Goal: Task Accomplishment & Management: Manage account settings

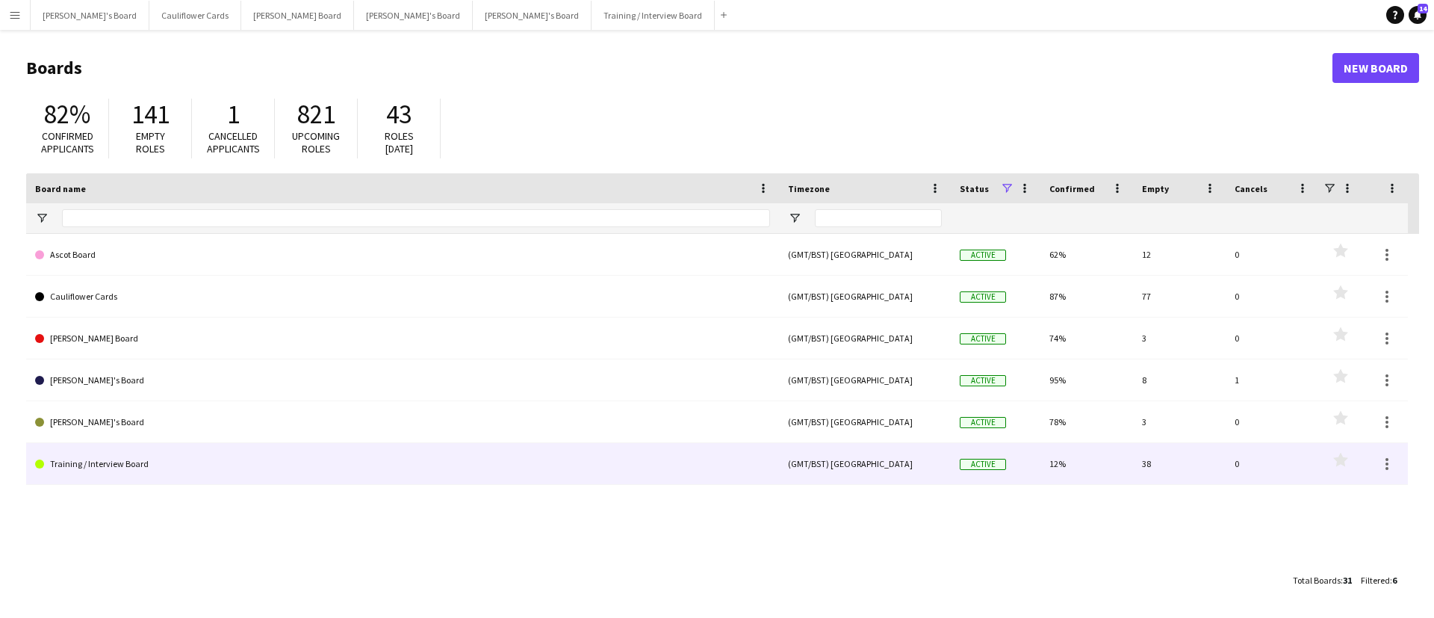
click at [122, 456] on link "Training / Interview Board" at bounding box center [402, 464] width 735 height 42
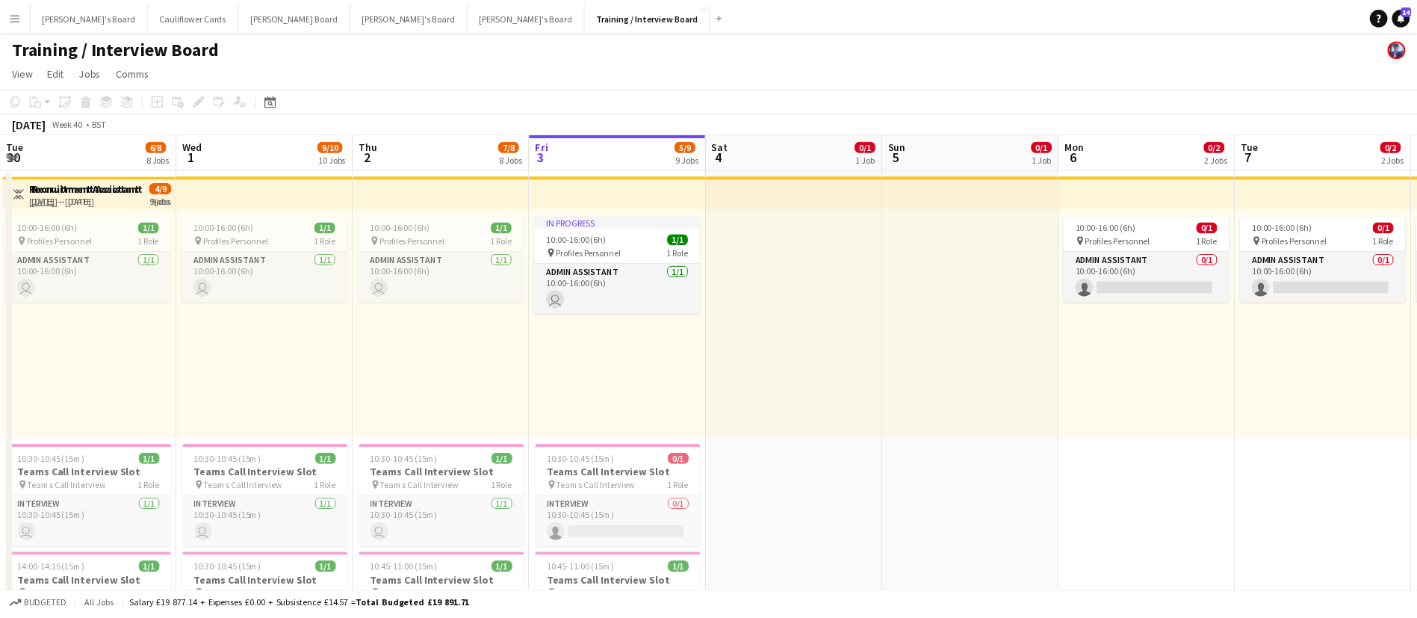
scroll to position [0, 357]
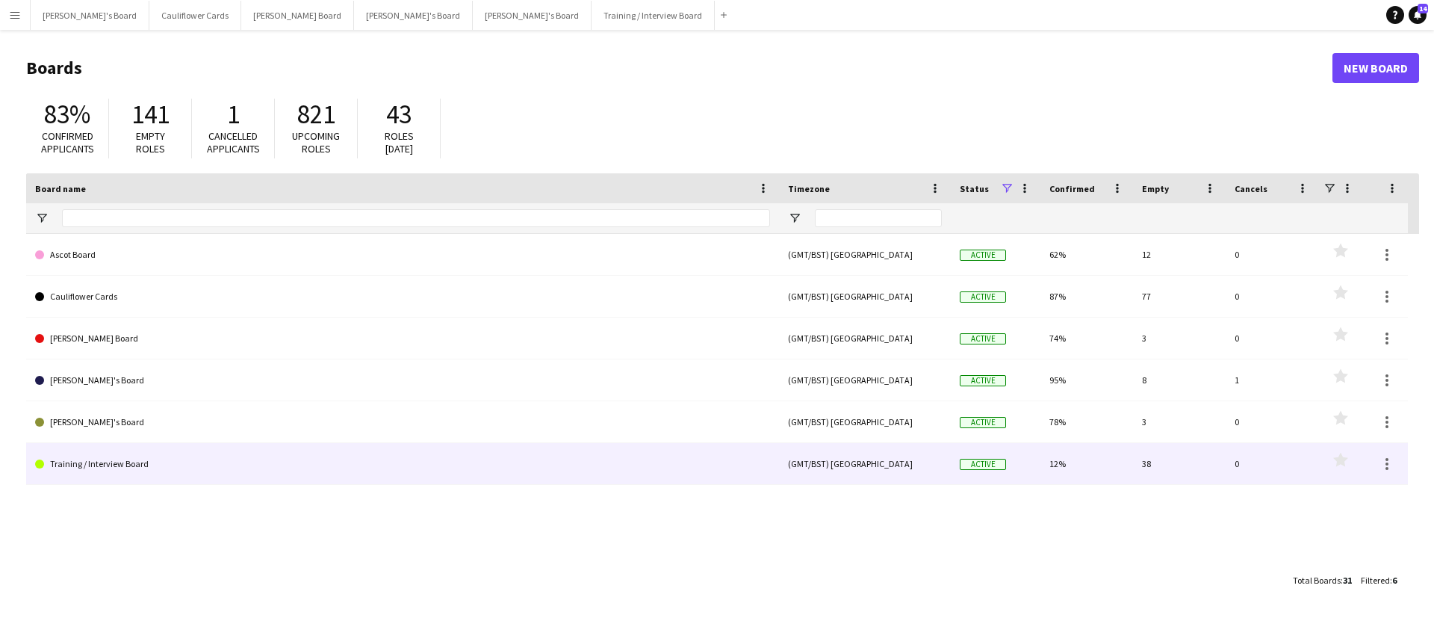
click at [127, 455] on link "Training / Interview Board" at bounding box center [402, 464] width 735 height 42
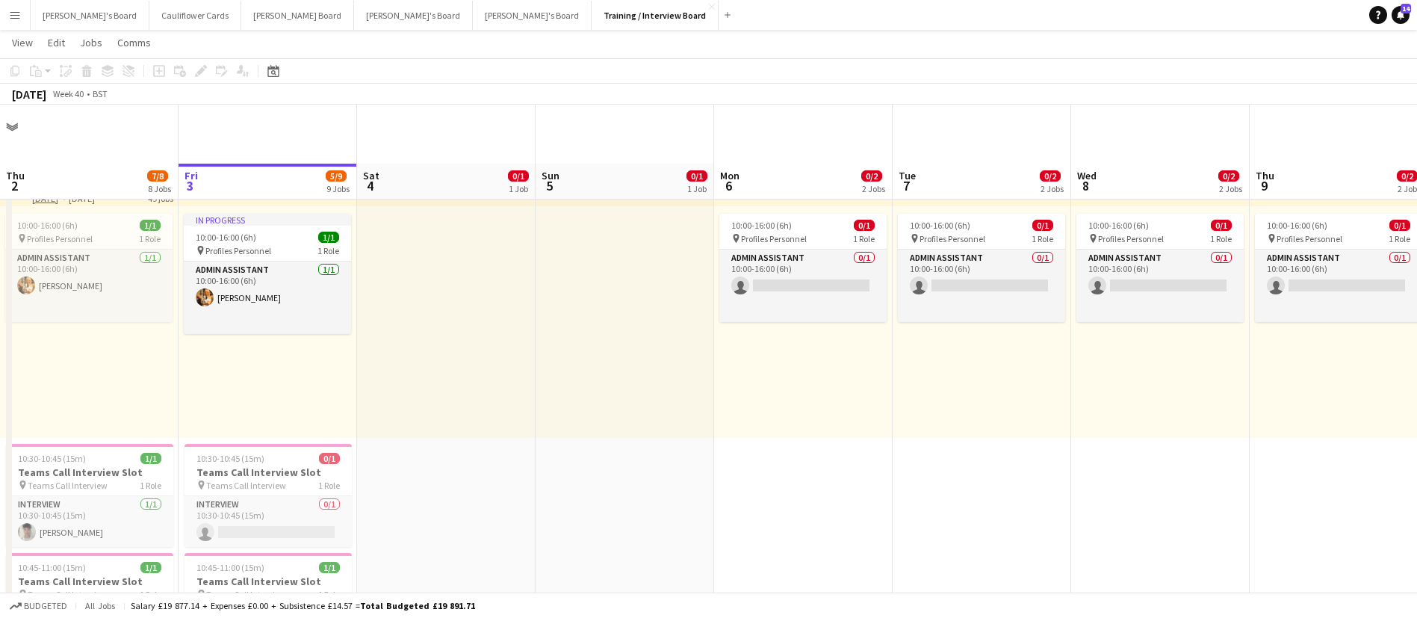
scroll to position [224, 0]
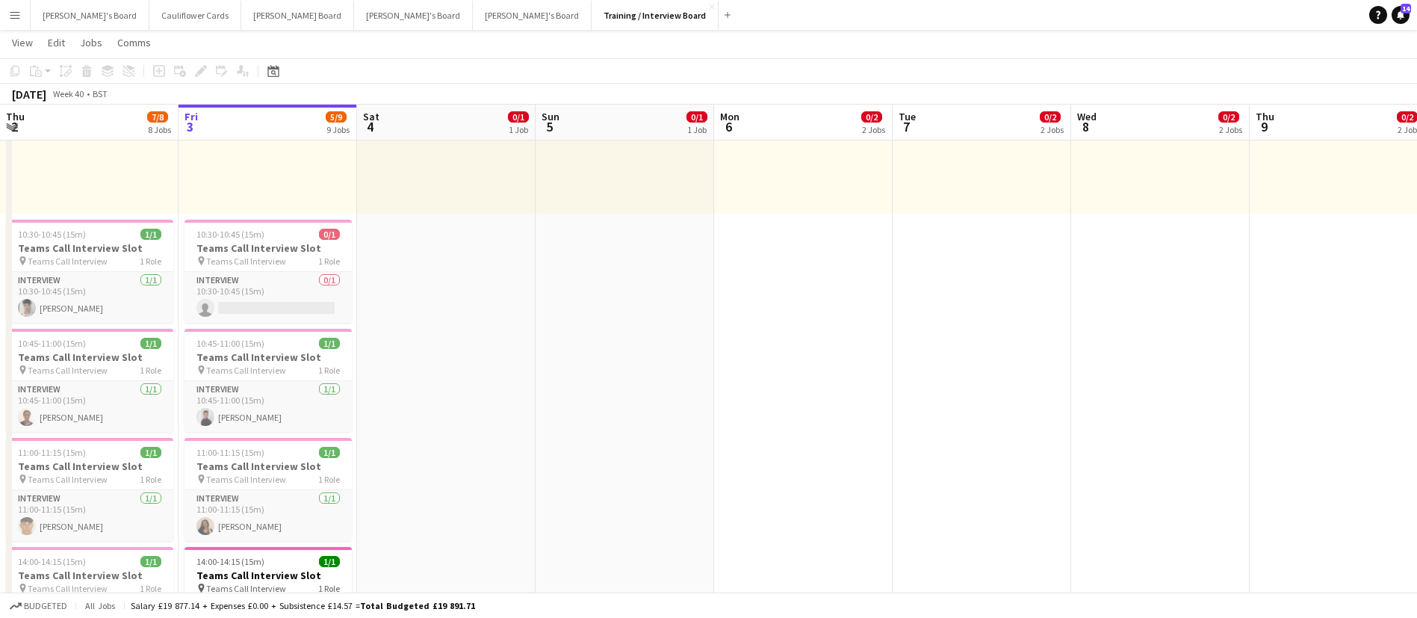
click at [10, 13] on app-icon "Menu" at bounding box center [15, 15] width 12 height 12
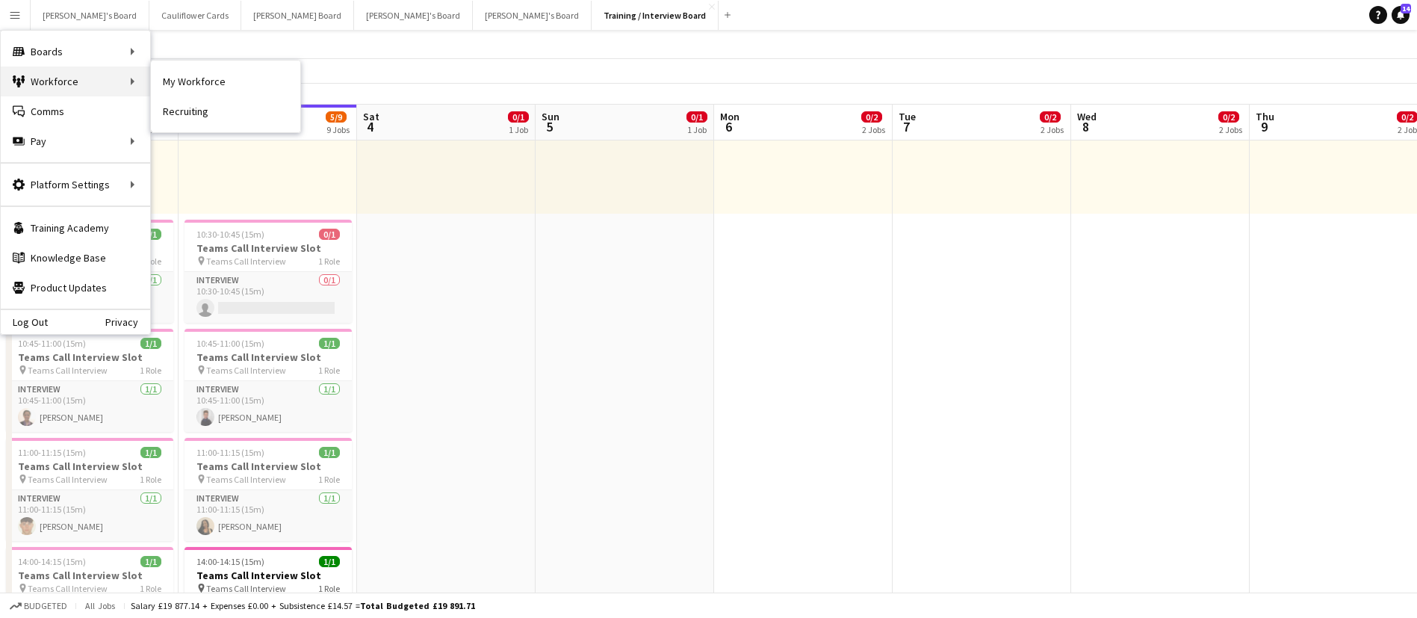
click at [58, 85] on div "Workforce Workforce" at bounding box center [75, 81] width 149 height 30
click at [220, 81] on link "My Workforce" at bounding box center [225, 81] width 149 height 30
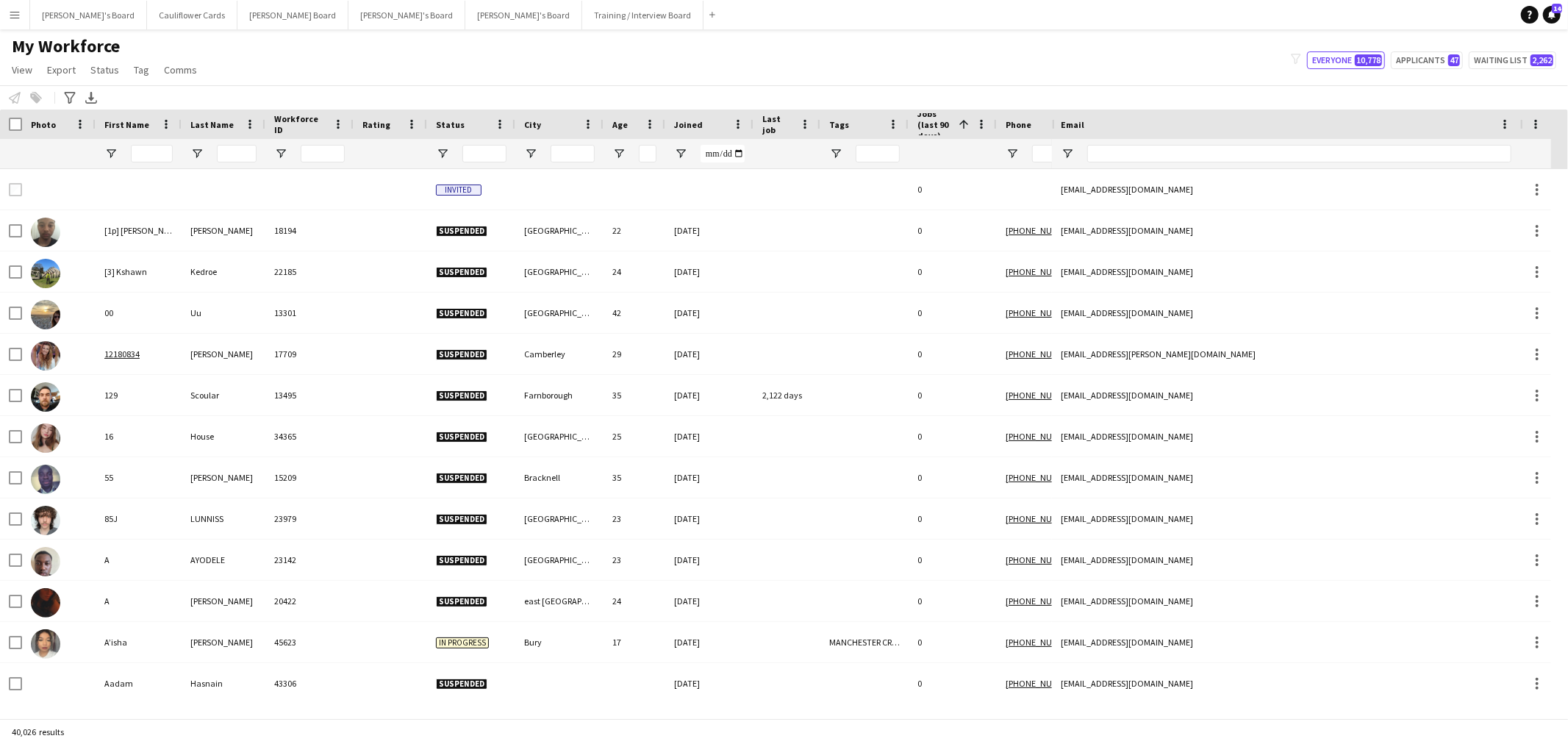
click at [19, 25] on button "Menu" at bounding box center [15, 15] width 30 height 30
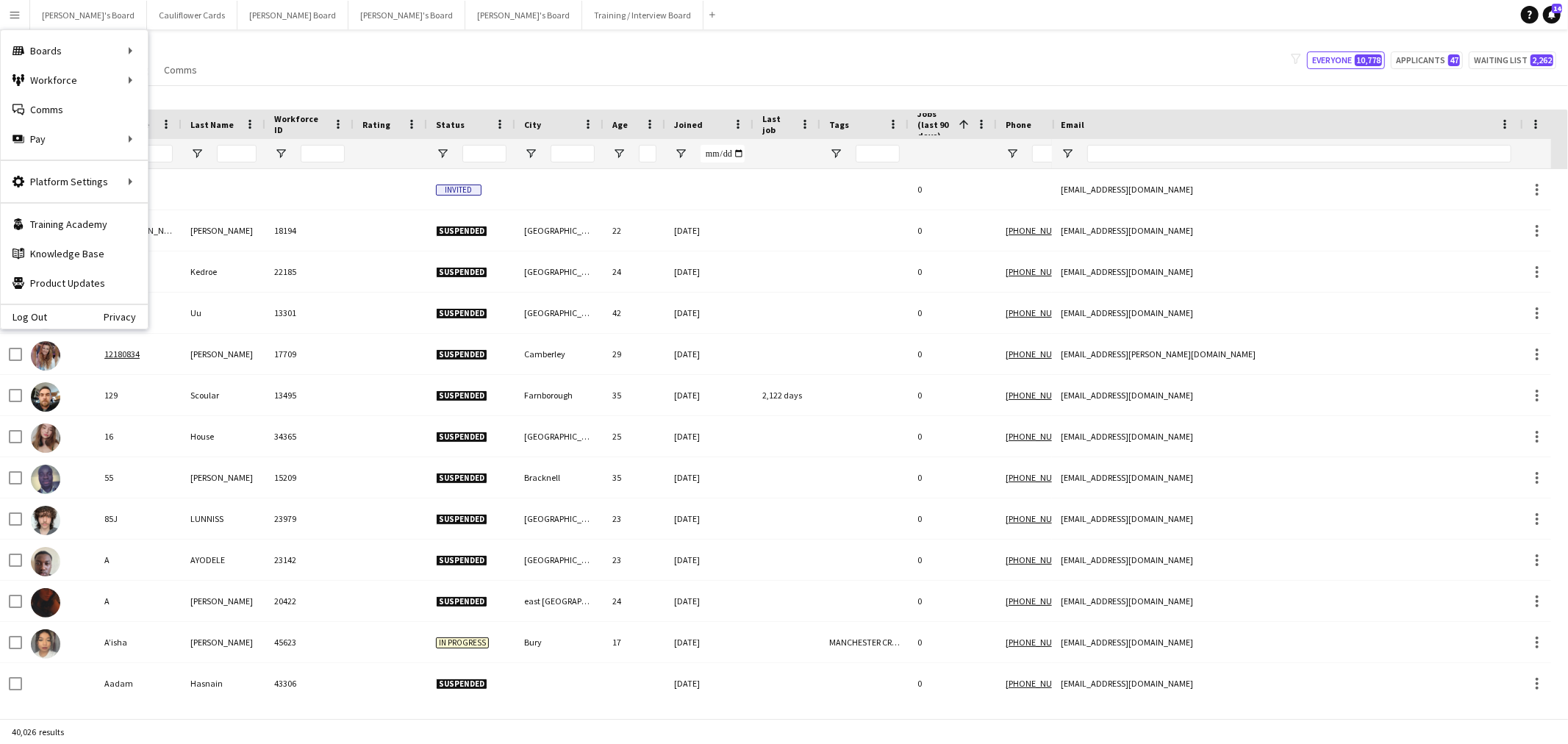
click at [236, 40] on div "My Workforce View Views Default view Compliance RTW Checks MANCHESTER Search UN…" at bounding box center [784, 60] width 1568 height 50
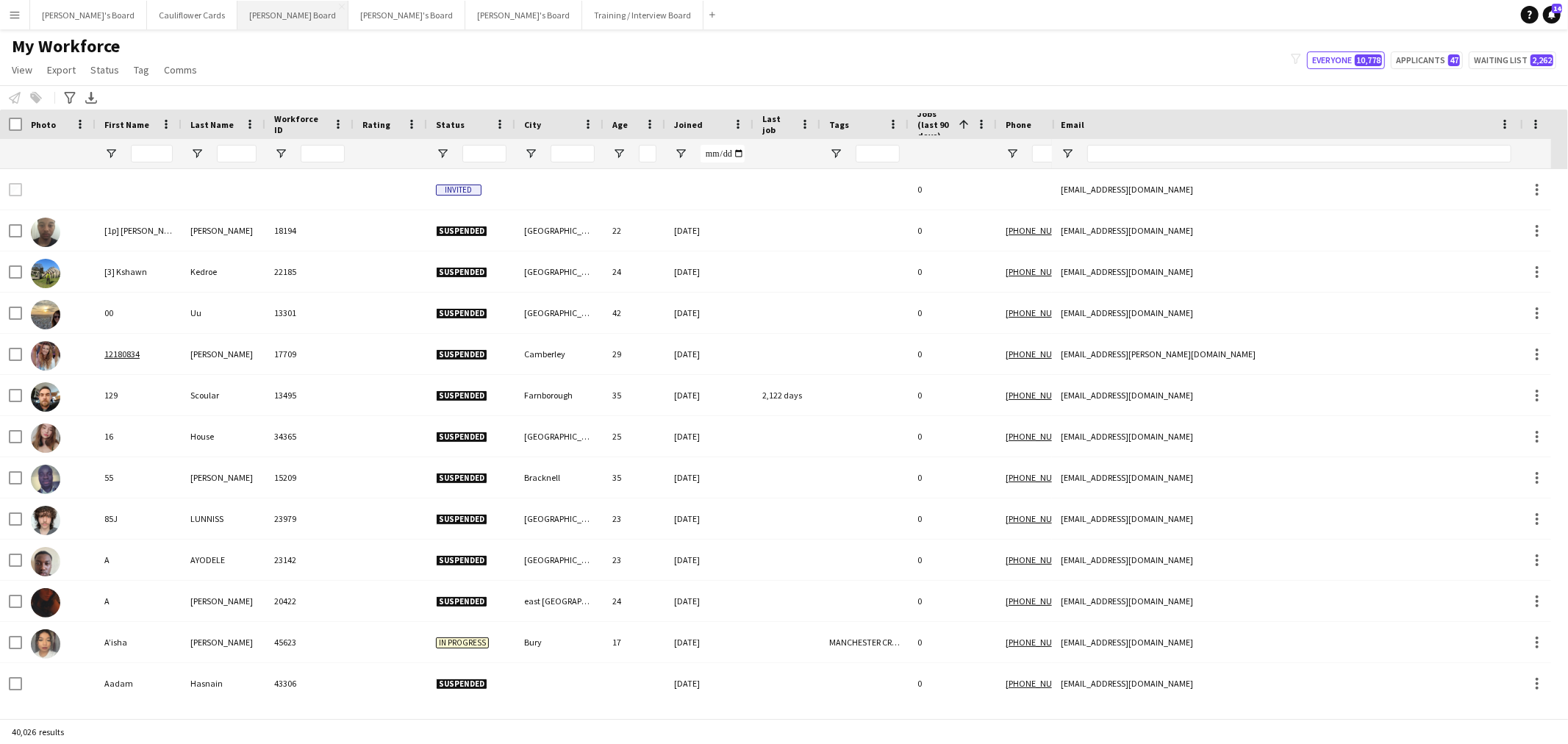
click at [237, 9] on button "Dean's Board Close" at bounding box center [292, 15] width 111 height 29
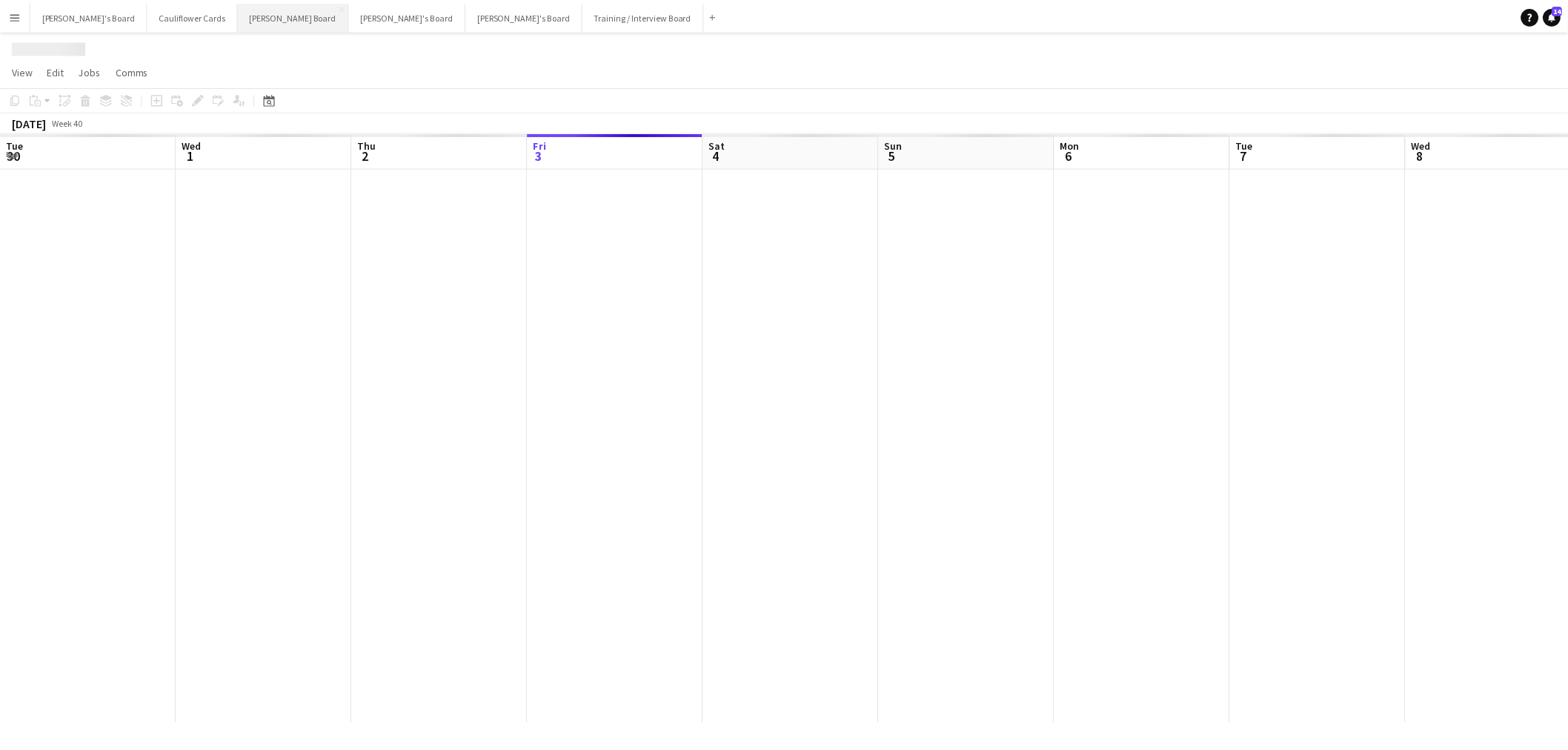
scroll to position [0, 353]
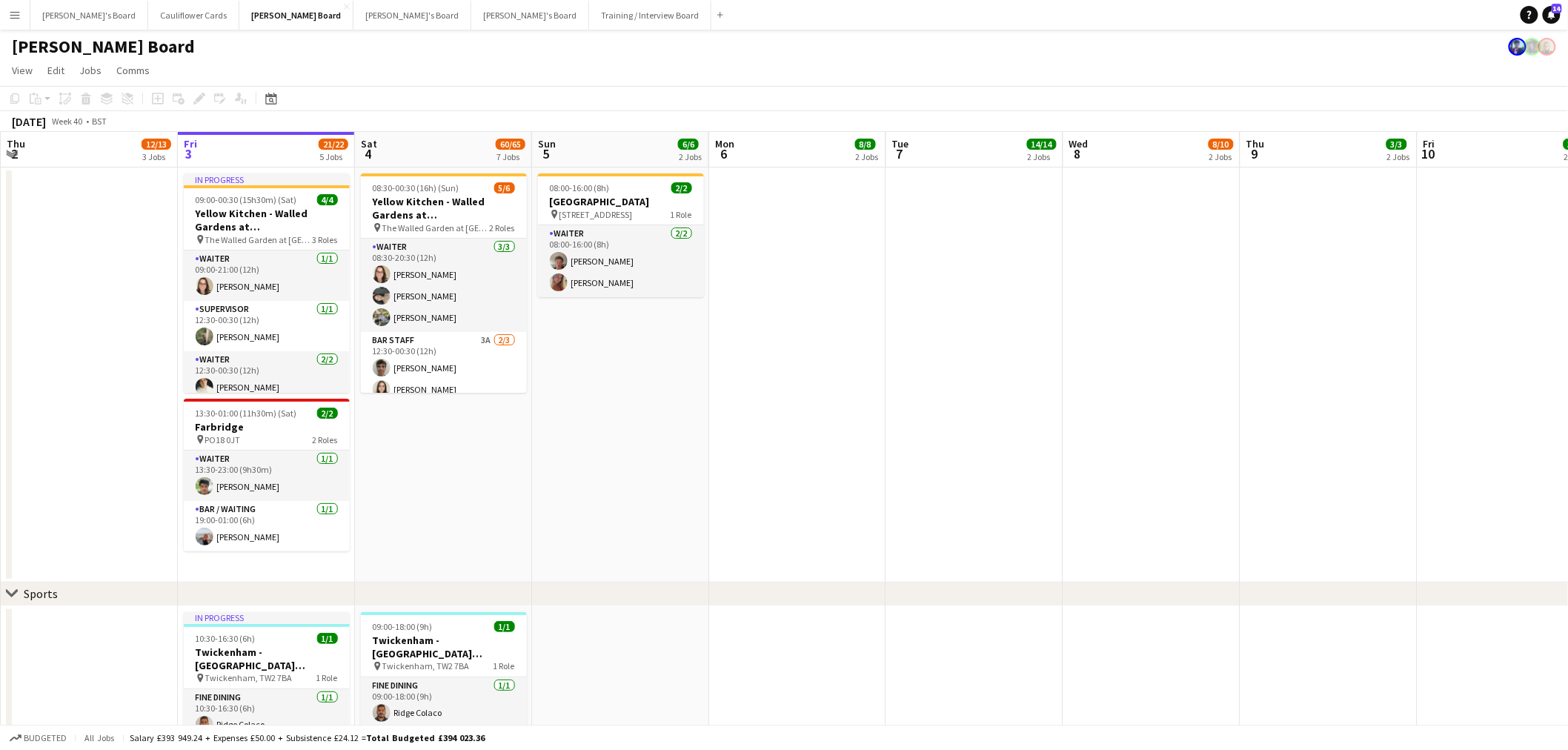
click at [19, 13] on app-icon "Menu" at bounding box center [15, 15] width 12 height 12
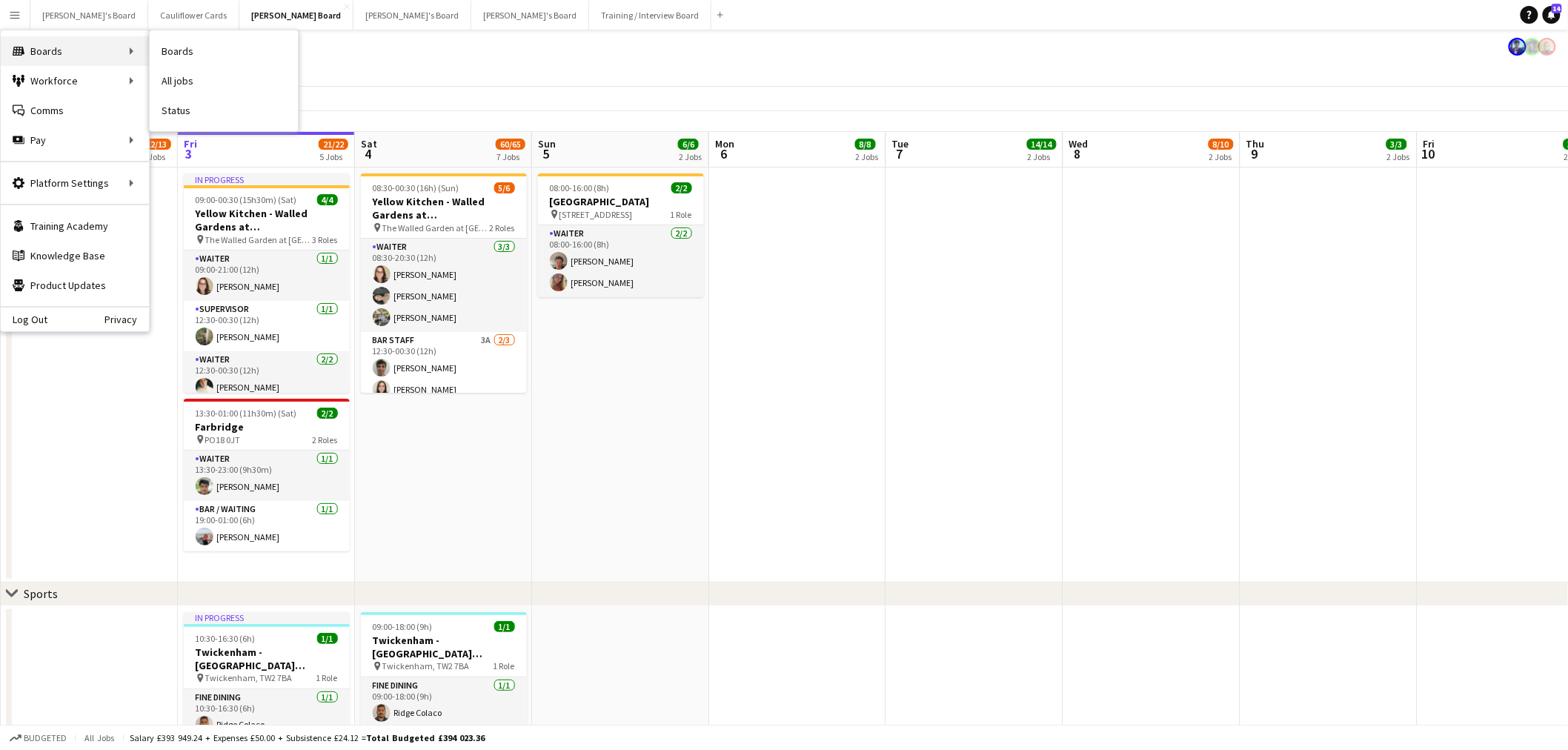
click at [67, 49] on div "Boards Boards" at bounding box center [74, 52] width 148 height 30
click at [136, 52] on div "Boards Boards" at bounding box center [74, 52] width 148 height 30
click at [128, 47] on div "Boards Boards" at bounding box center [74, 52] width 148 height 30
click at [43, 52] on div "Boards Boards" at bounding box center [74, 52] width 148 height 30
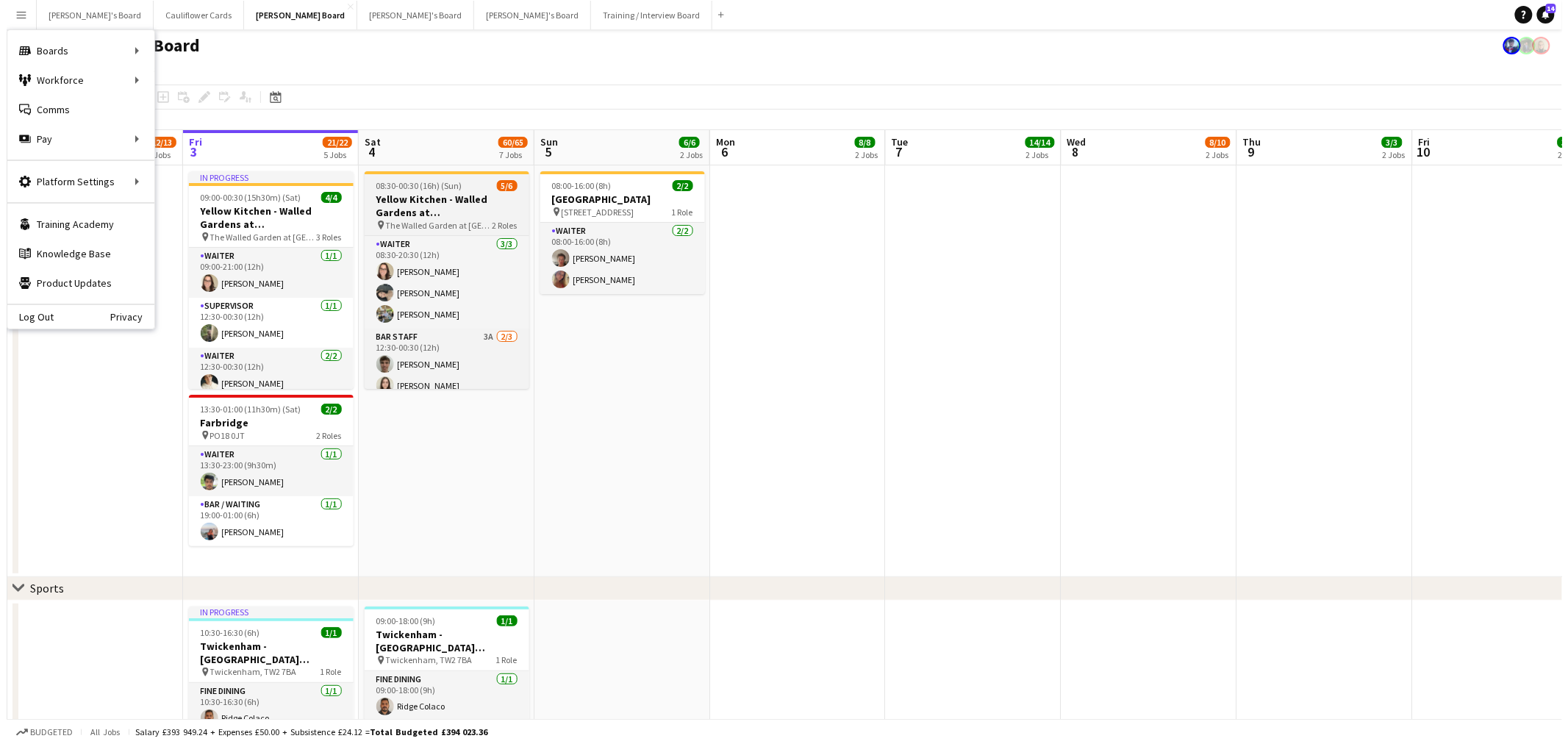
scroll to position [0, 0]
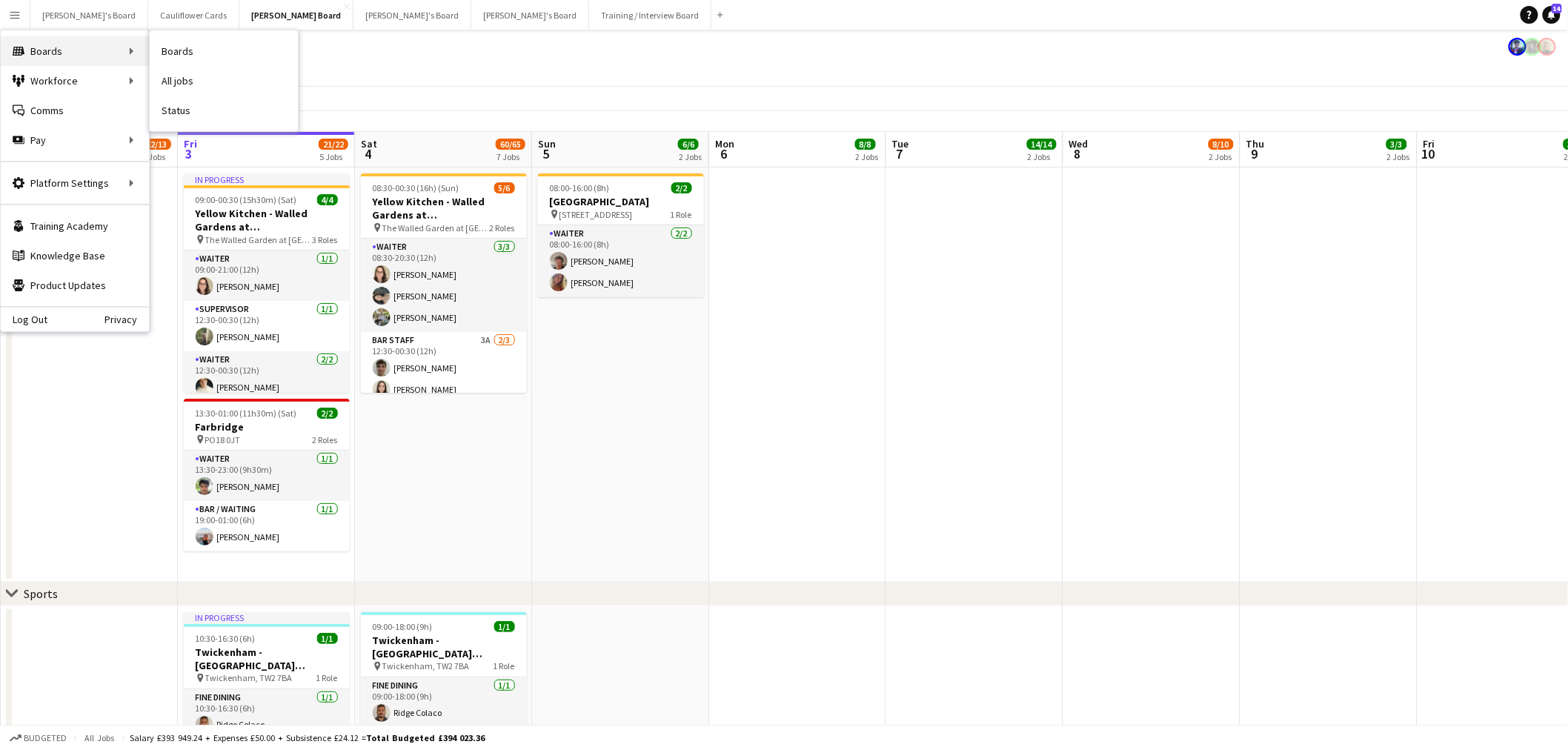
click at [48, 49] on div "Boards Boards" at bounding box center [74, 52] width 148 height 30
click at [589, 16] on button "Training / Interview Board Close" at bounding box center [650, 15] width 122 height 29
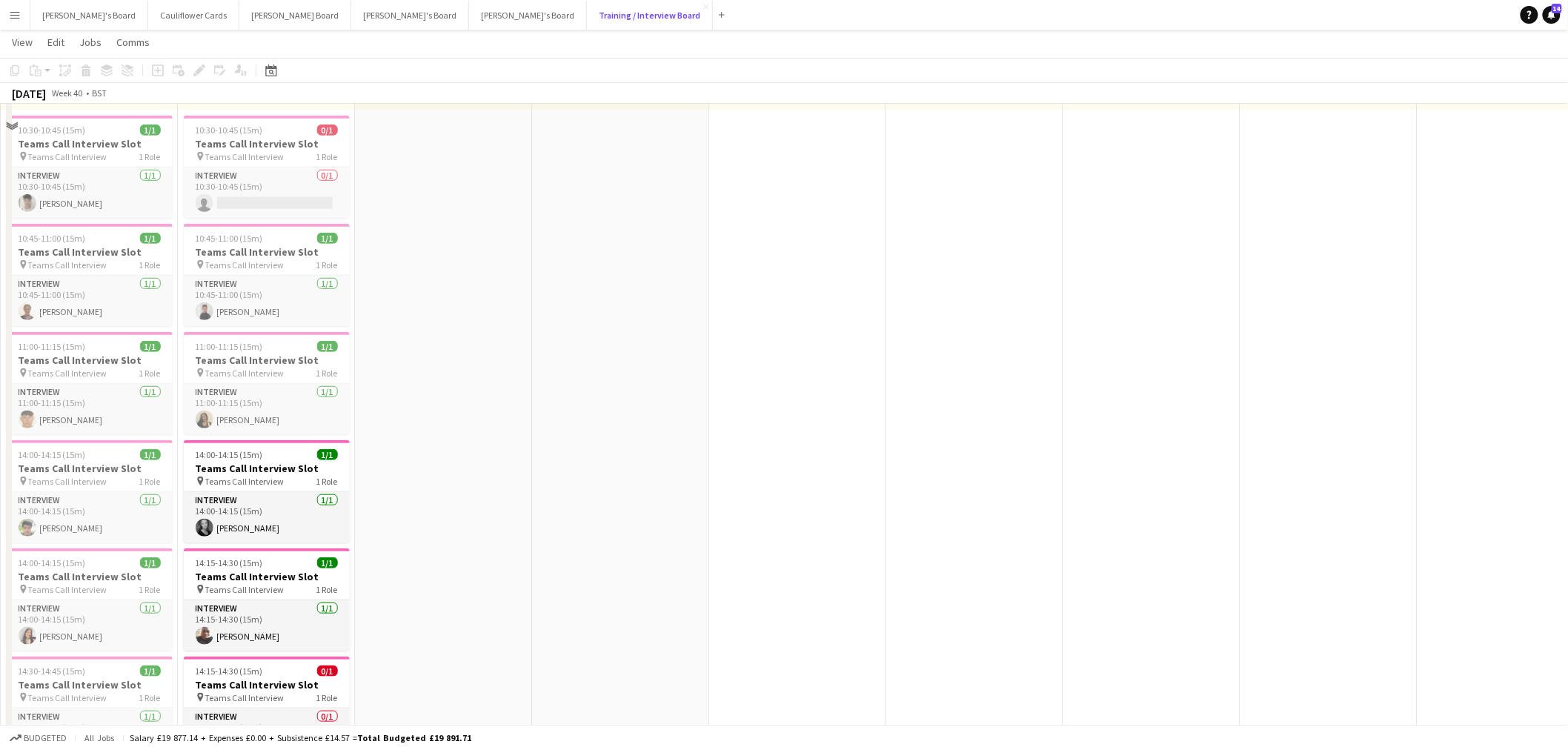
scroll to position [411, 0]
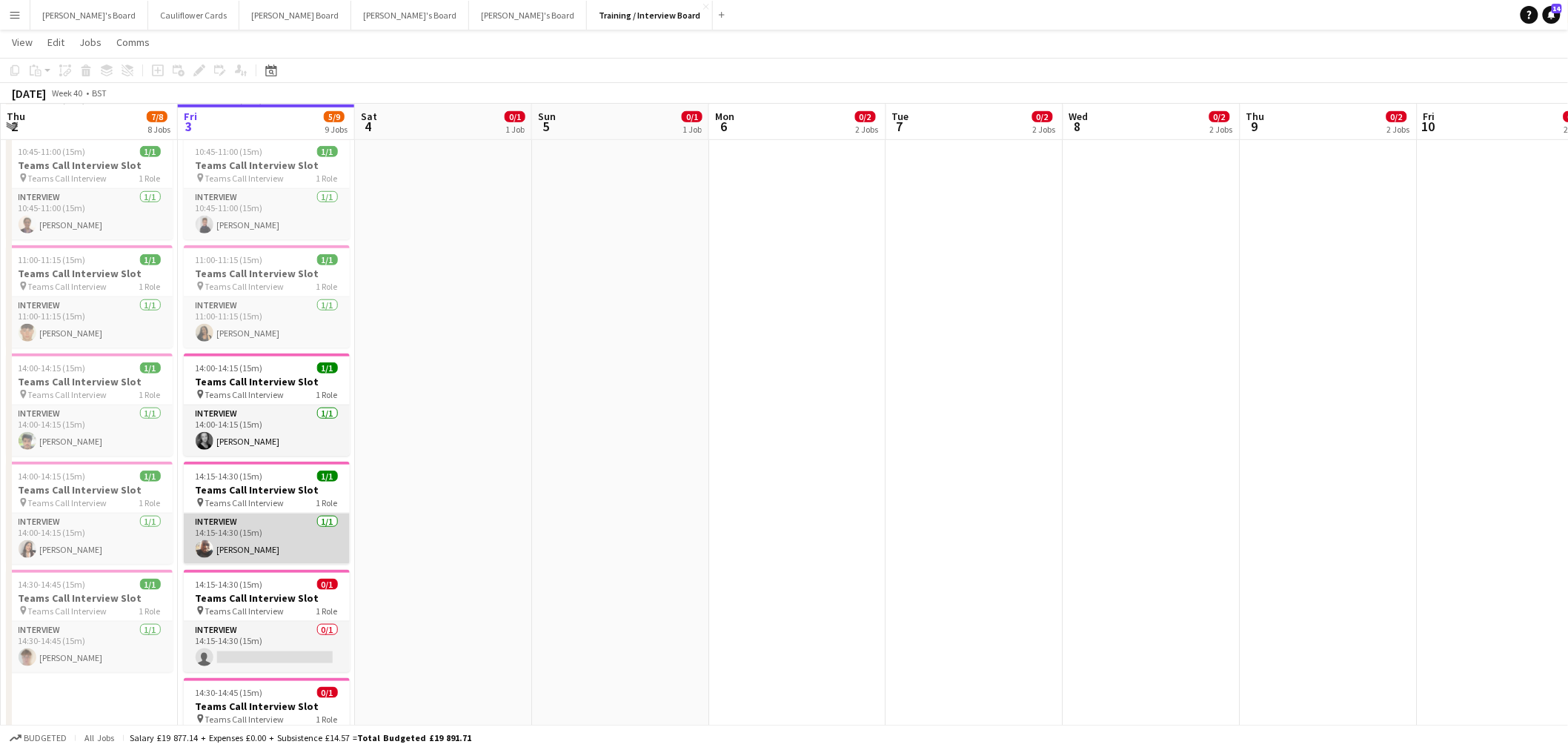
click at [264, 545] on app-card-role "Interview 1/1 14:15-14:30 (15m) Jeremiah Ehinmowo" at bounding box center [266, 539] width 166 height 51
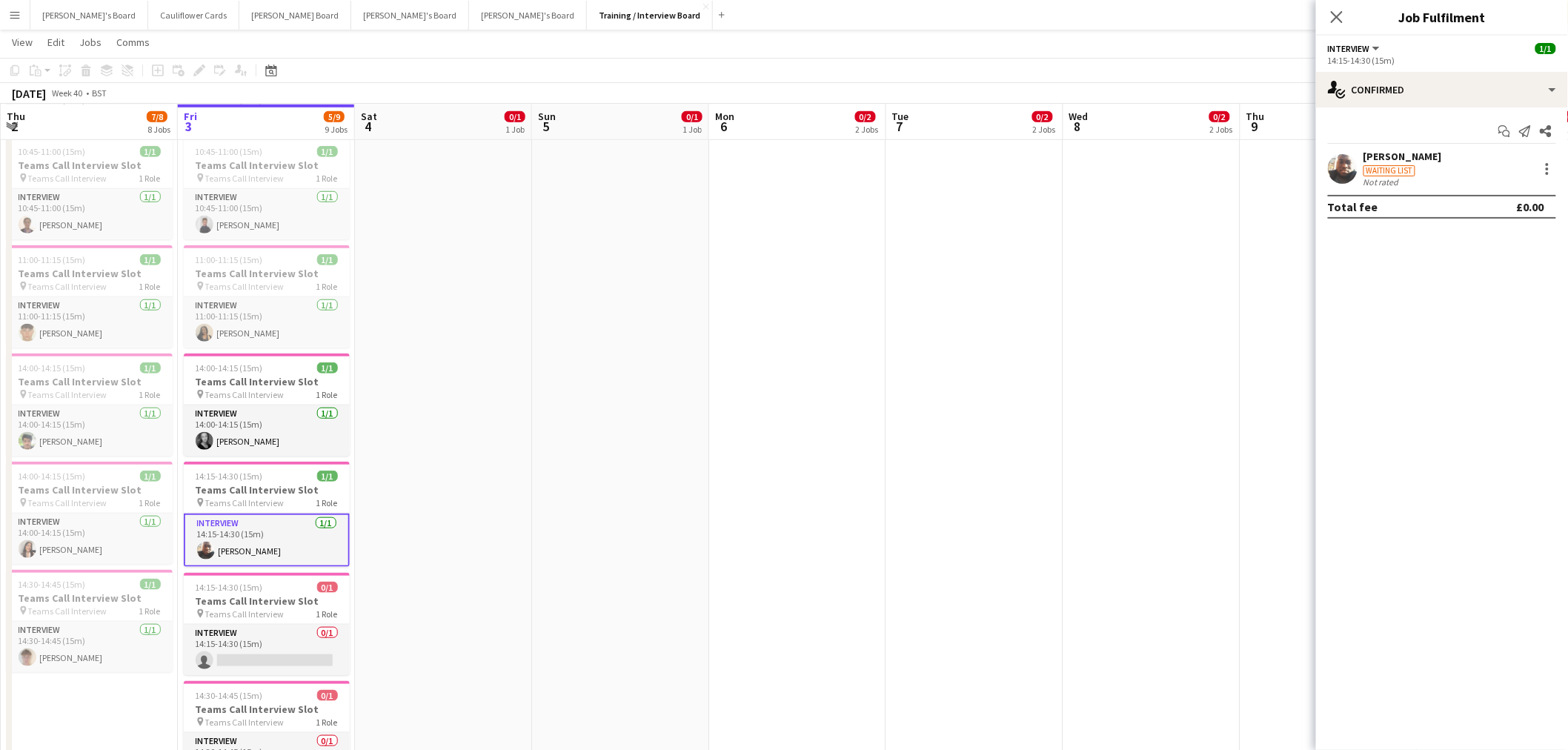
click at [1399, 153] on div "[PERSON_NAME]" at bounding box center [1402, 156] width 78 height 13
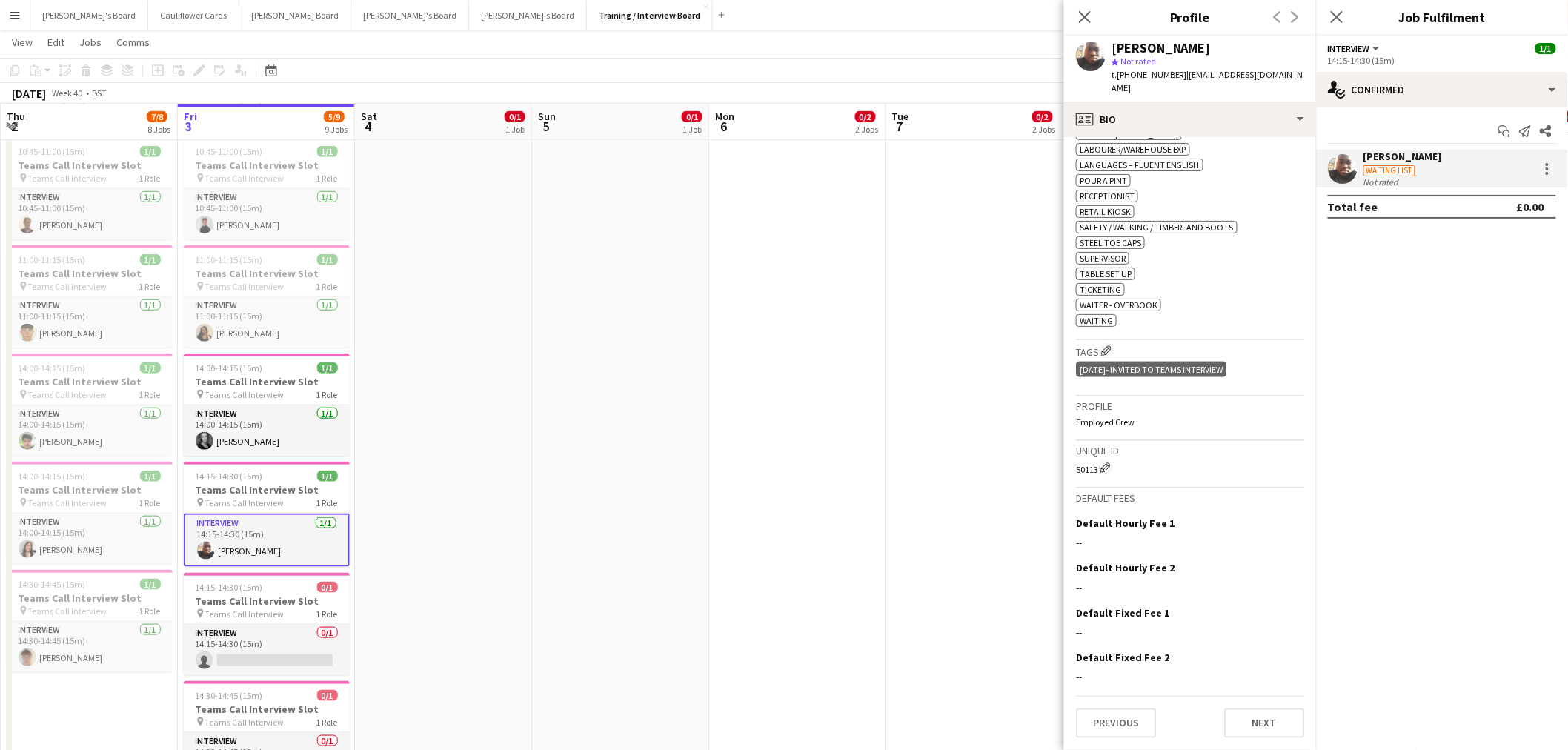
scroll to position [794, 0]
click at [1260, 612] on button "Next" at bounding box center [1264, 723] width 80 height 30
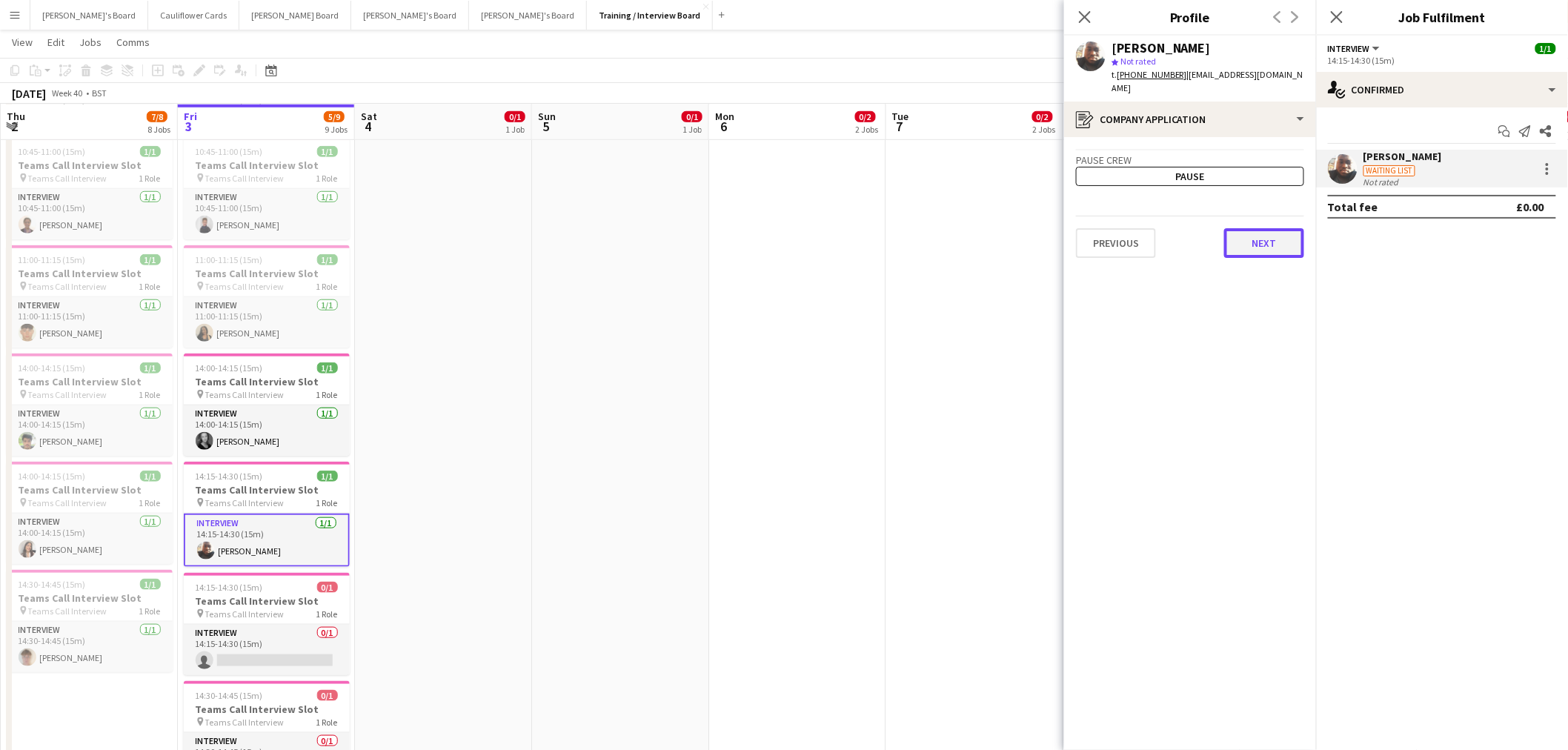
click at [1241, 240] on button "Next" at bounding box center [1264, 243] width 80 height 30
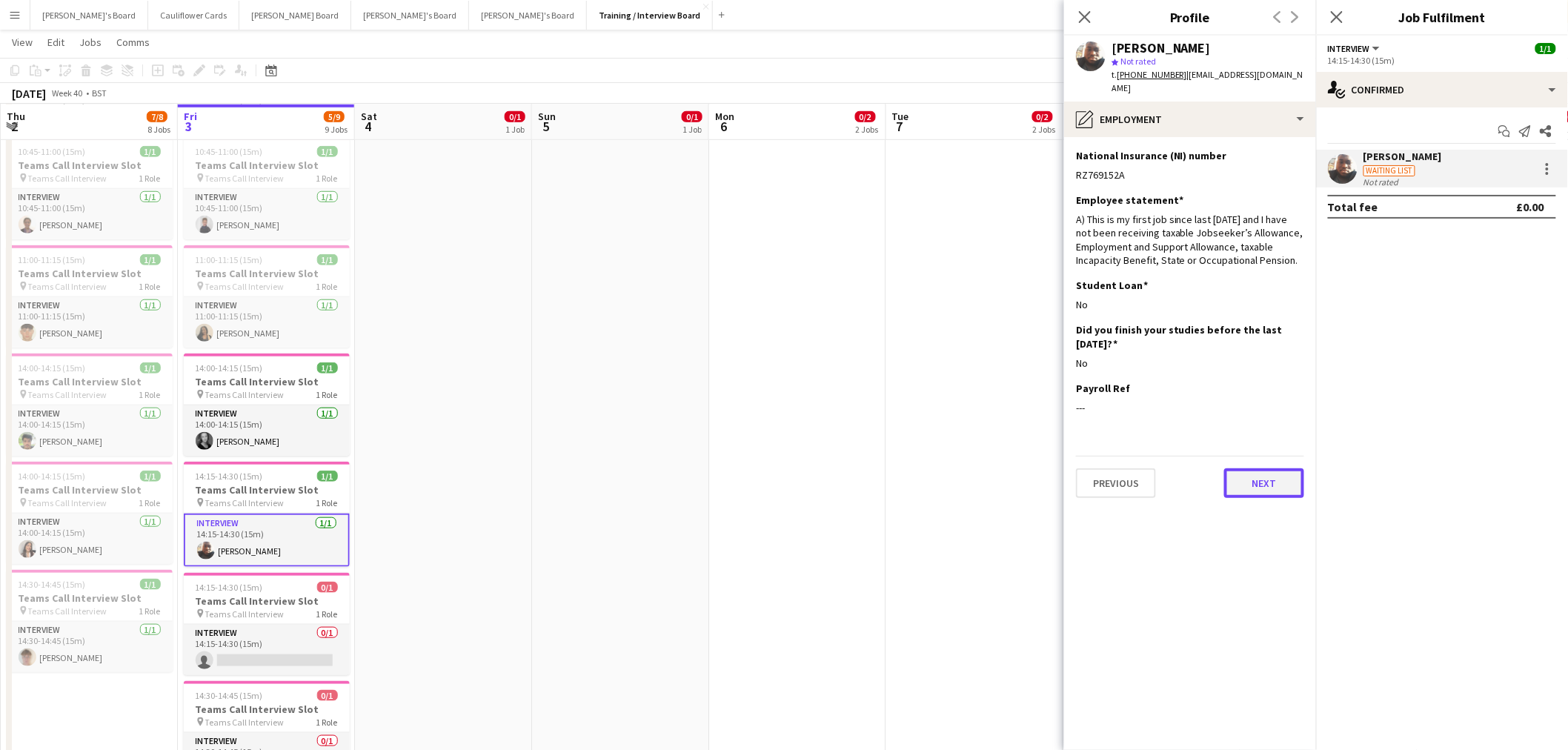
click at [1283, 479] on button "Next" at bounding box center [1264, 483] width 80 height 30
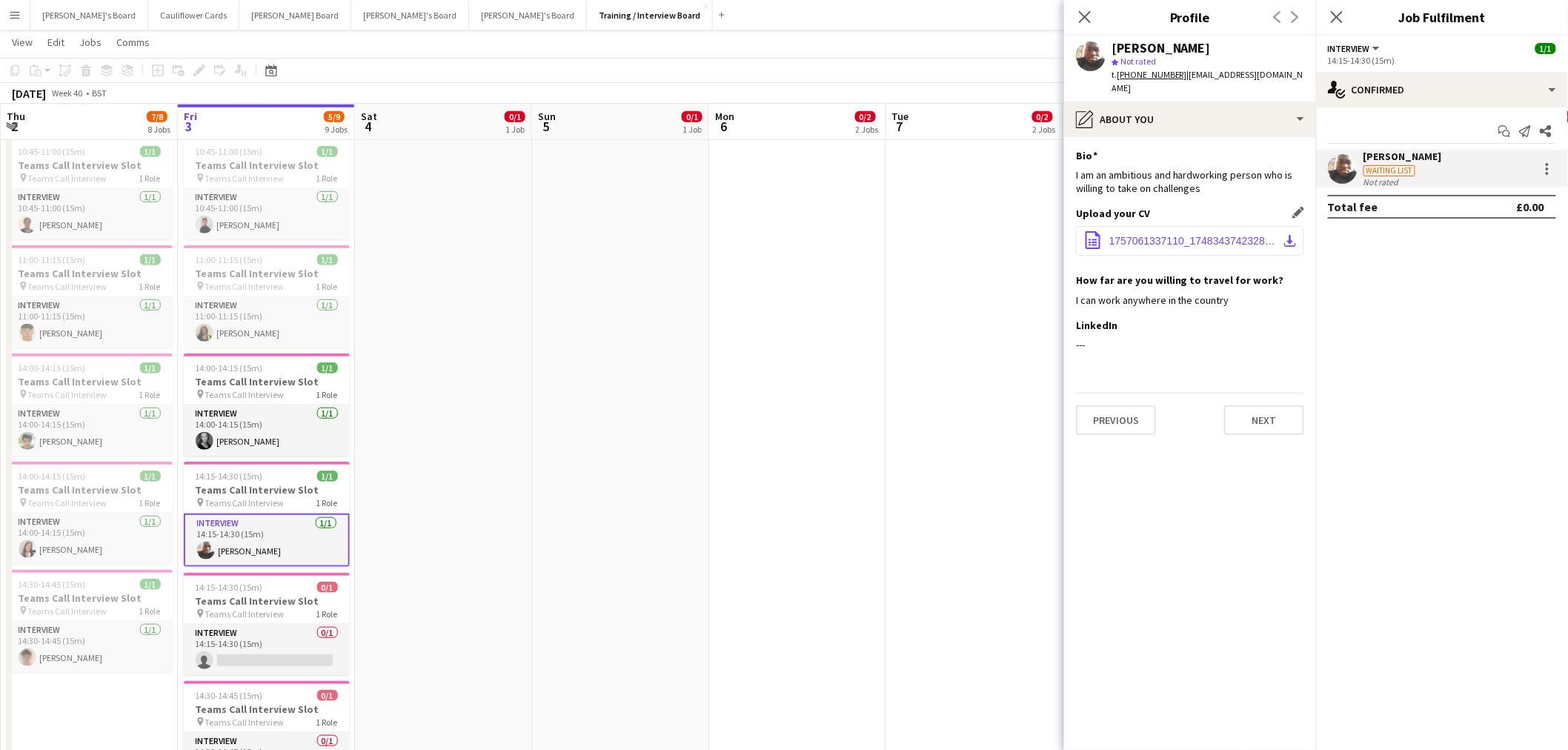
click at [1284, 241] on app-icon "download-bottom" at bounding box center [1290, 241] width 12 height 12
click at [1276, 418] on button "Next" at bounding box center [1264, 420] width 80 height 30
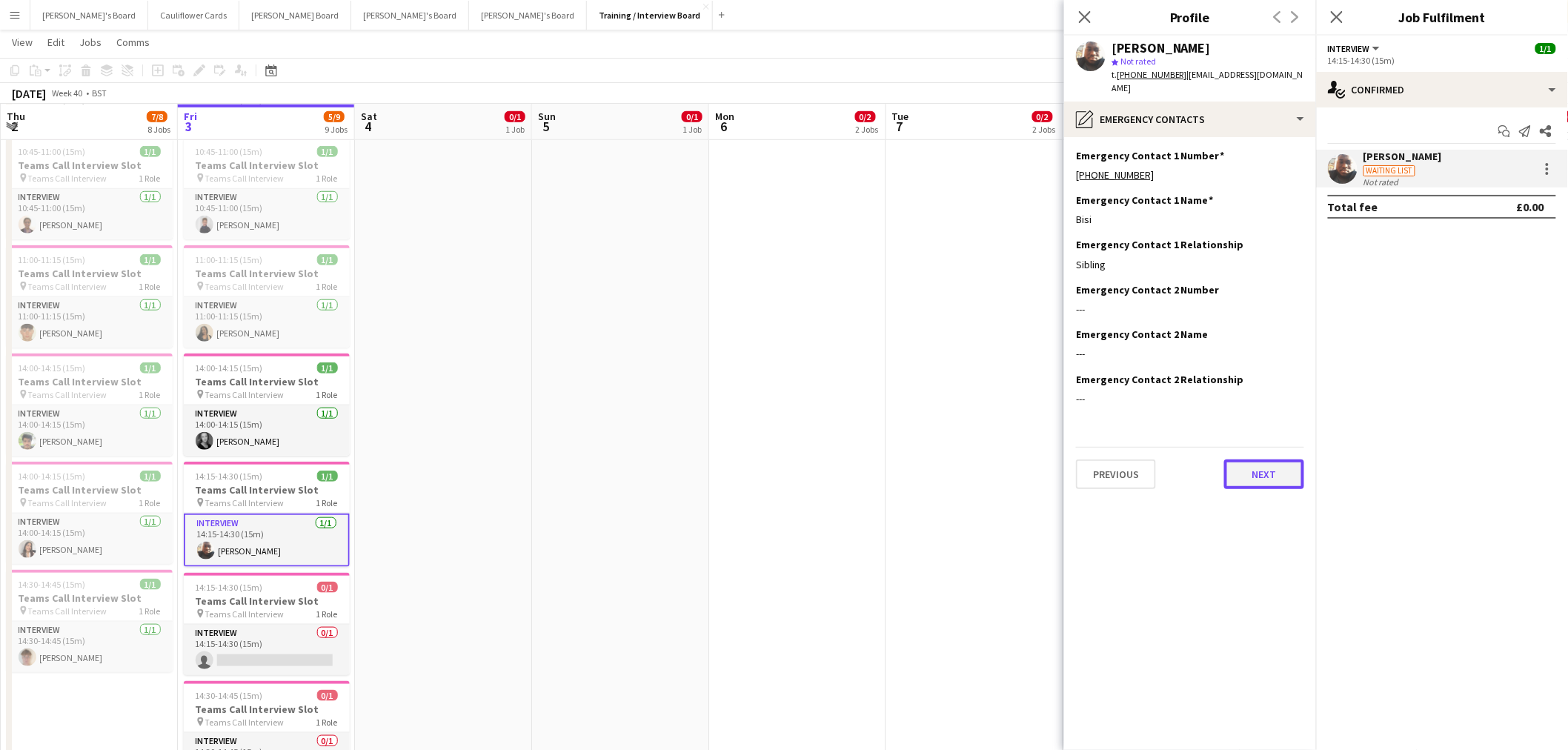
click at [1282, 470] on button "Next" at bounding box center [1264, 474] width 80 height 30
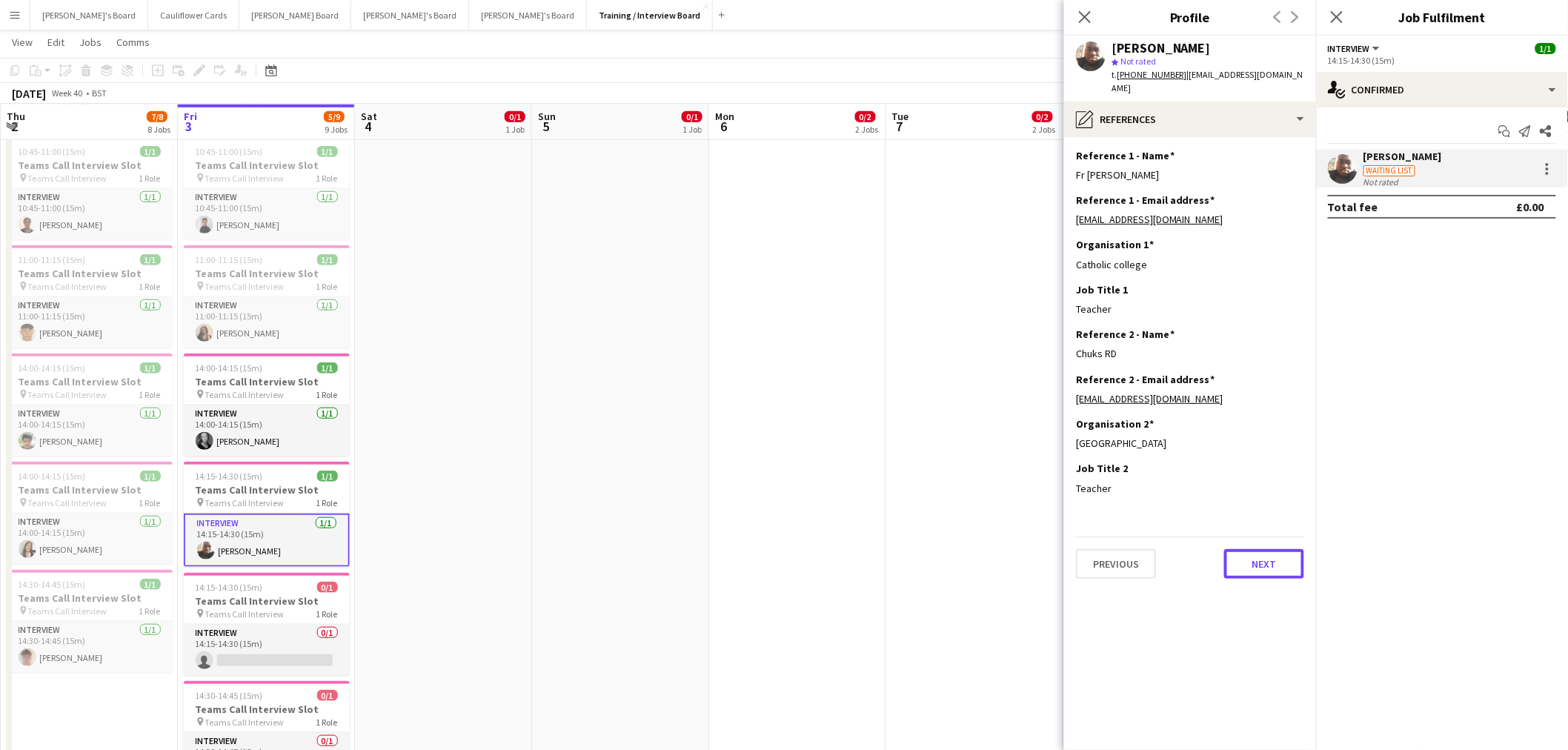
click at [1286, 552] on button "Next" at bounding box center [1264, 563] width 80 height 30
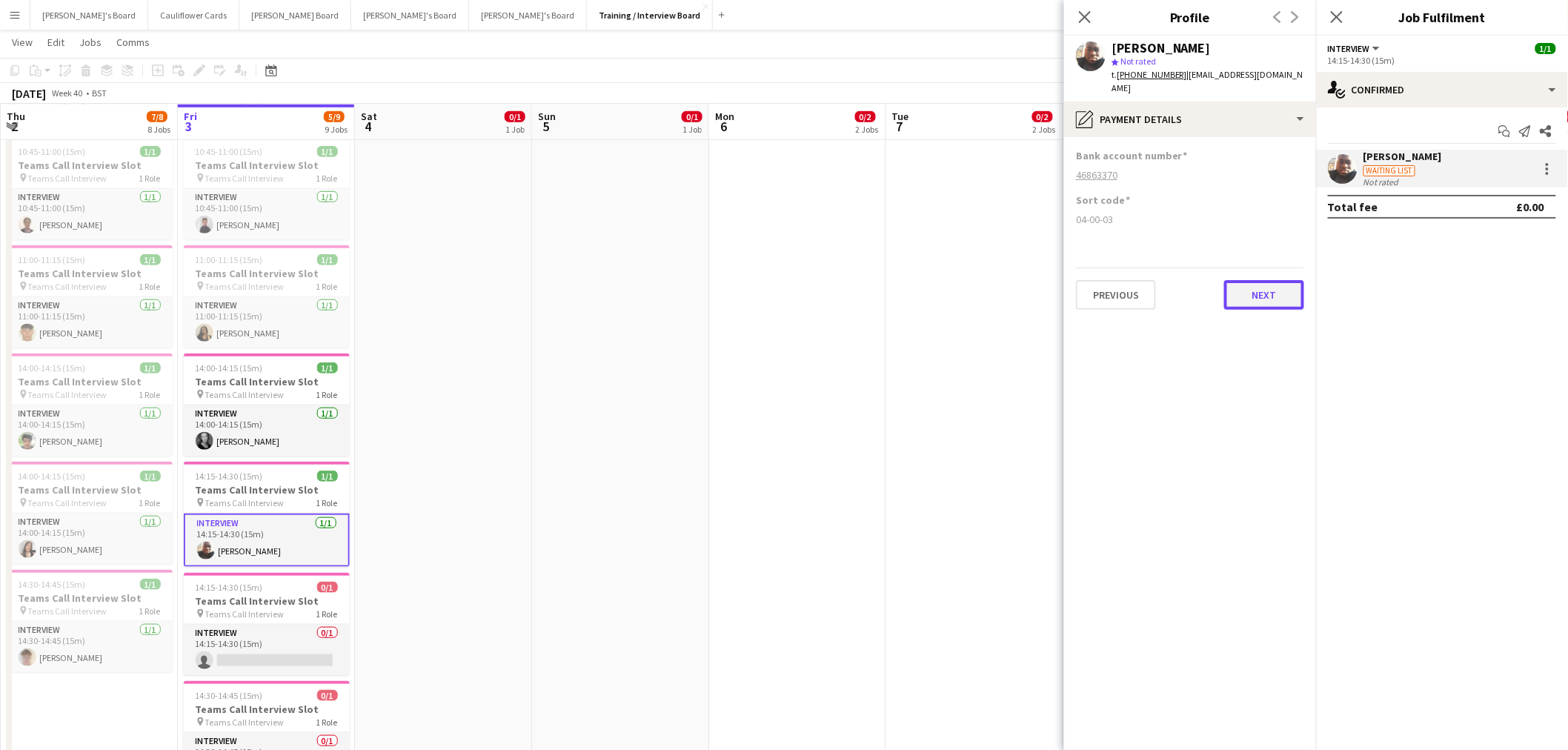
click at [1260, 301] on button "Next" at bounding box center [1264, 295] width 80 height 30
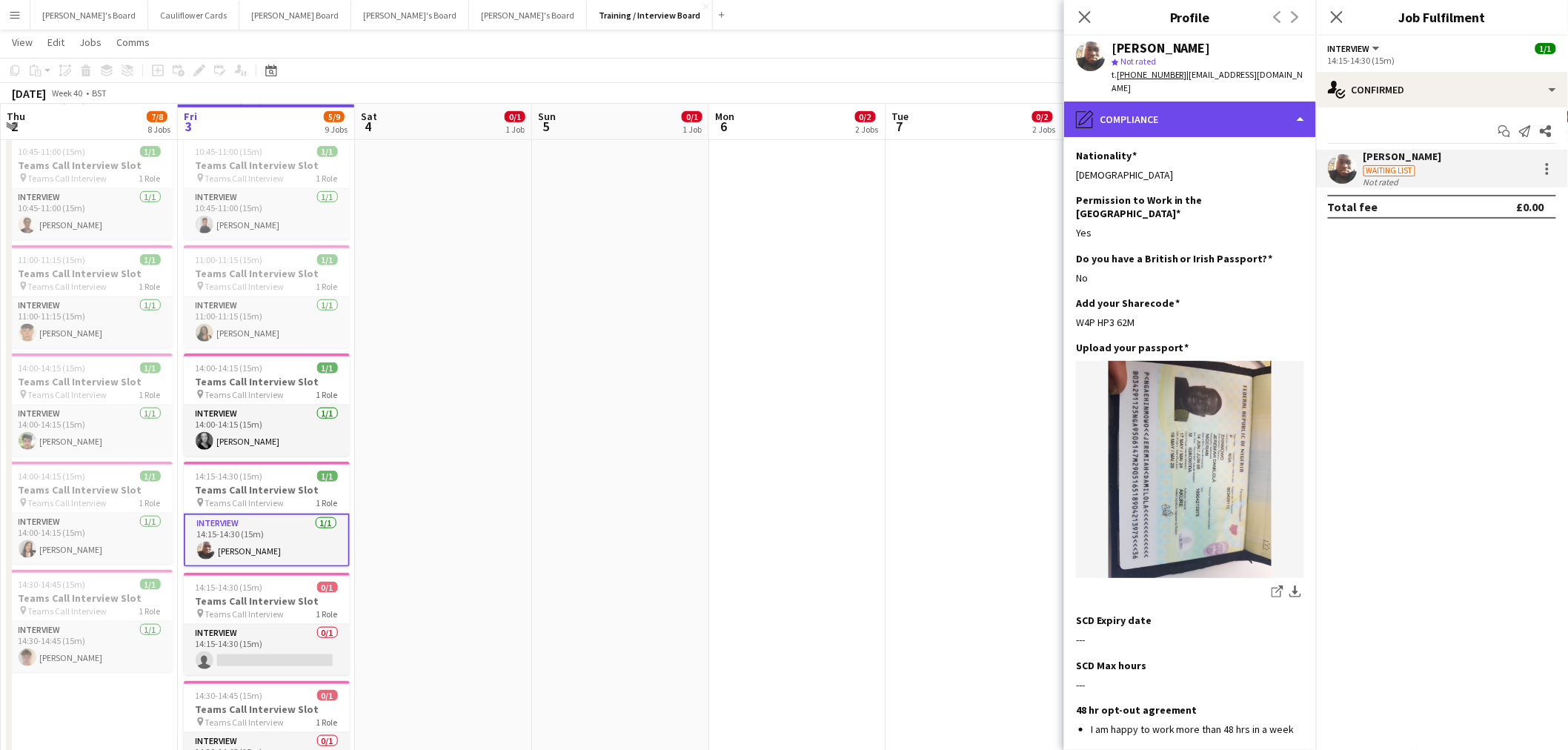
click at [1303, 121] on div "pencil4 Compliance" at bounding box center [1190, 119] width 252 height 36
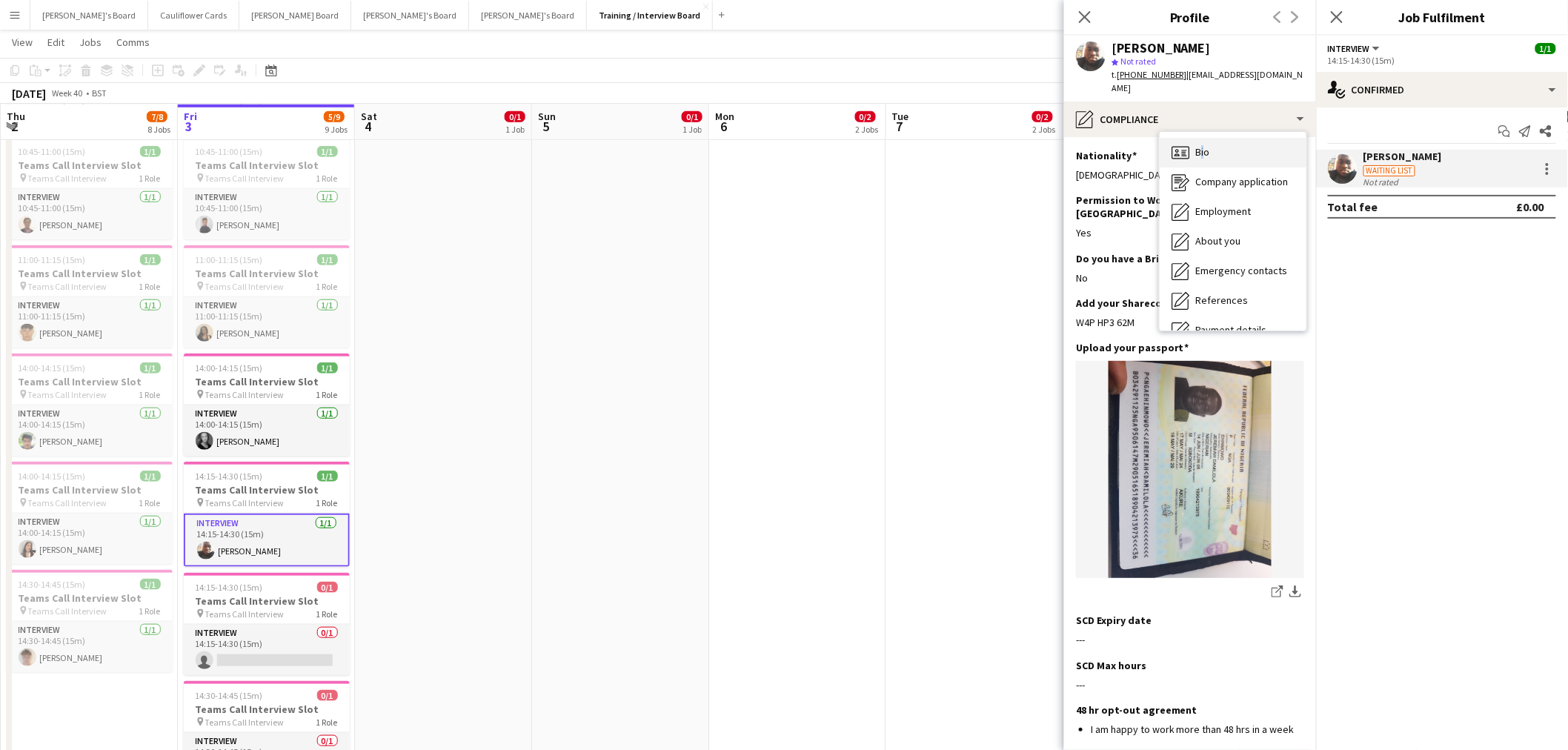
click at [1198, 157] on span "Bio" at bounding box center [1203, 151] width 14 height 13
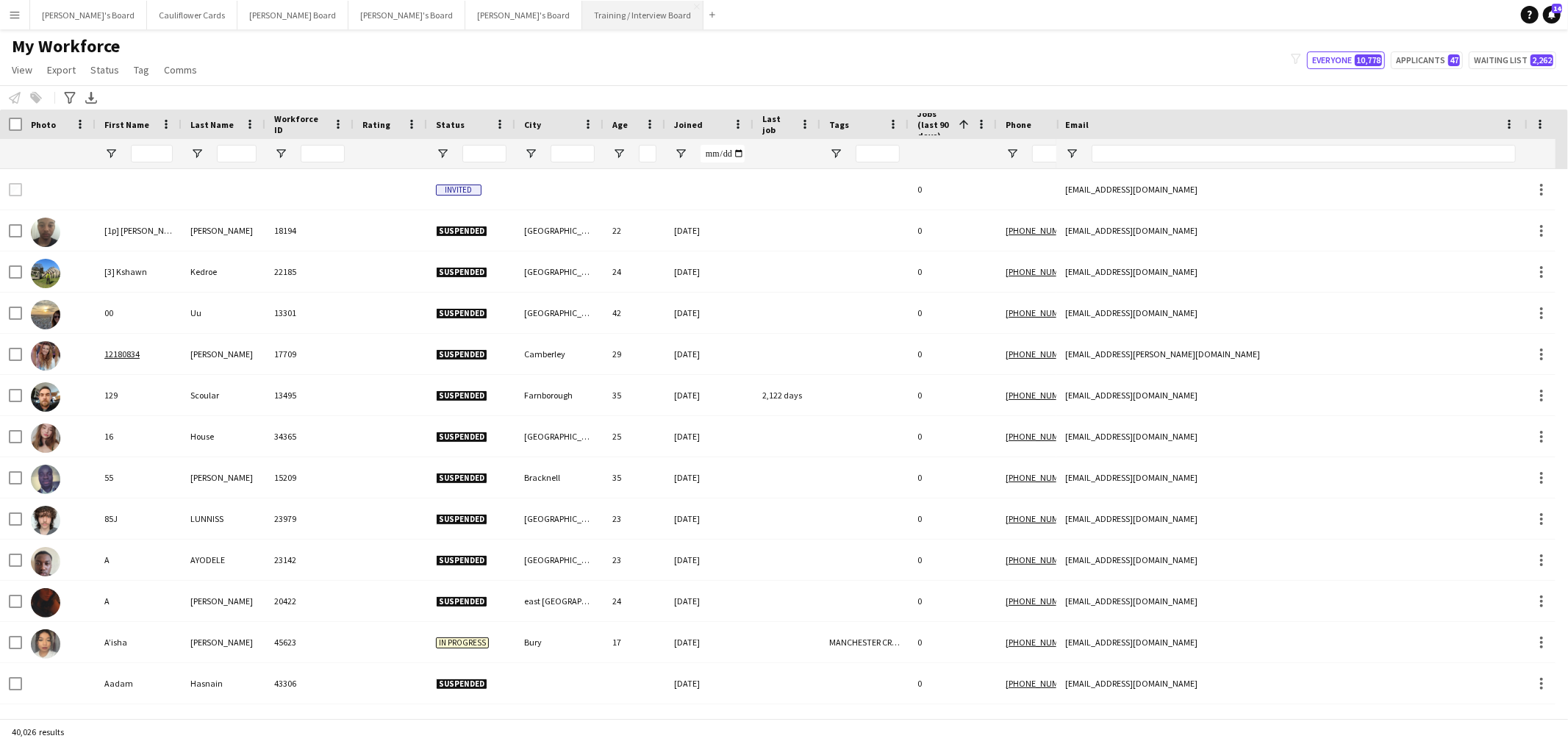
click at [582, 7] on button "Training / Interview Board Close" at bounding box center [642, 15] width 121 height 29
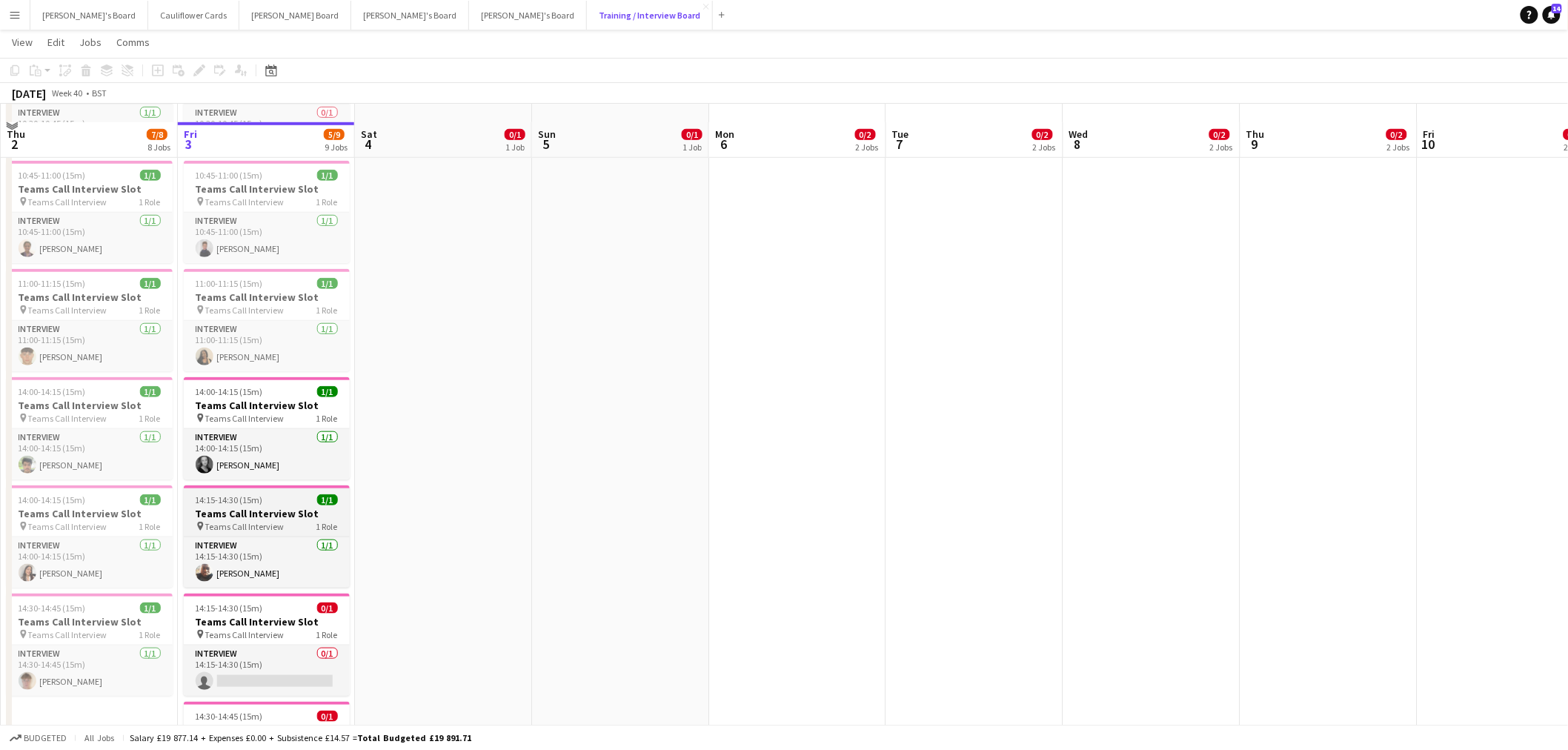
scroll to position [411, 0]
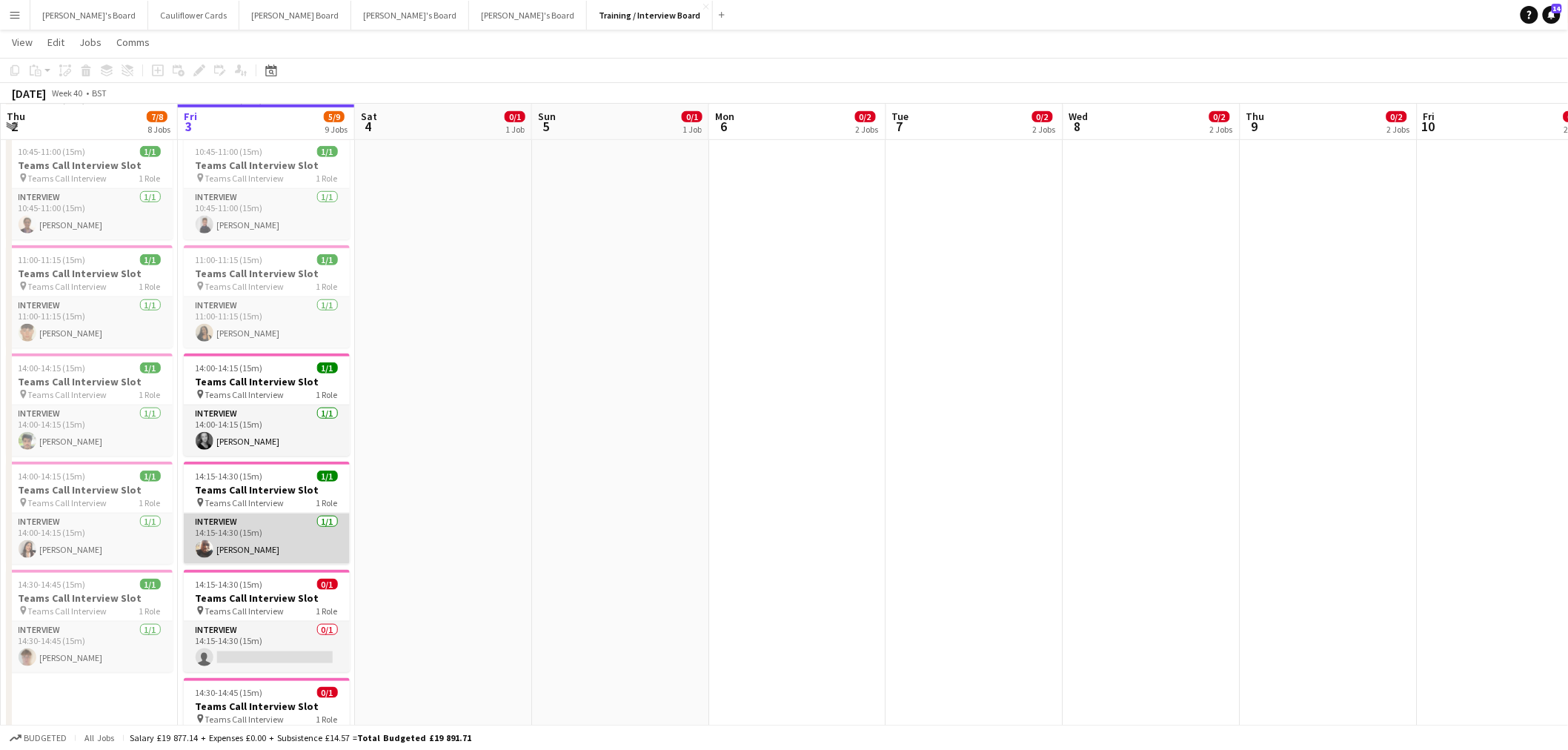
click at [239, 542] on app-card-role "Interview 1/1 14:15-14:30 (15m) Jeremiah Ehinmowo" at bounding box center [266, 539] width 166 height 51
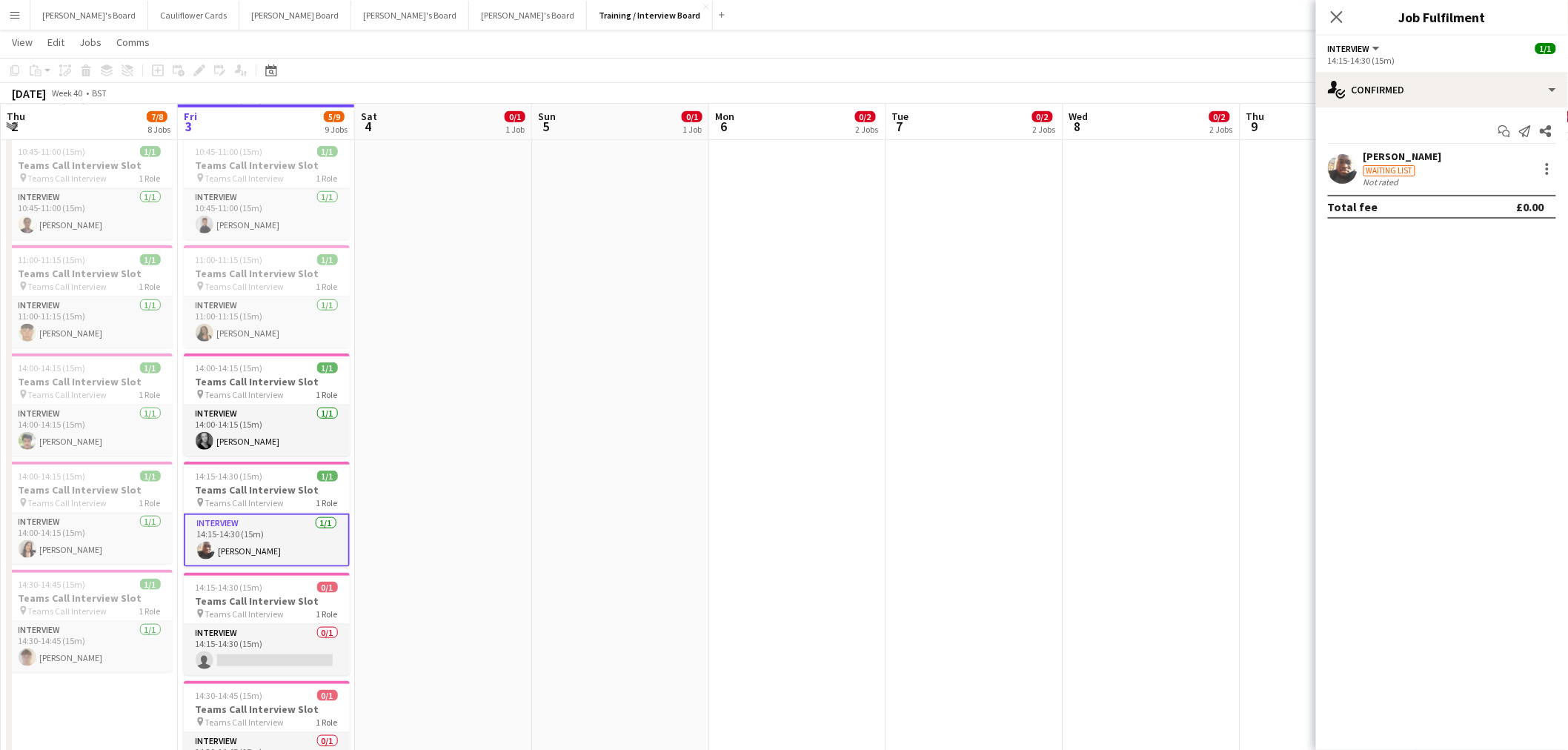
click at [1428, 151] on div "[PERSON_NAME]" at bounding box center [1402, 156] width 78 height 13
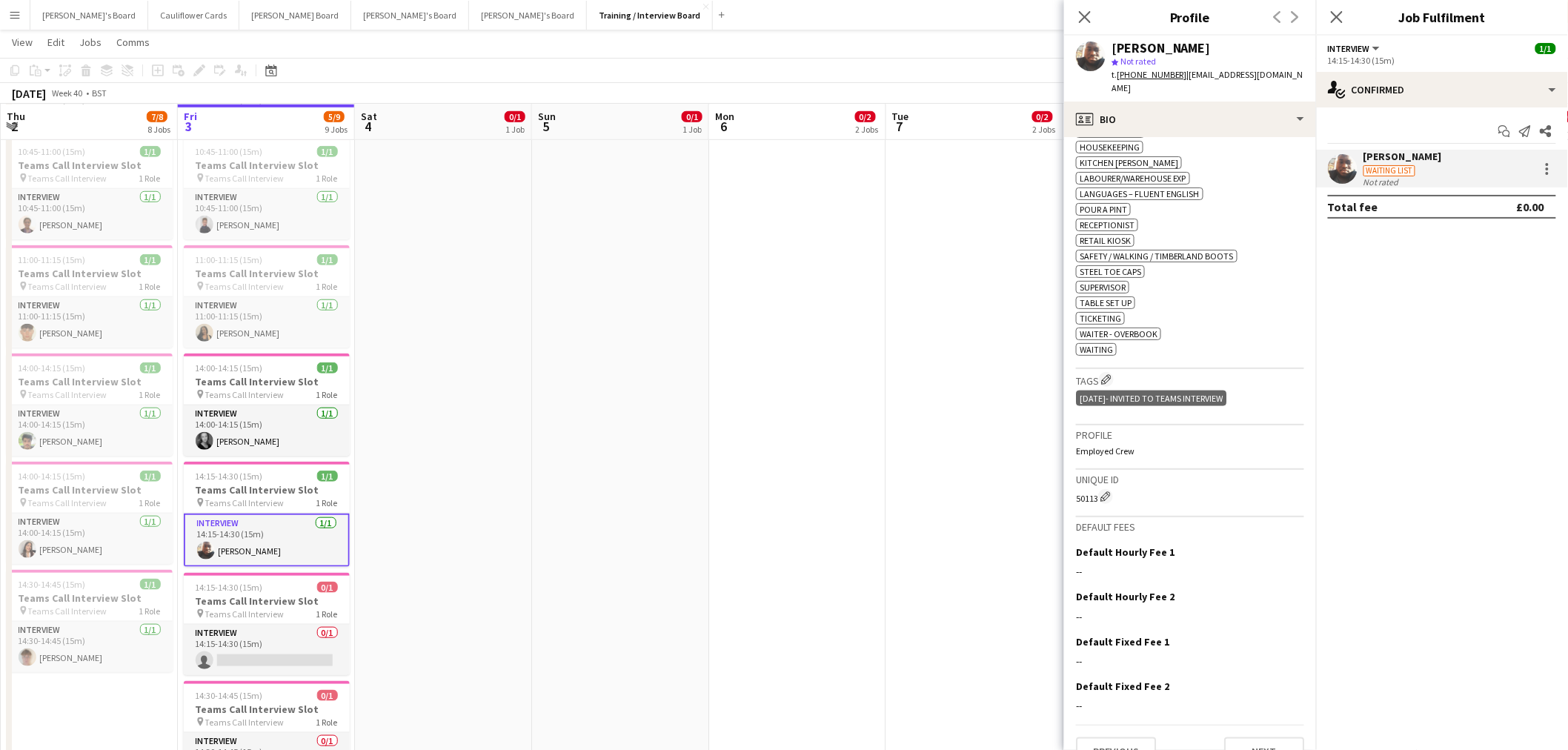
scroll to position [794, 0]
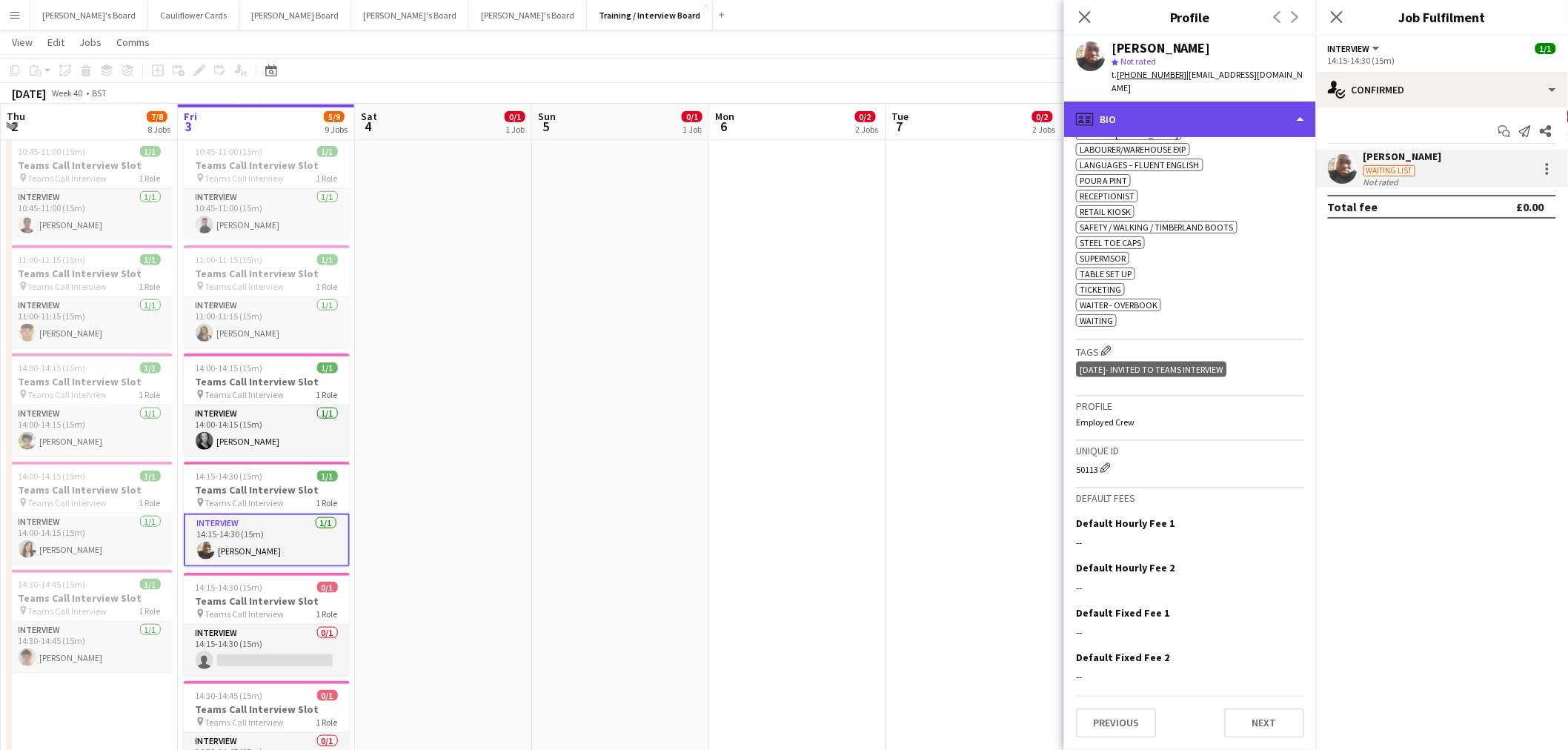
click at [1300, 115] on div "profile Bio" at bounding box center [1190, 119] width 252 height 36
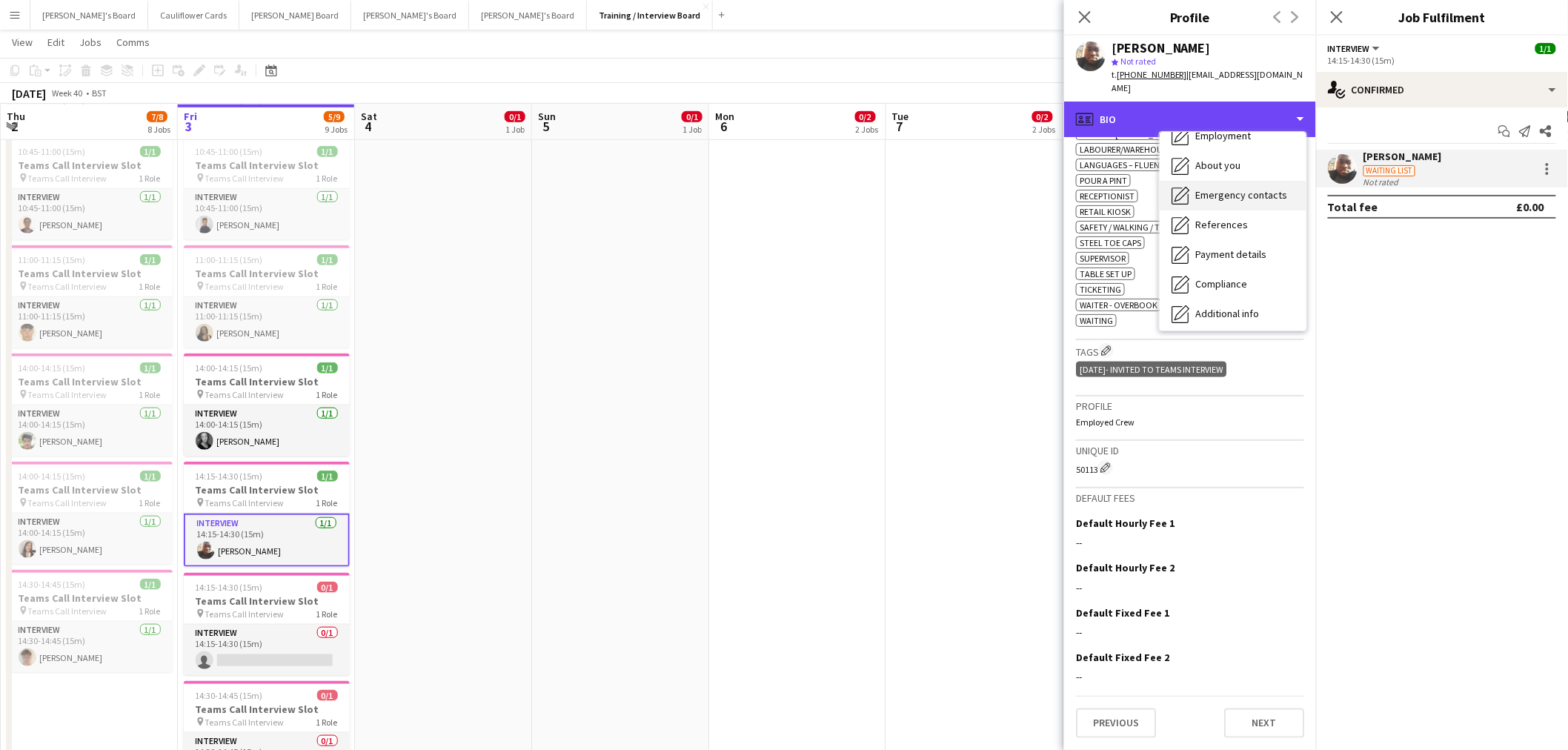
scroll to position [165, 0]
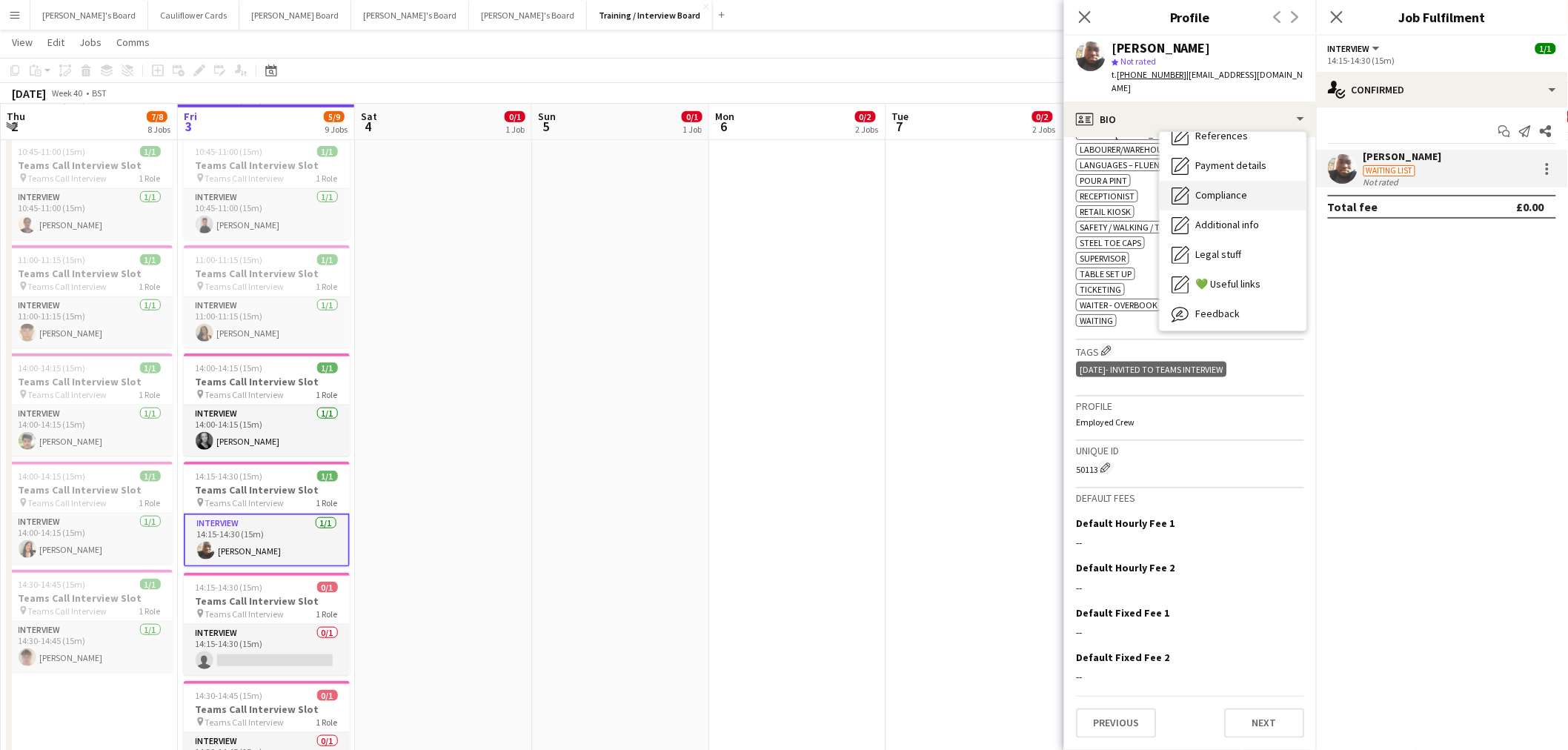
click at [1228, 194] on span "Compliance" at bounding box center [1222, 194] width 52 height 13
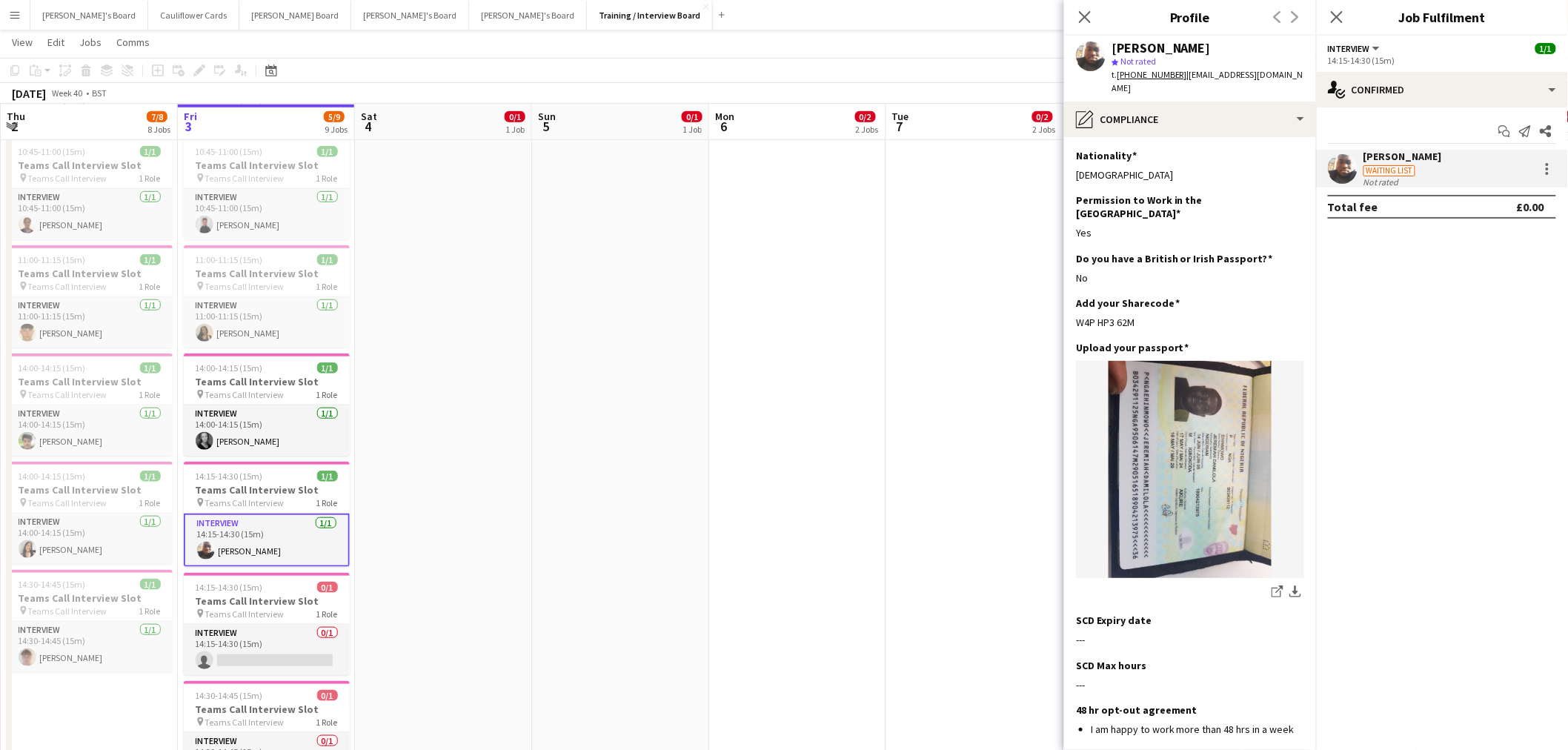
drag, startPoint x: 1143, startPoint y: 302, endPoint x: 1073, endPoint y: 308, distance: 70.3
click at [1073, 308] on app-section-data-types "Nationality Edit this field Nigerian Permission to Work in the UK Edit this fie…" at bounding box center [1190, 443] width 252 height 613
copy div "W4P HP3 62M"
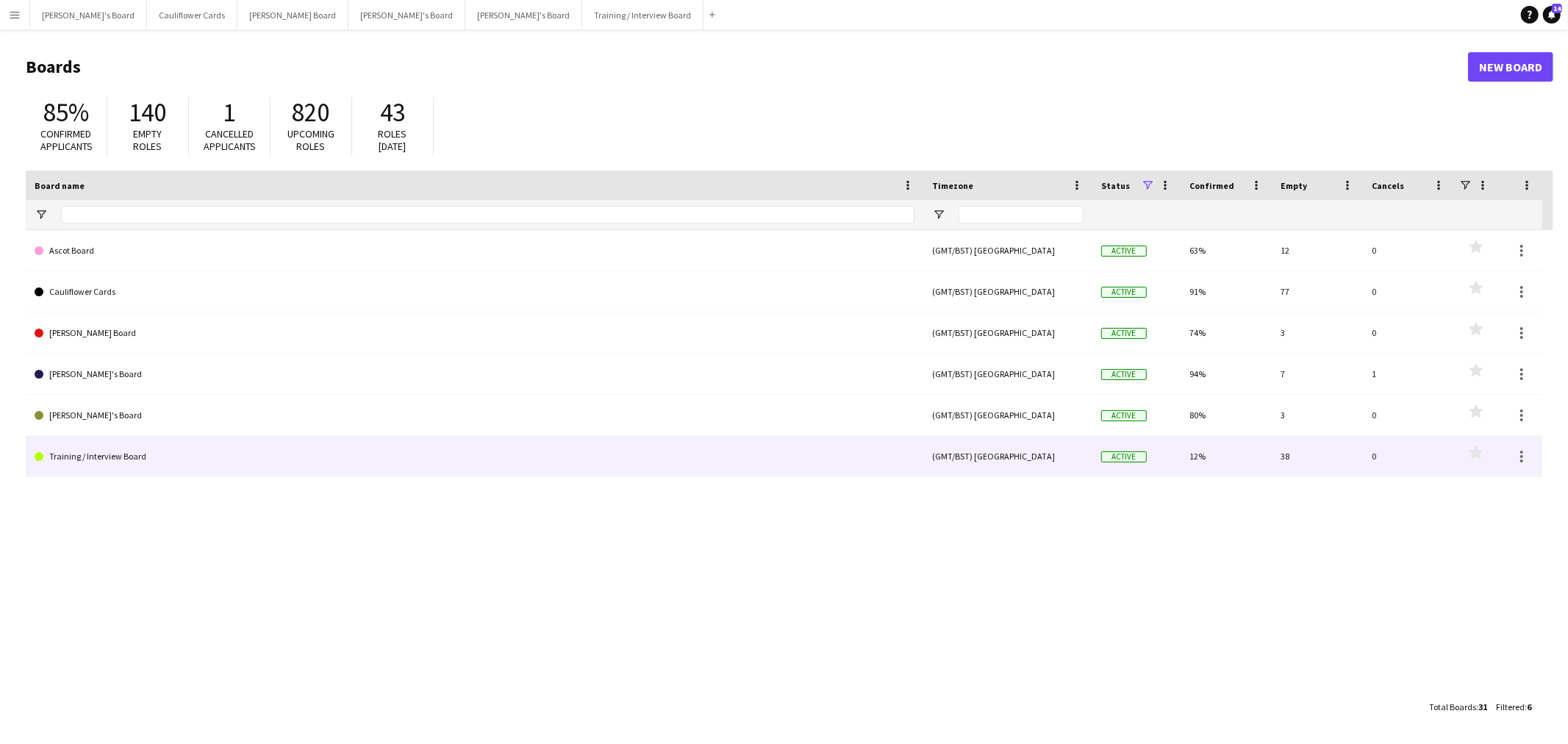
click at [79, 458] on link "Training / Interview Board" at bounding box center [474, 457] width 880 height 41
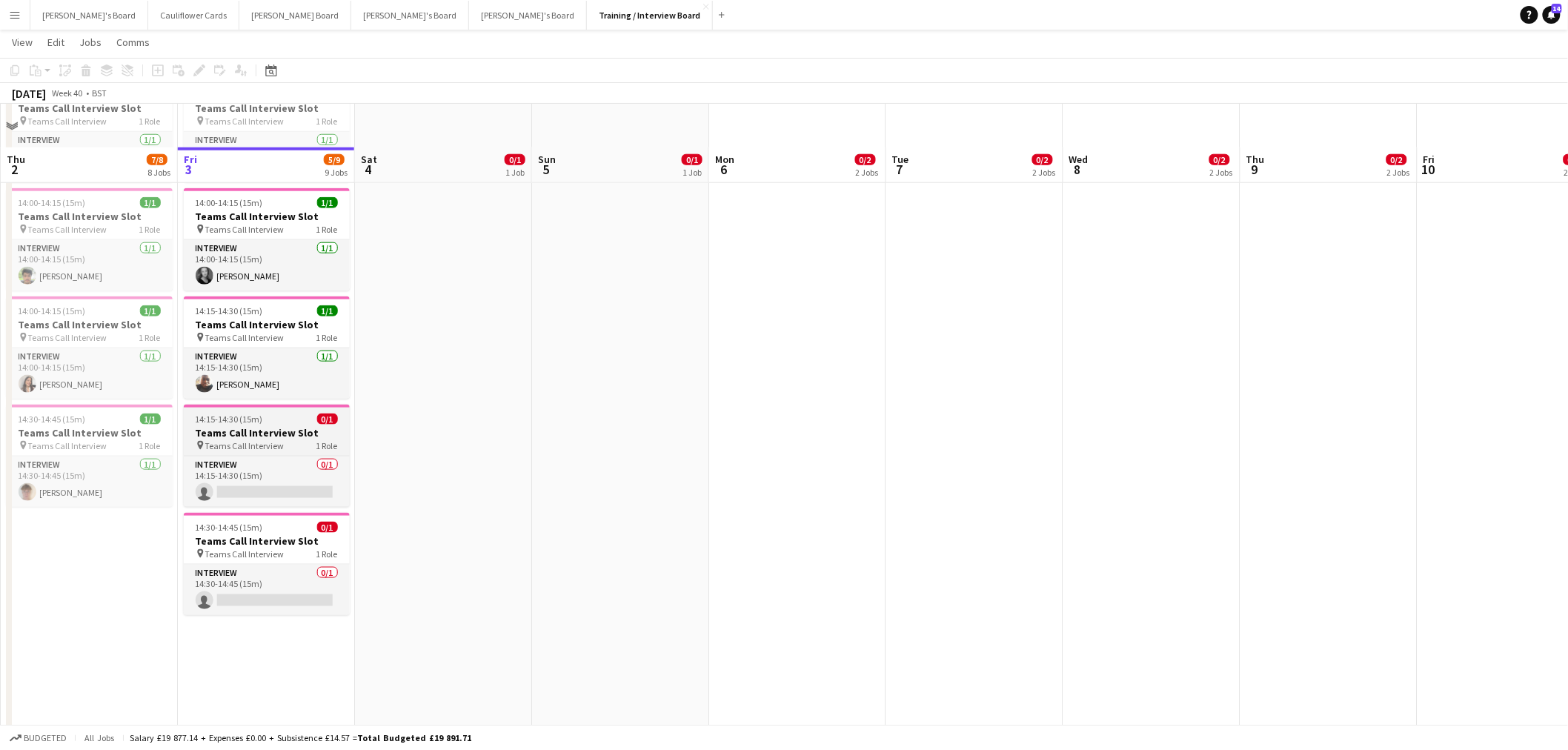
scroll to position [658, 0]
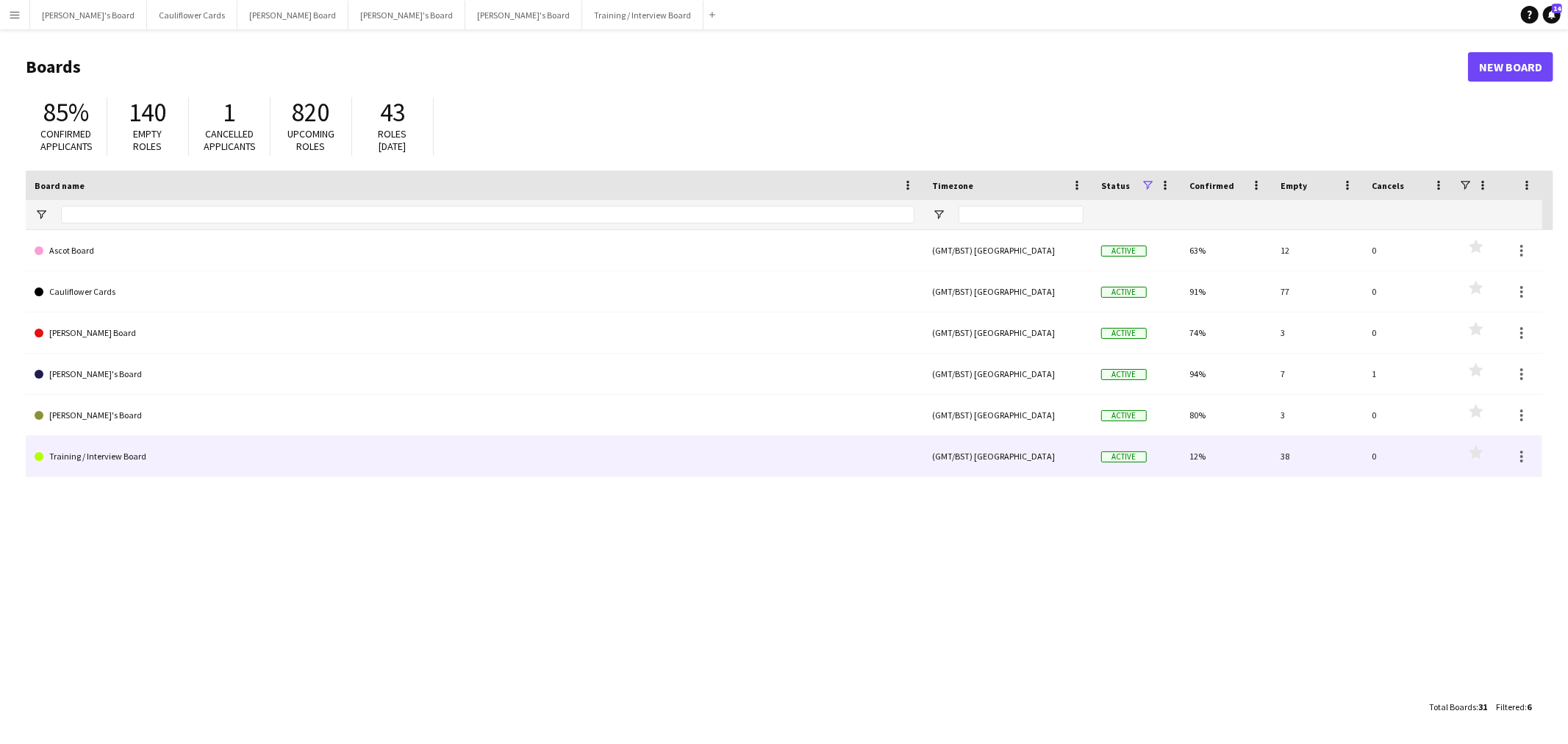
click at [67, 458] on link "Training / Interview Board" at bounding box center [474, 457] width 880 height 41
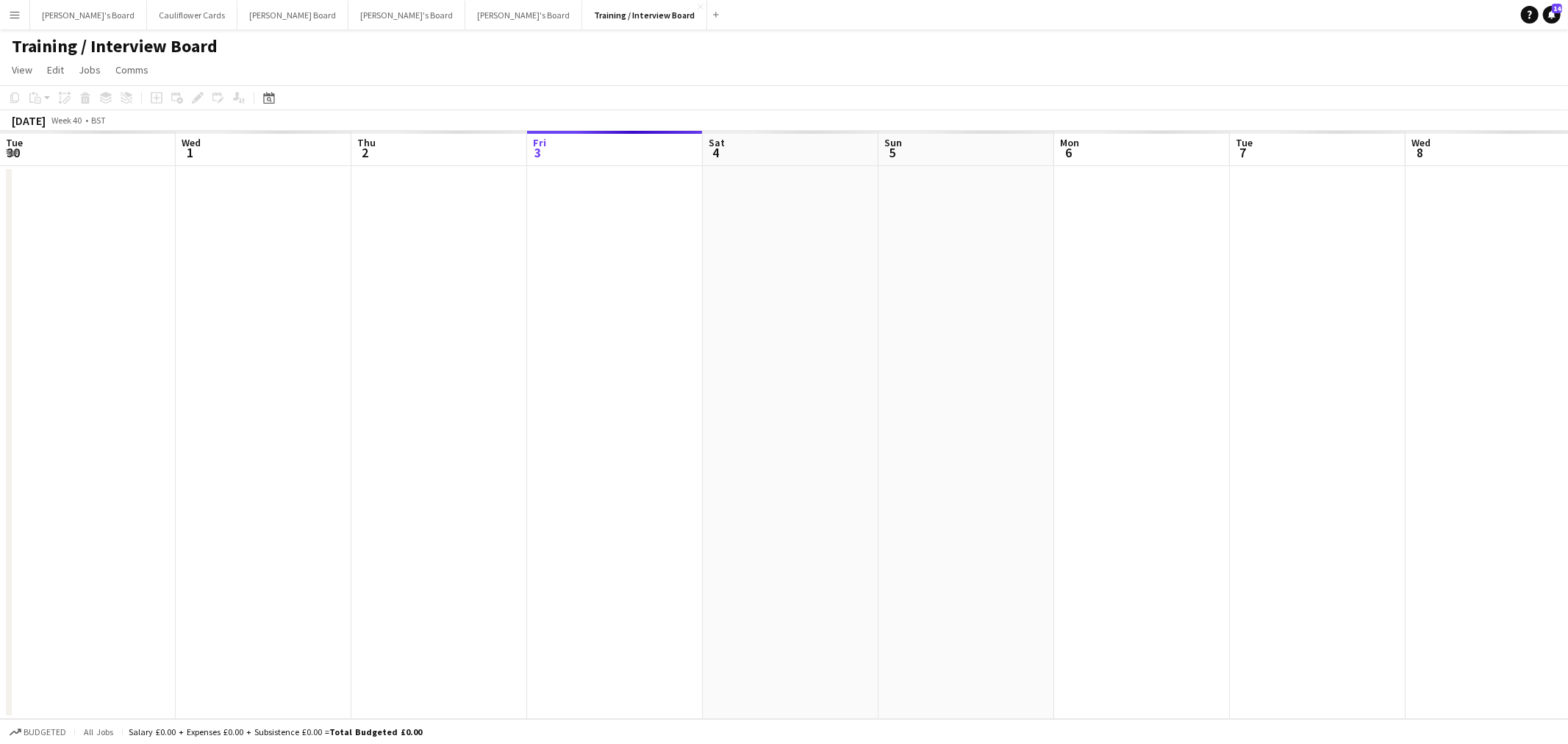
scroll to position [0, 350]
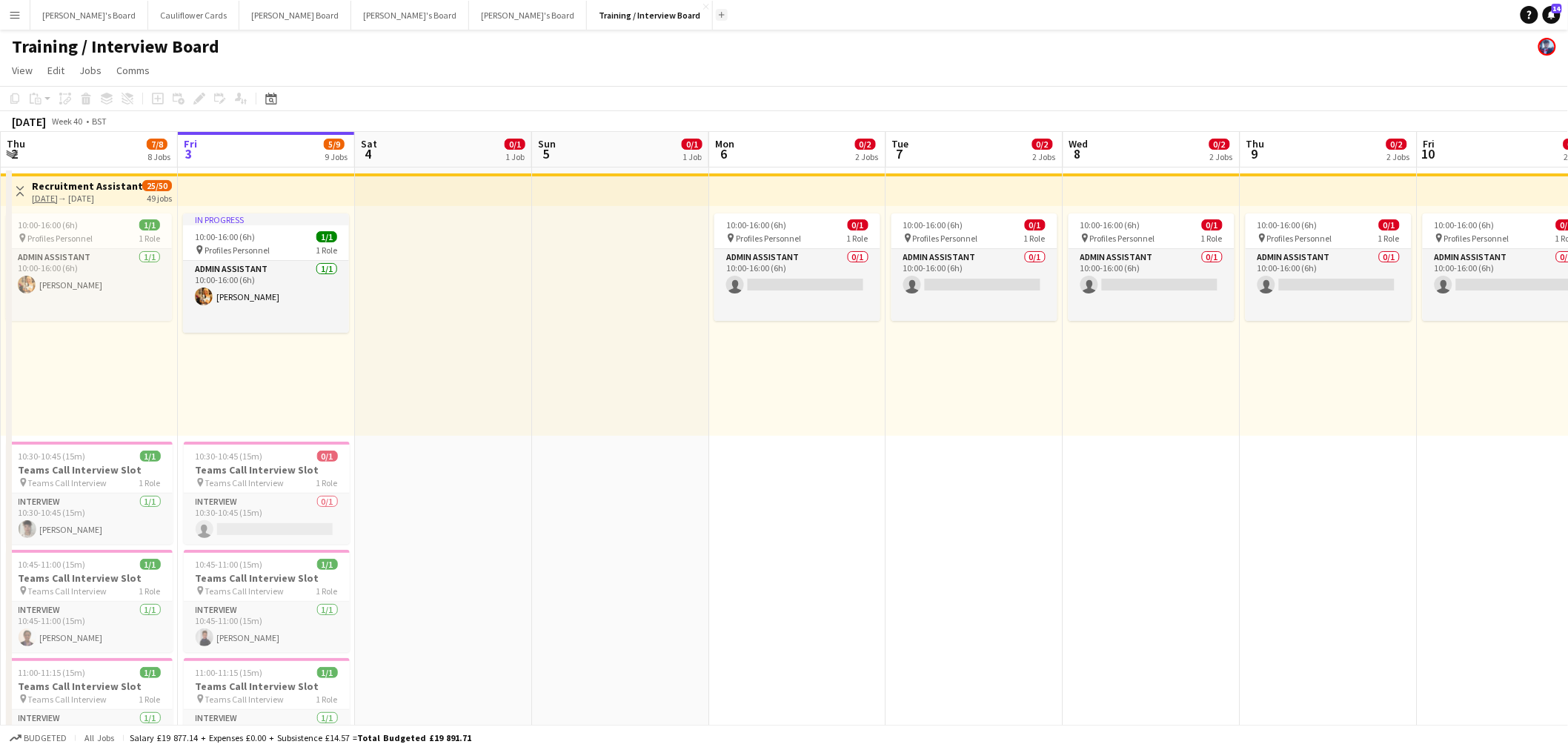
click at [719, 15] on app-icon "Add" at bounding box center [721, 15] width 6 height 6
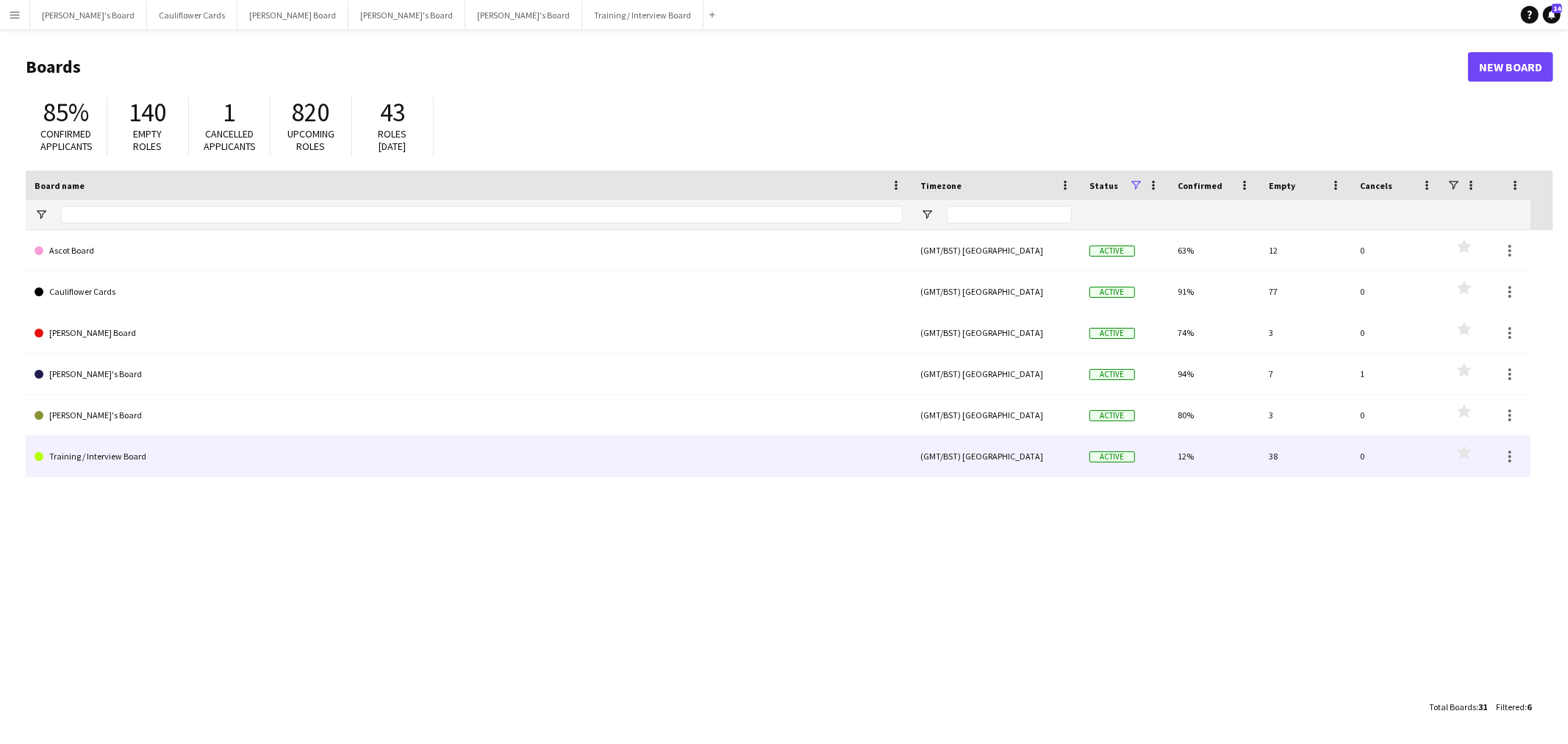
click at [87, 458] on link "Training / Interview Board" at bounding box center [469, 457] width 868 height 41
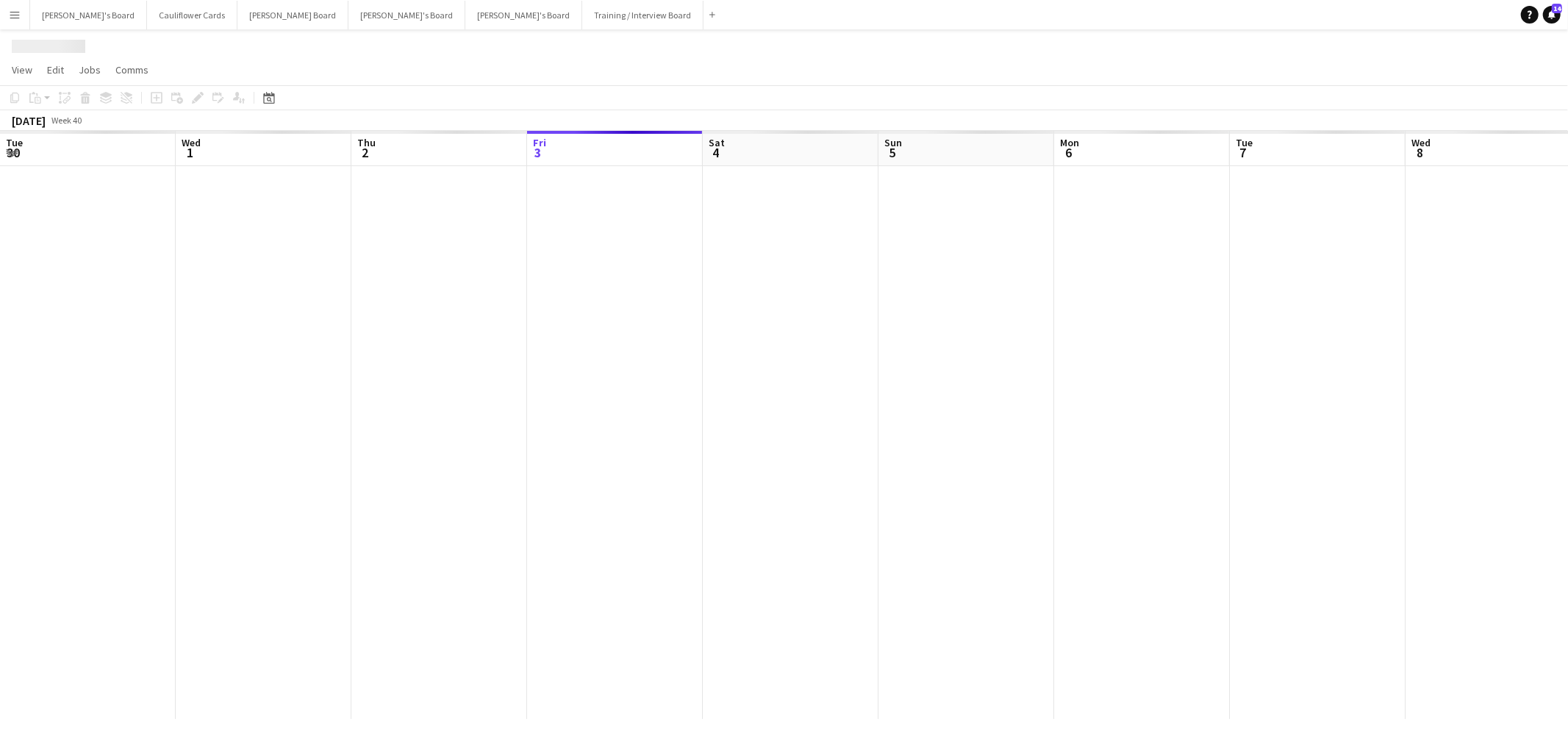
scroll to position [0, 350]
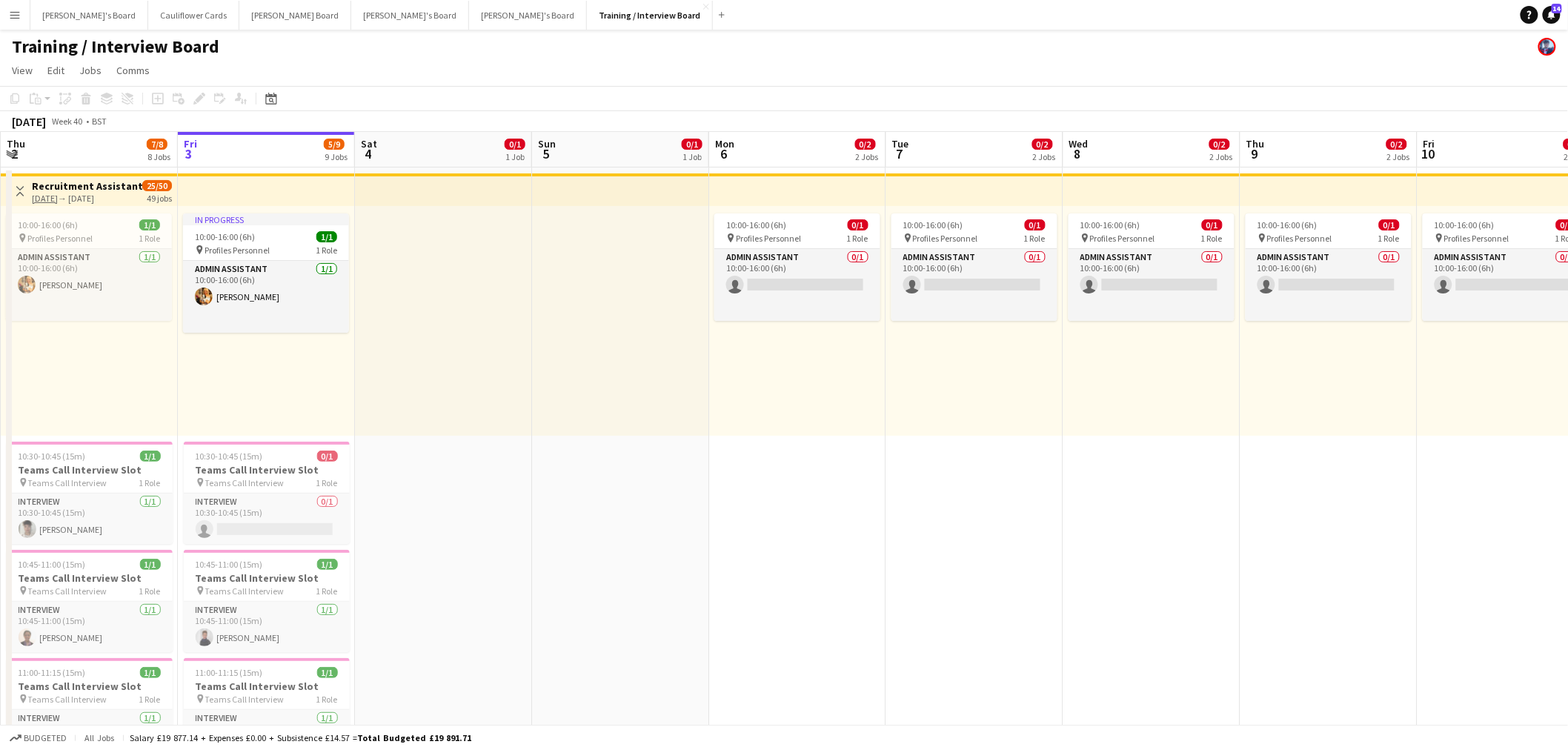
click at [19, 18] on app-icon "Menu" at bounding box center [15, 15] width 12 height 12
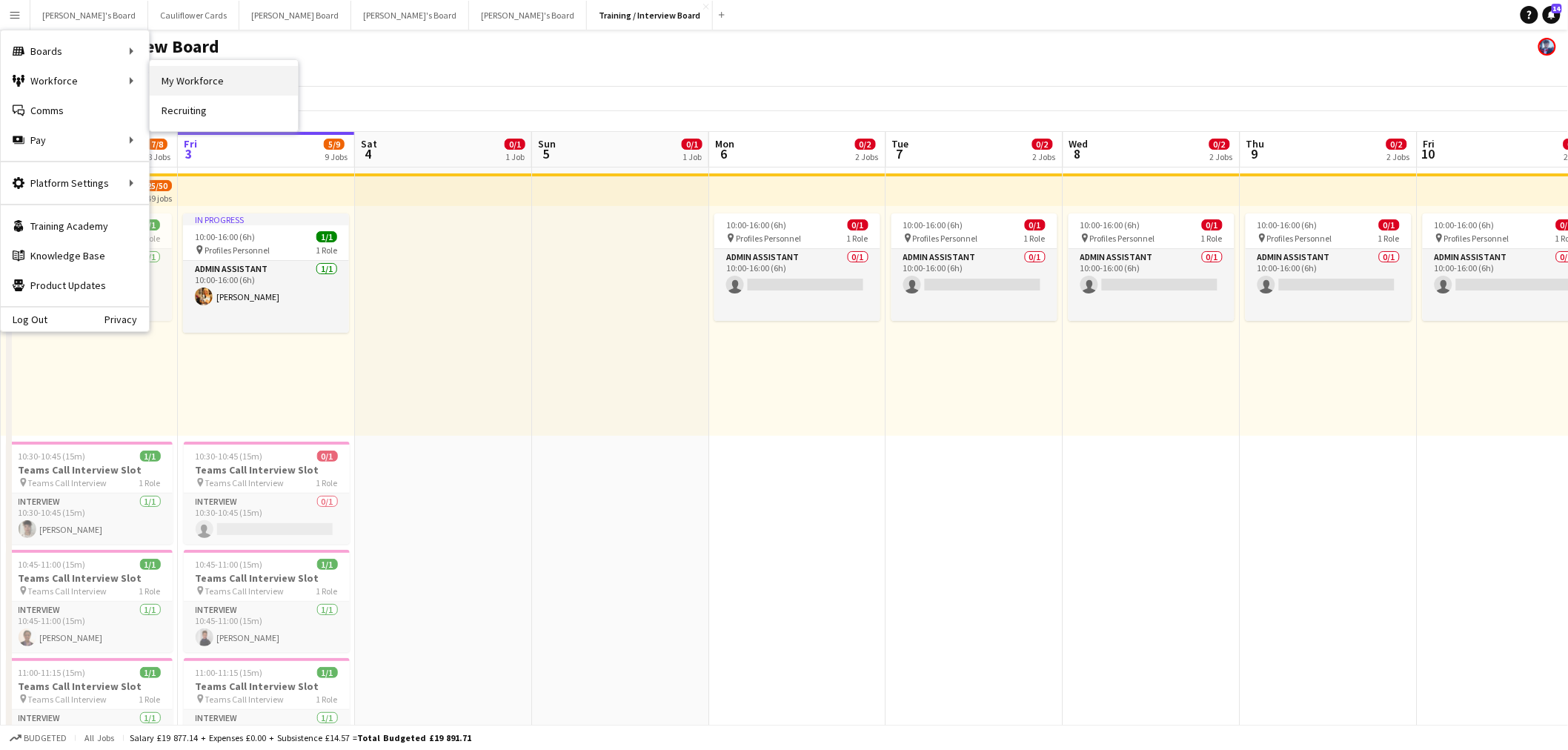
click at [196, 80] on link "My Workforce" at bounding box center [223, 80] width 148 height 30
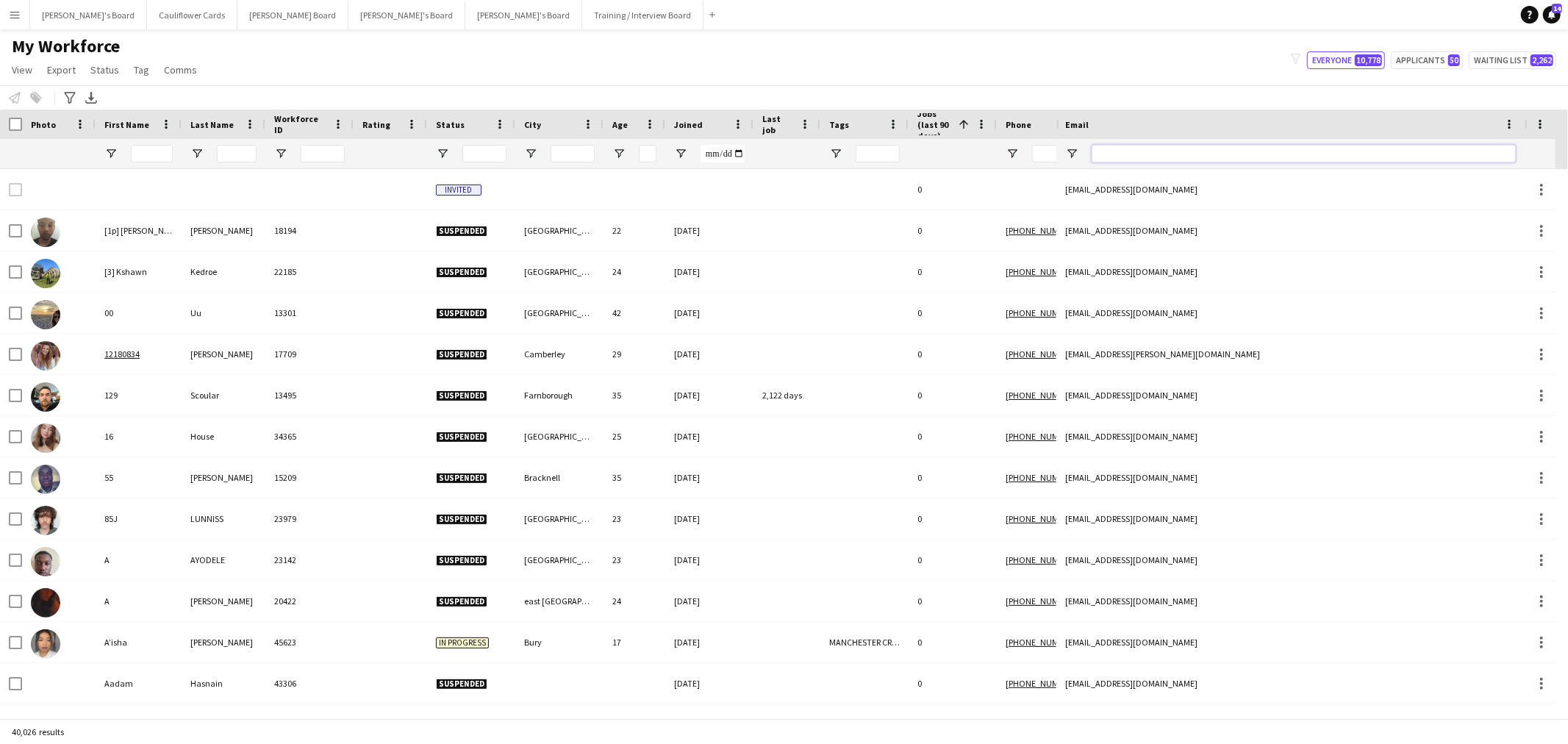
click at [1113, 153] on input "Email Filter Input" at bounding box center [1303, 154] width 424 height 18
paste input "**********"
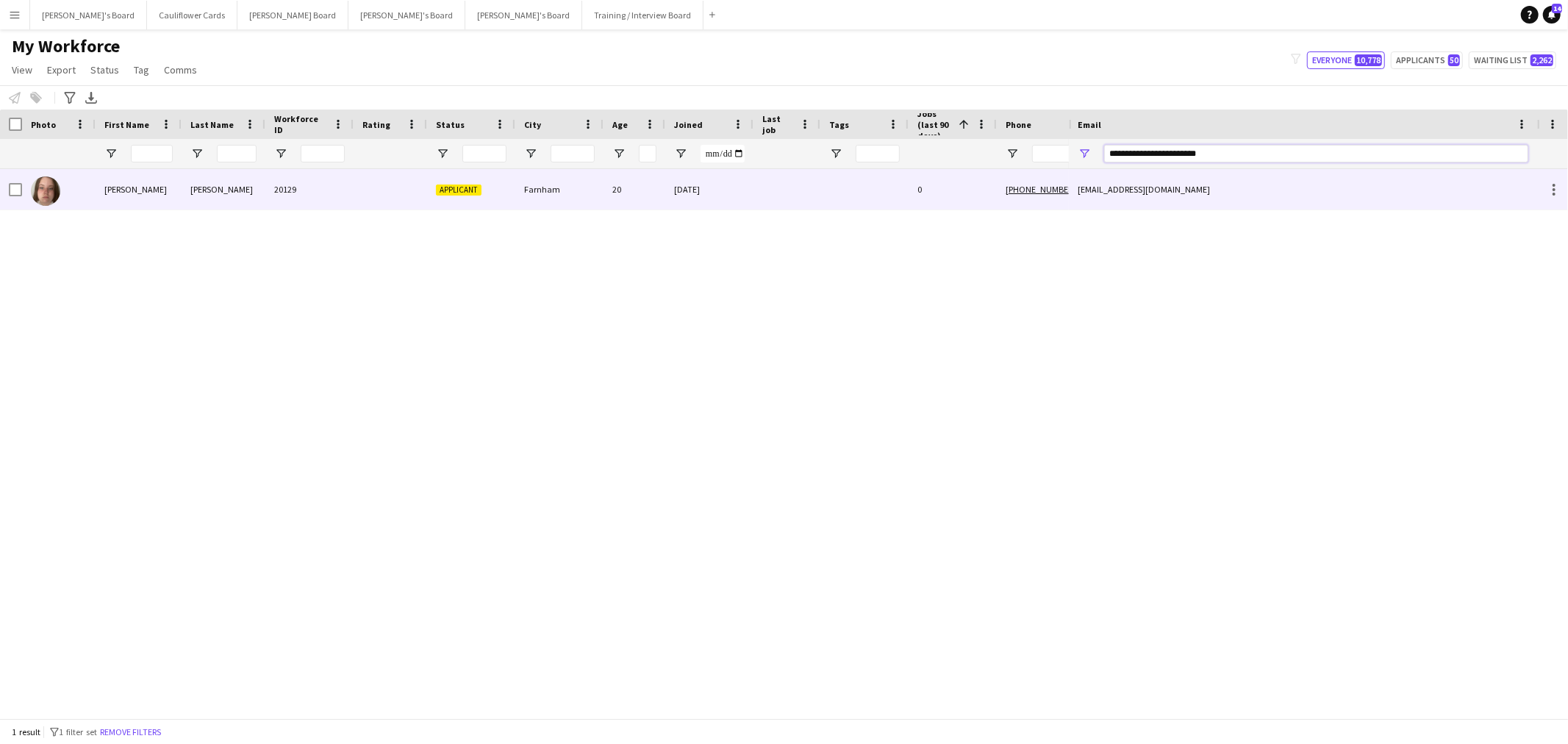
type input "**********"
click at [356, 187] on div at bounding box center [390, 189] width 74 height 40
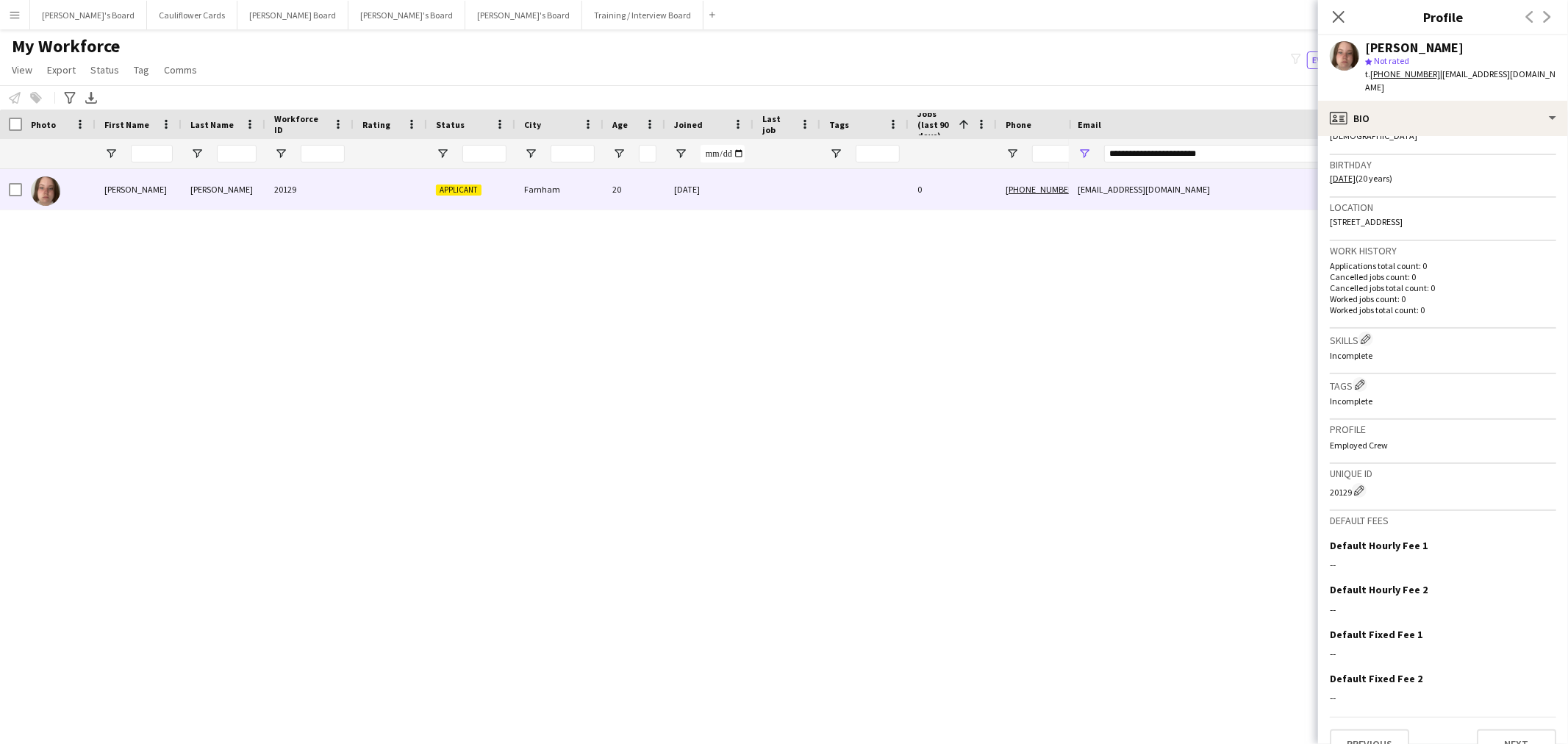
scroll to position [263, 0]
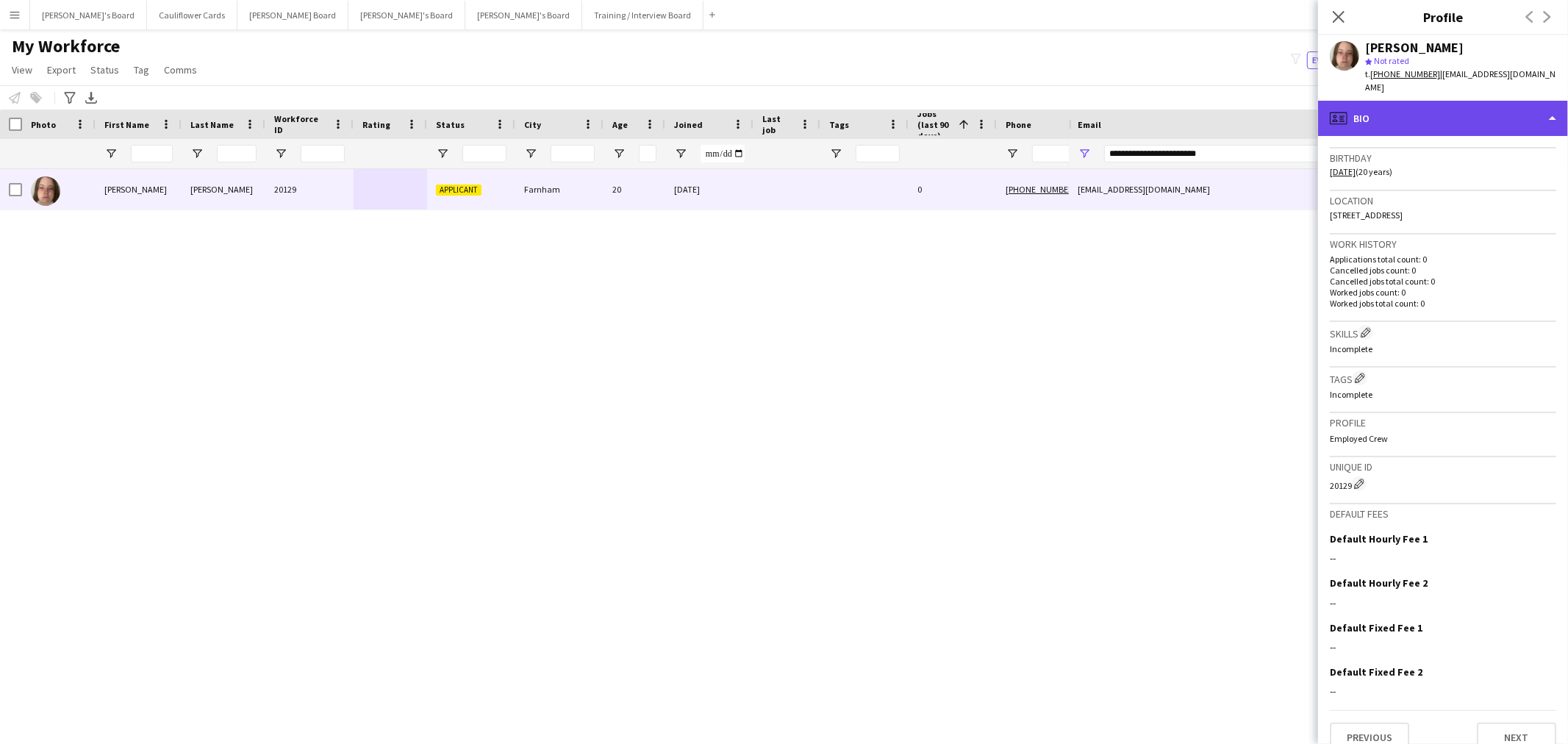
click at [1552, 100] on div "profile Bio" at bounding box center [1443, 118] width 250 height 35
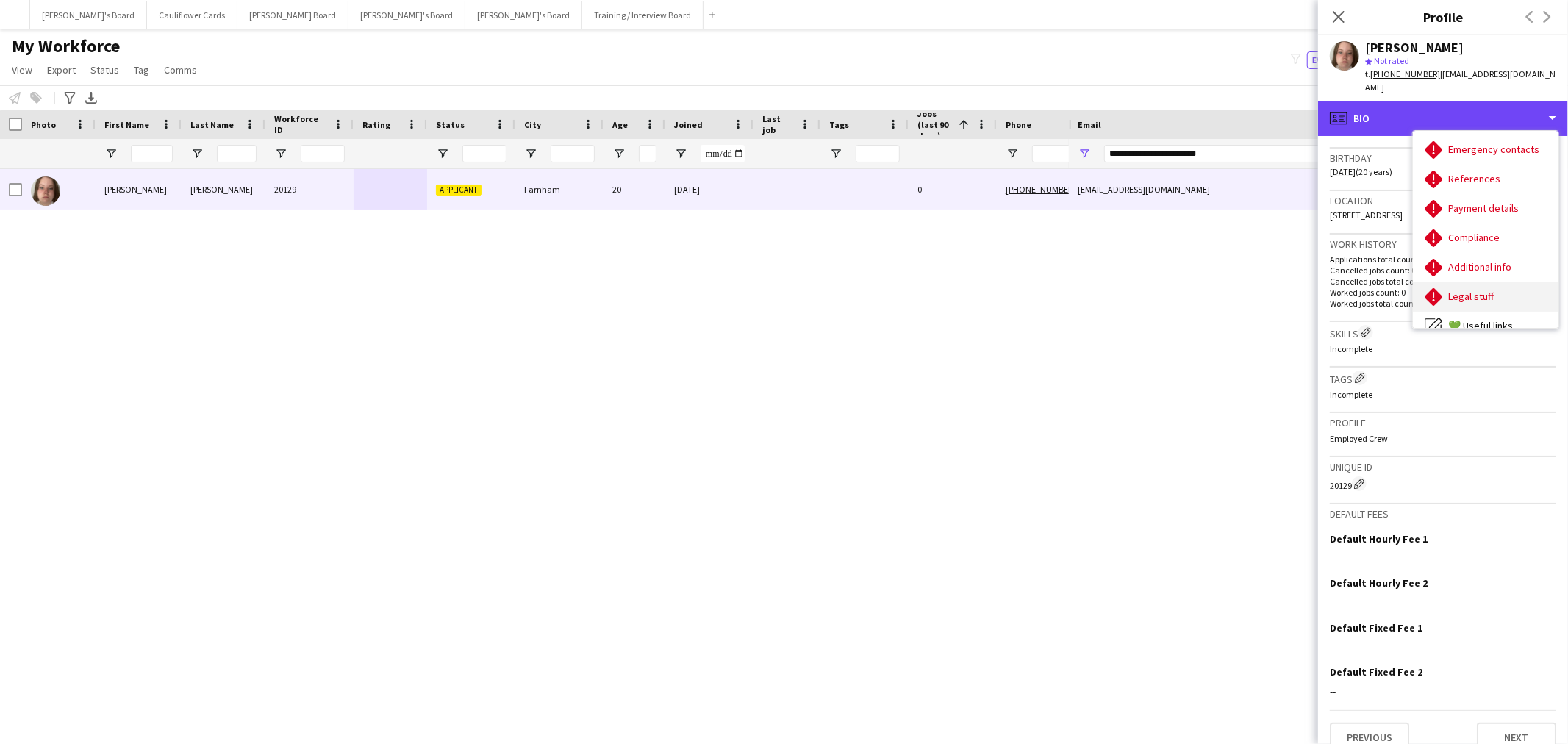
scroll to position [196, 0]
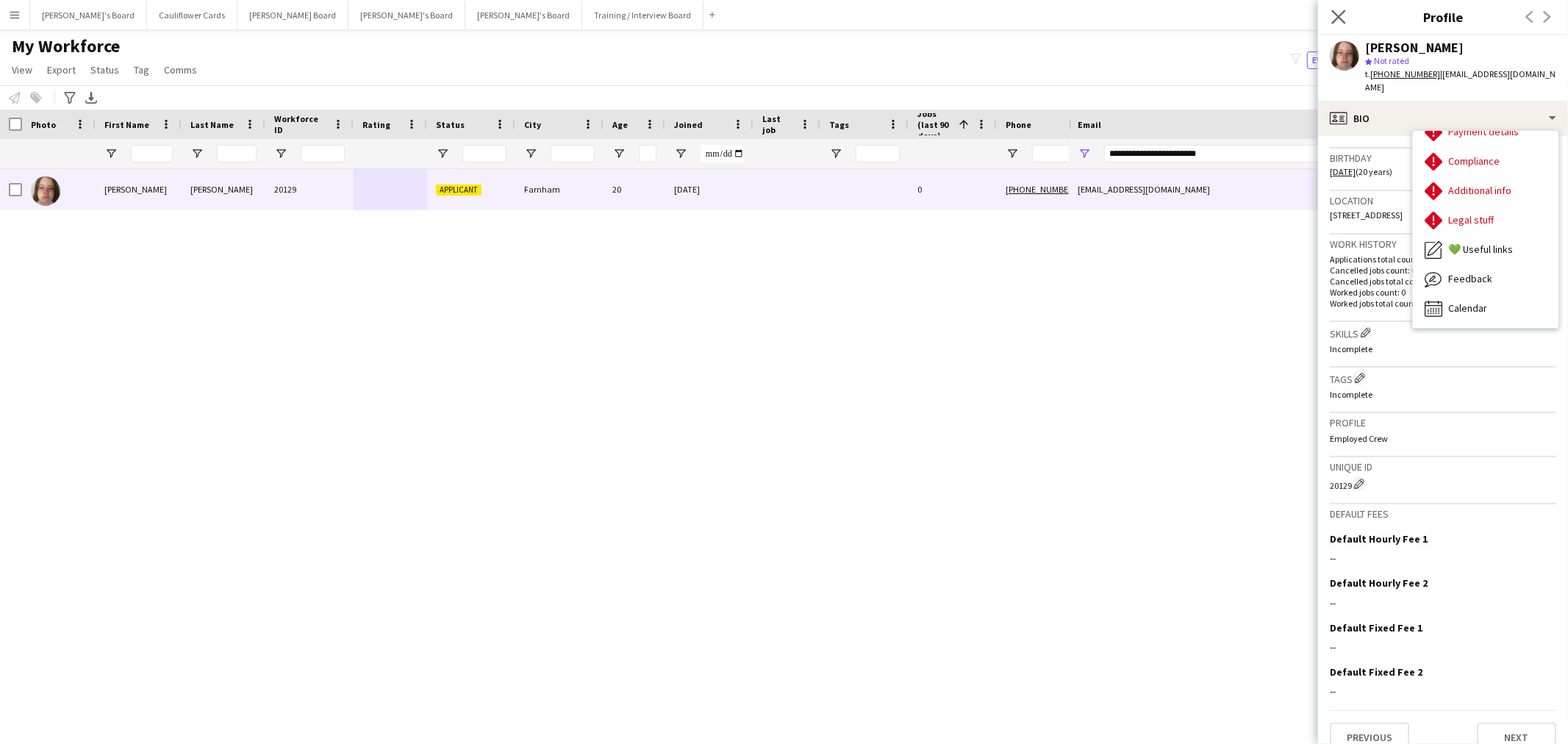
click at [1339, 7] on app-icon "Close pop-in" at bounding box center [1339, 18] width 22 height 22
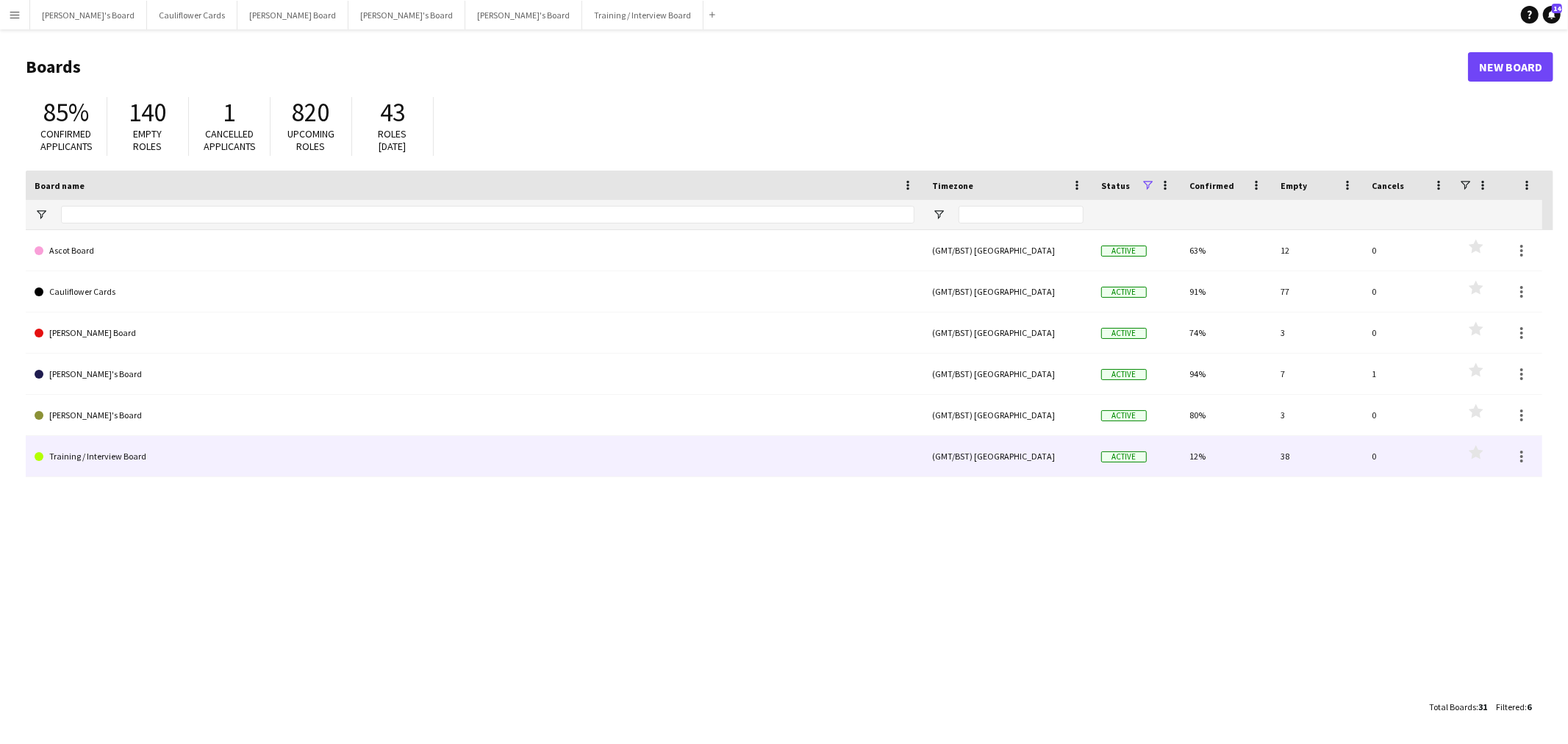
click at [104, 449] on link "Training / Interview Board" at bounding box center [474, 457] width 880 height 41
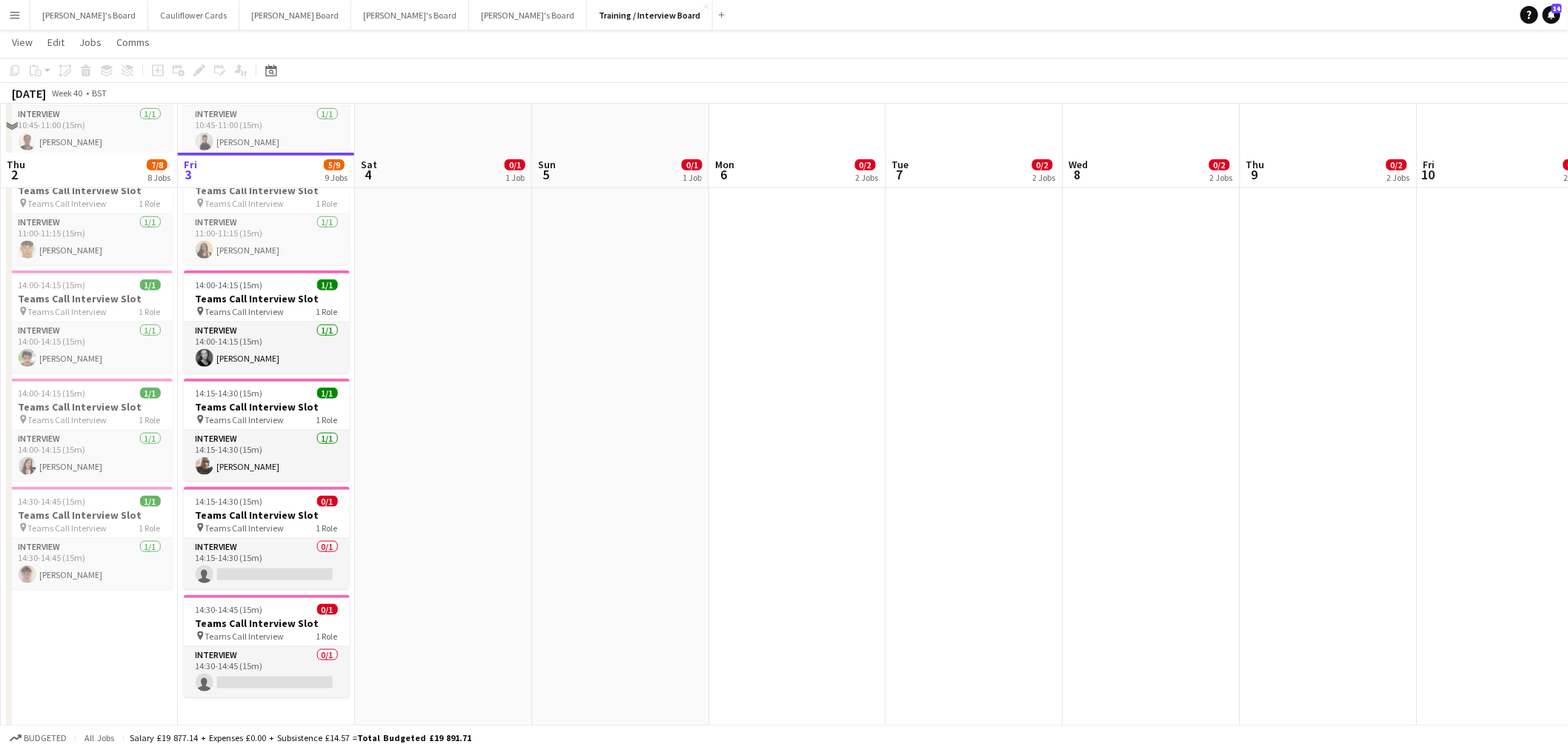
scroll to position [493, 0]
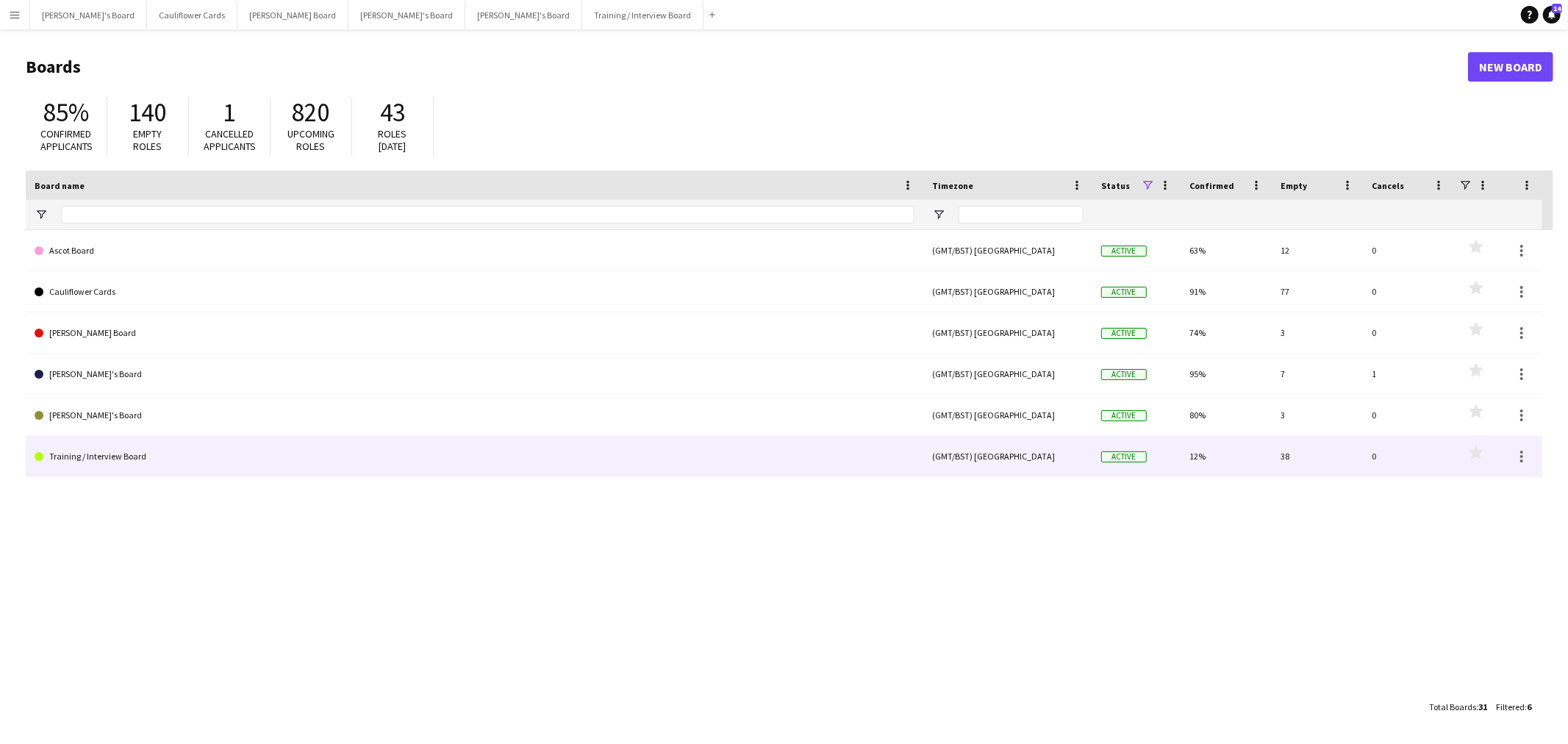
click at [79, 455] on link "Training / Interview Board" at bounding box center [474, 457] width 880 height 41
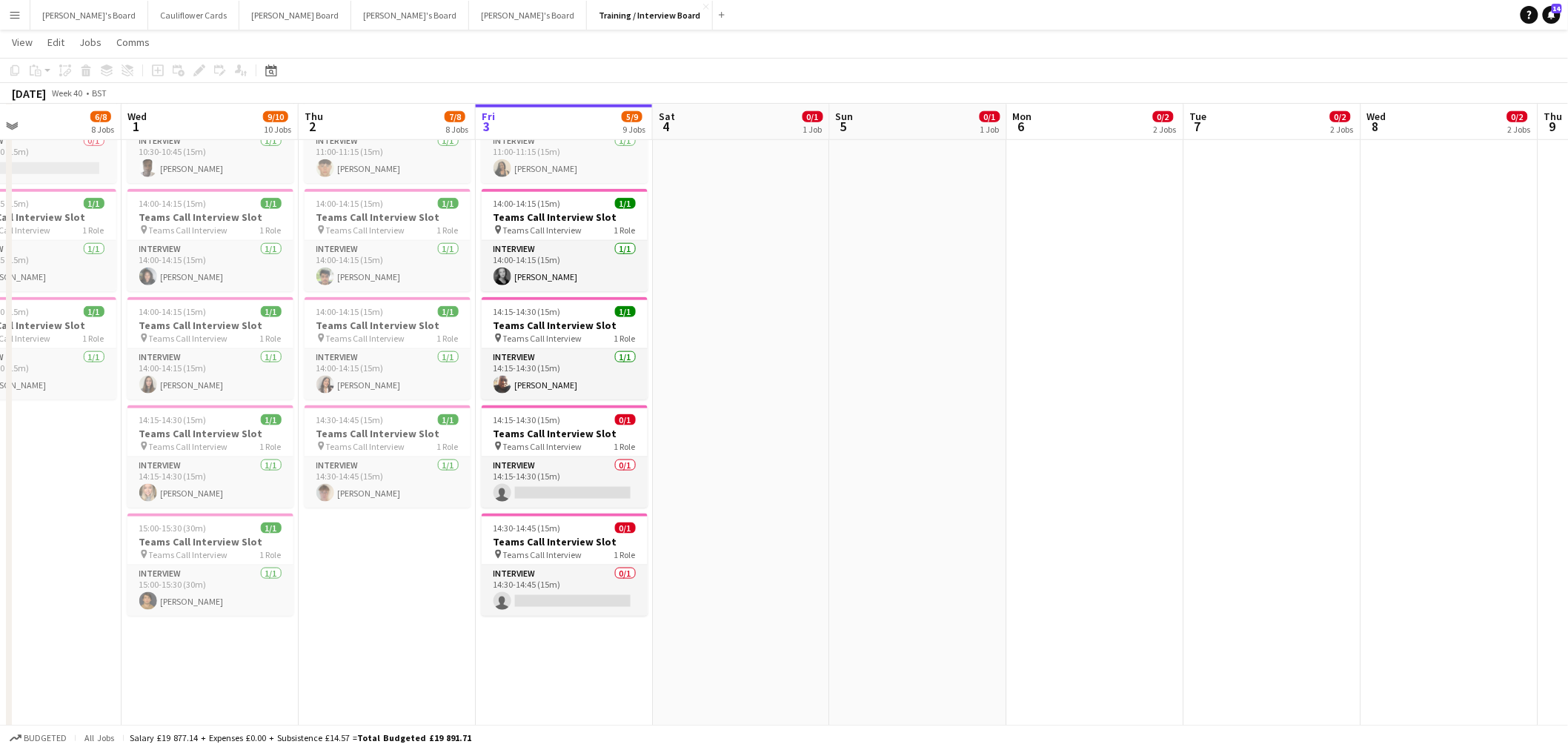
scroll to position [0, 369]
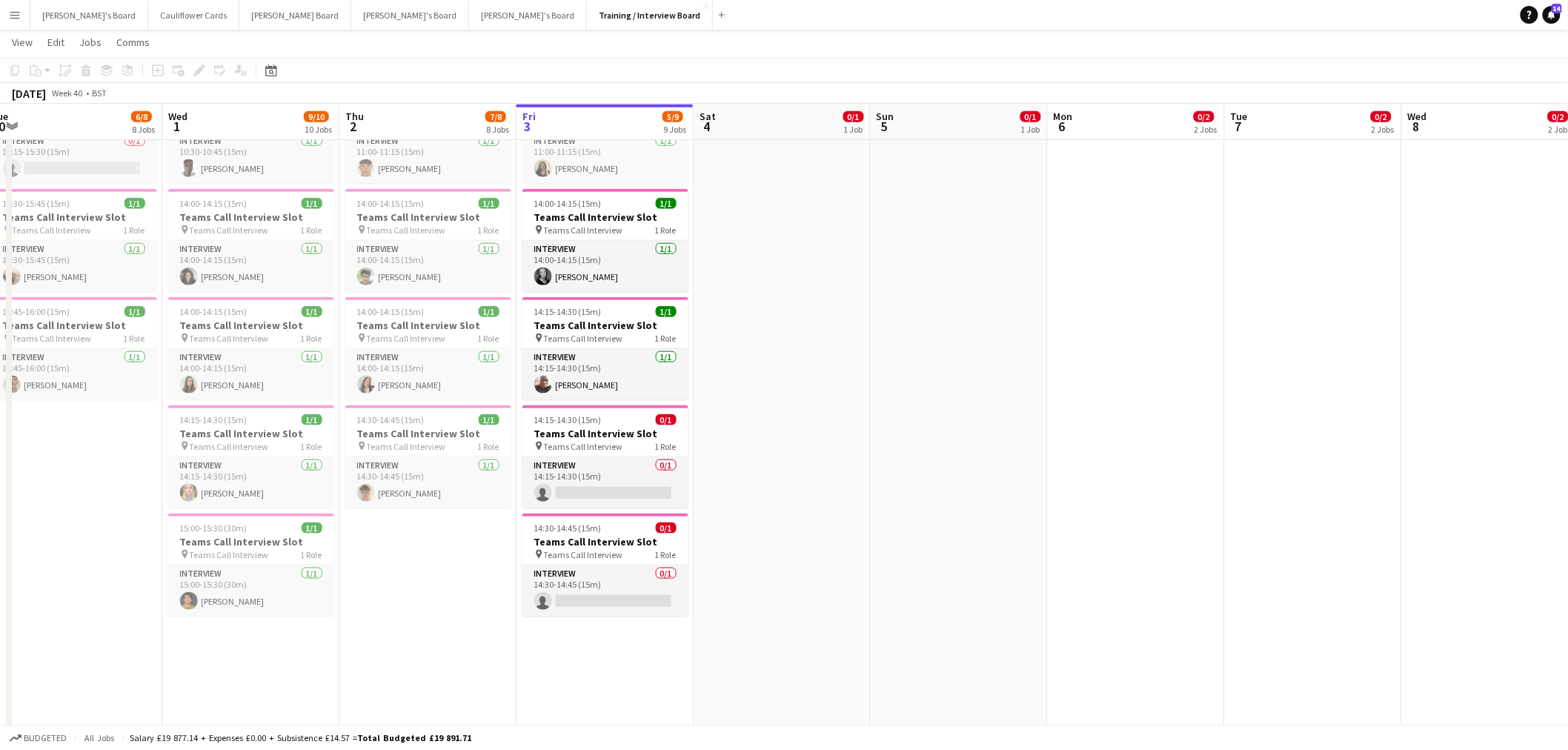
drag, startPoint x: 442, startPoint y: 126, endPoint x: 780, endPoint y: 107, distance: 338.5
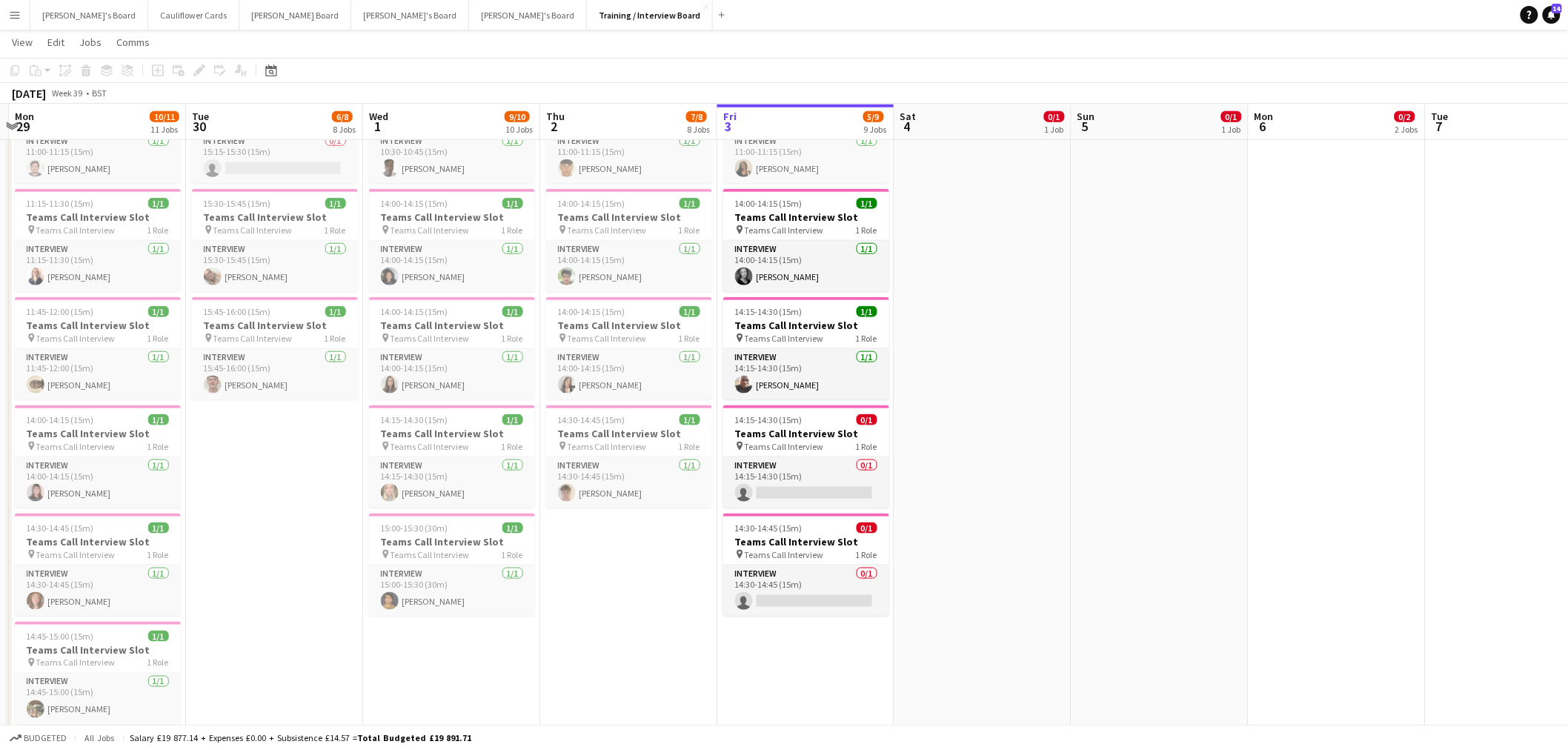
scroll to position [0, 439]
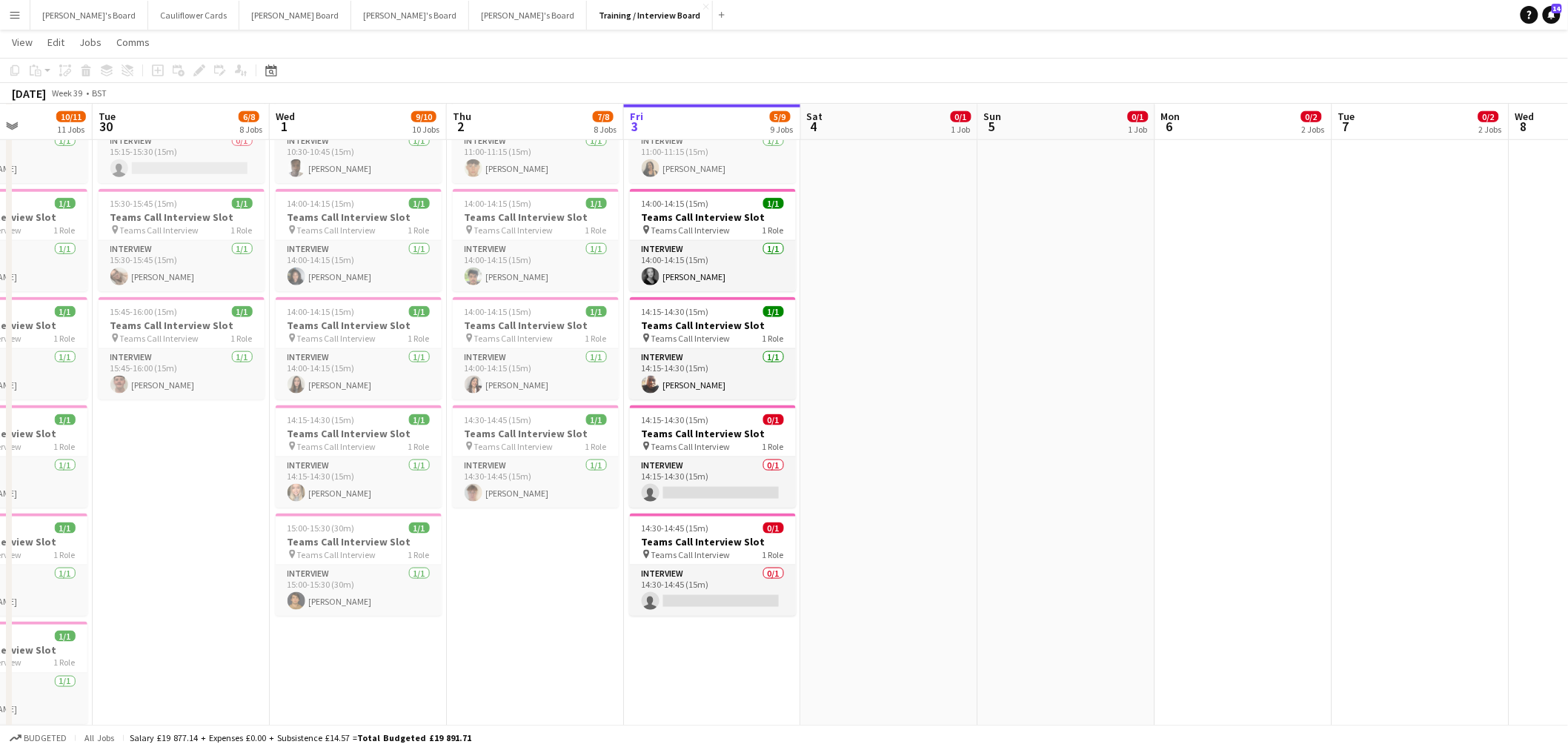
drag, startPoint x: 753, startPoint y: 120, endPoint x: 1038, endPoint y: 136, distance: 285.4
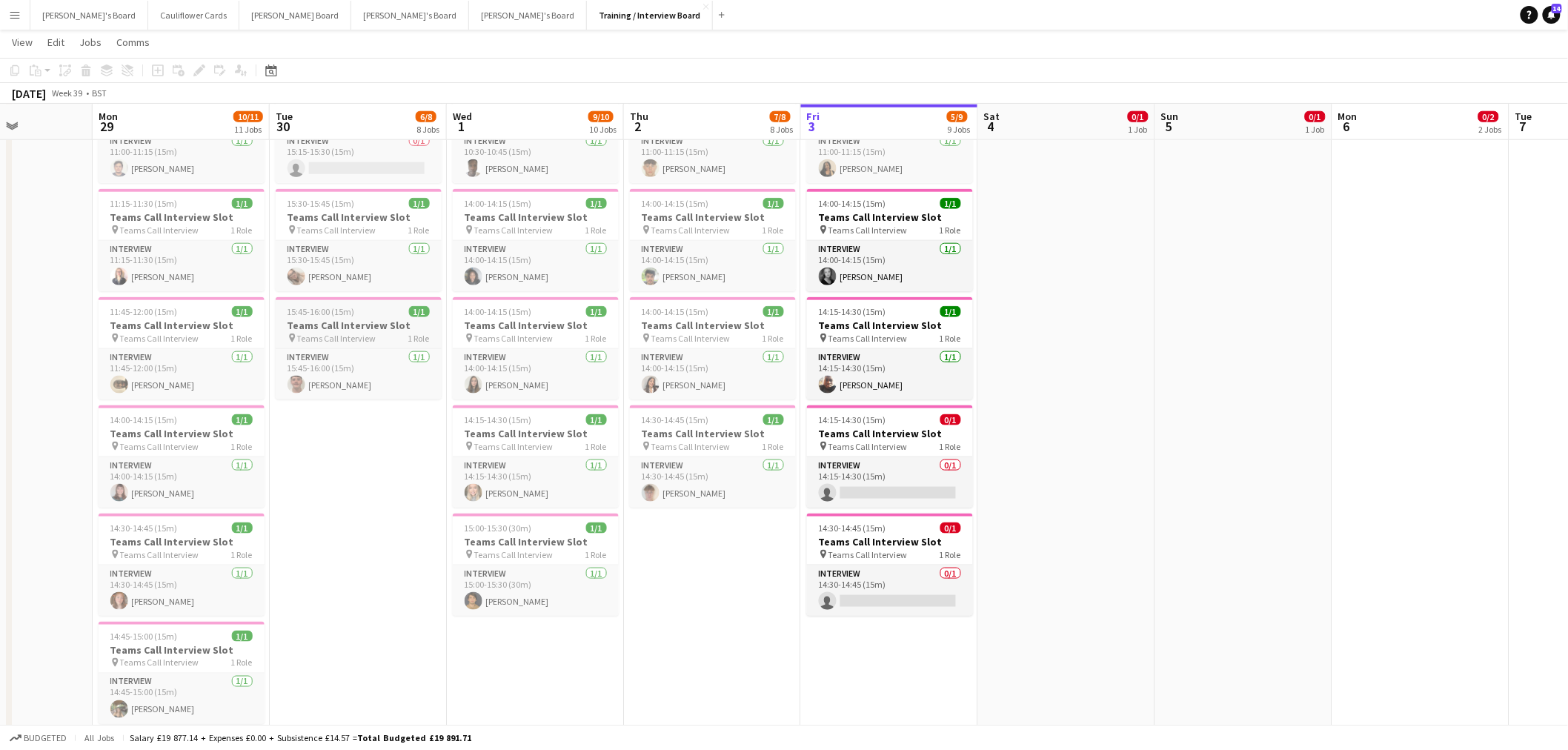
click at [321, 312] on span "15:45-16:00 (15m)" at bounding box center [322, 311] width 67 height 11
click at [906, 667] on app-date-cell "In progress 10:00-16:00 (6h) 1/1 pin Profiles Personnel 1 Role Admin Assistant …" at bounding box center [889, 659] width 177 height 2137
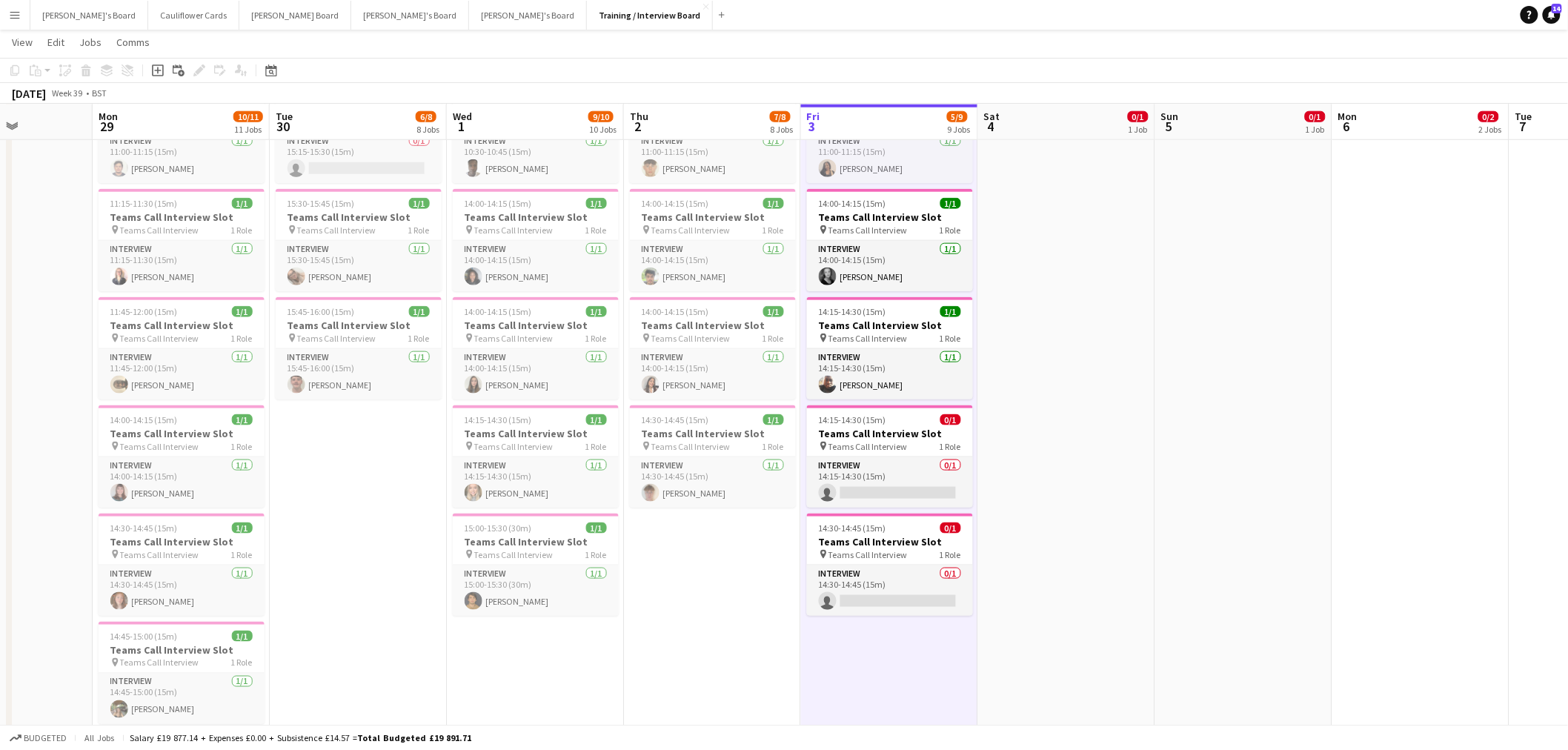
click at [886, 648] on app-date-cell "In progress 10:00-16:00 (6h) 1/1 pin Profiles Personnel 1 Role Admin Assistant …" at bounding box center [889, 659] width 177 height 2137
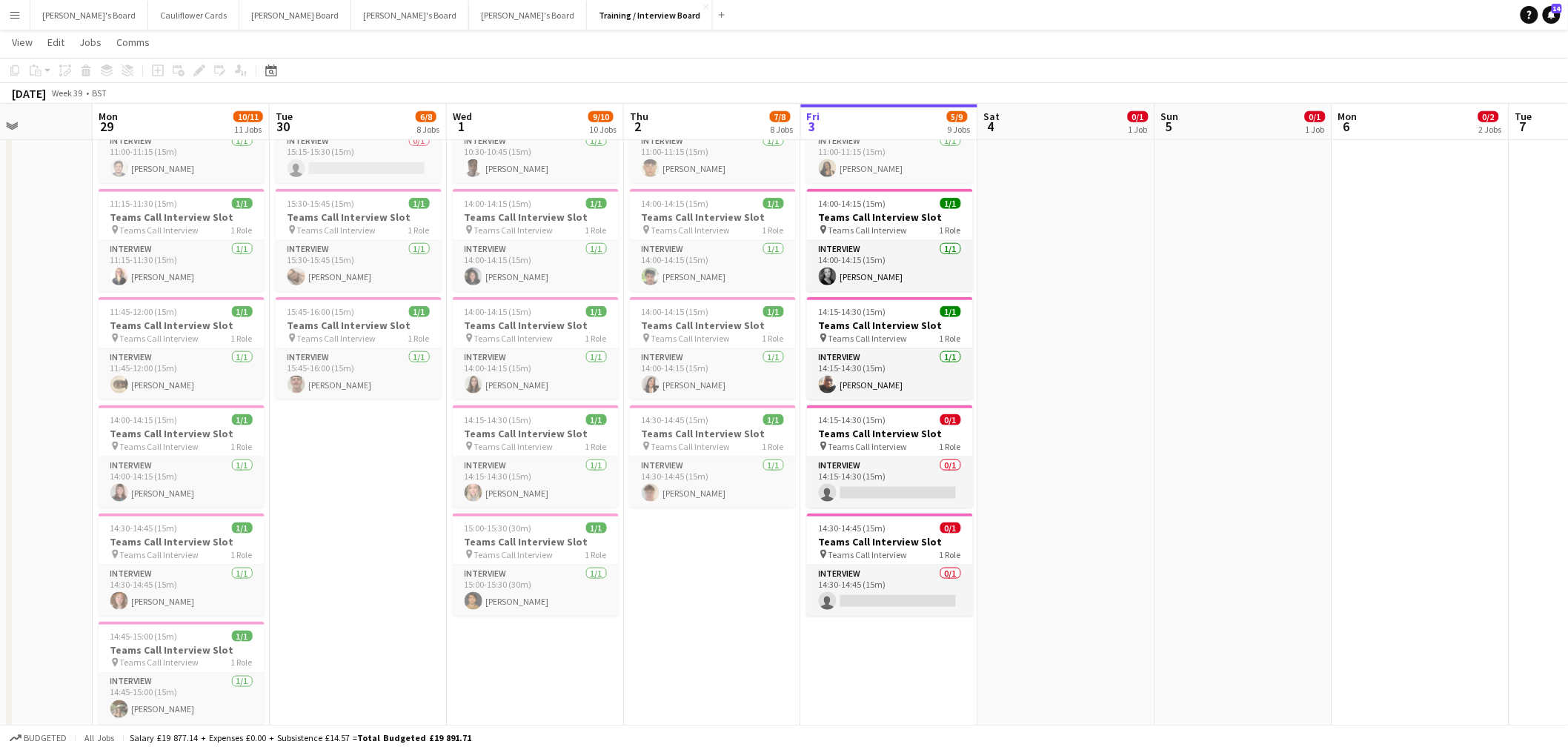
click at [853, 660] on app-date-cell "In progress 10:00-16:00 (6h) 1/1 pin Profiles Personnel 1 Role Admin Assistant …" at bounding box center [889, 659] width 177 height 2137
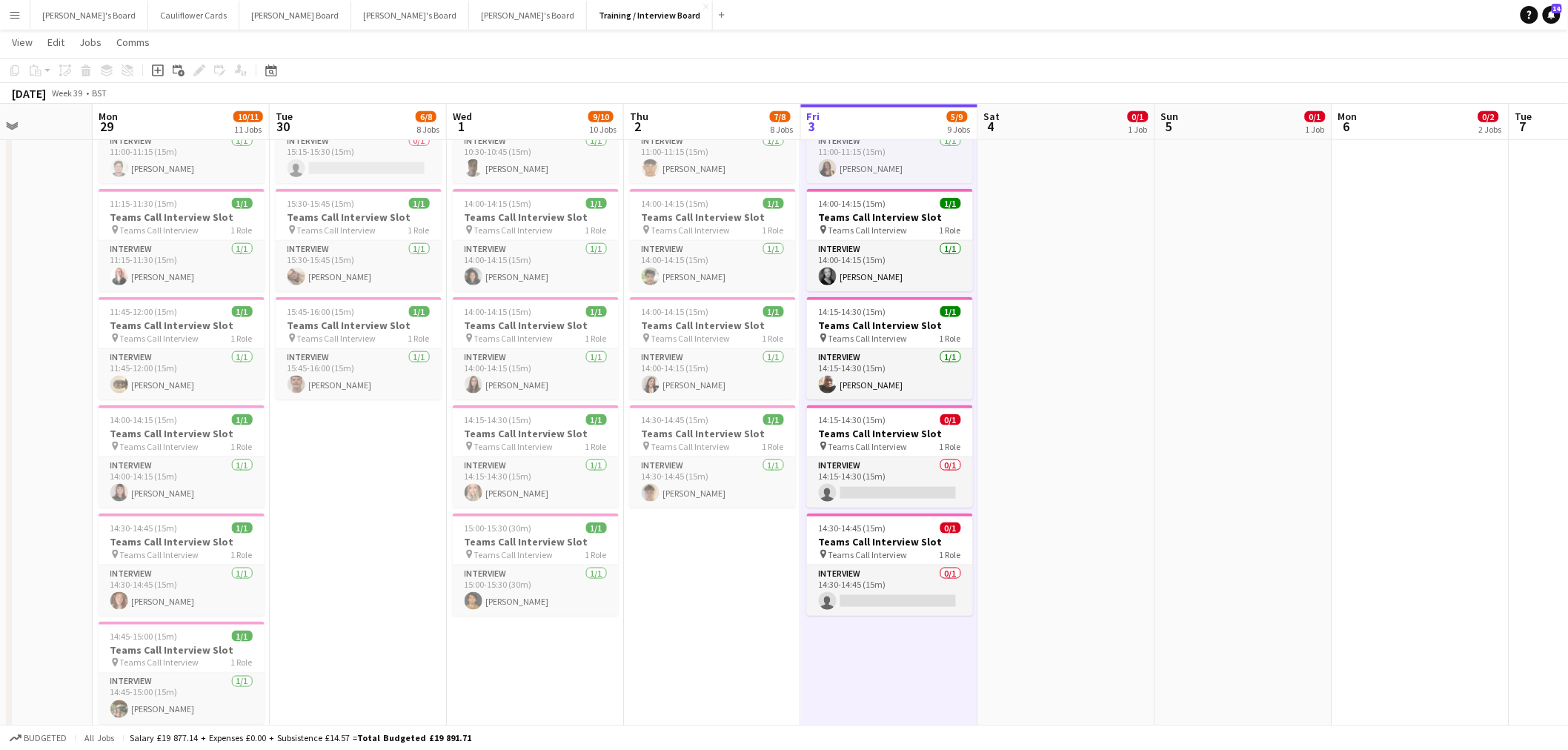
click at [32, 67] on div "Copy Paste Paste Ctrl+V Paste with crew Ctrl+Shift+V Paste linked Job [GEOGRAPH…" at bounding box center [70, 70] width 130 height 18
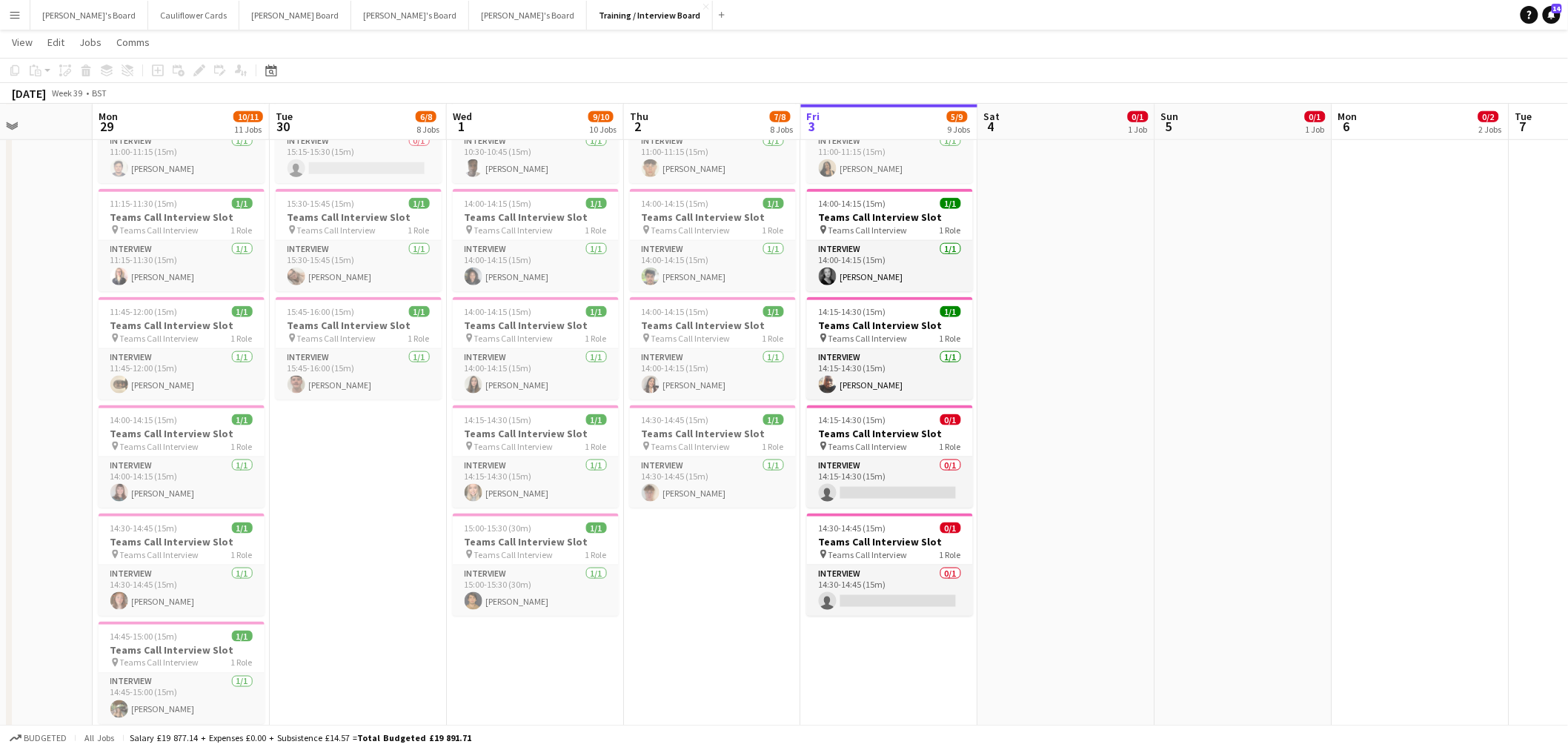
click at [861, 670] on app-date-cell "In progress 10:00-16:00 (6h) 1/1 pin Profiles Personnel 1 Role Admin Assistant …" at bounding box center [889, 659] width 177 height 2137
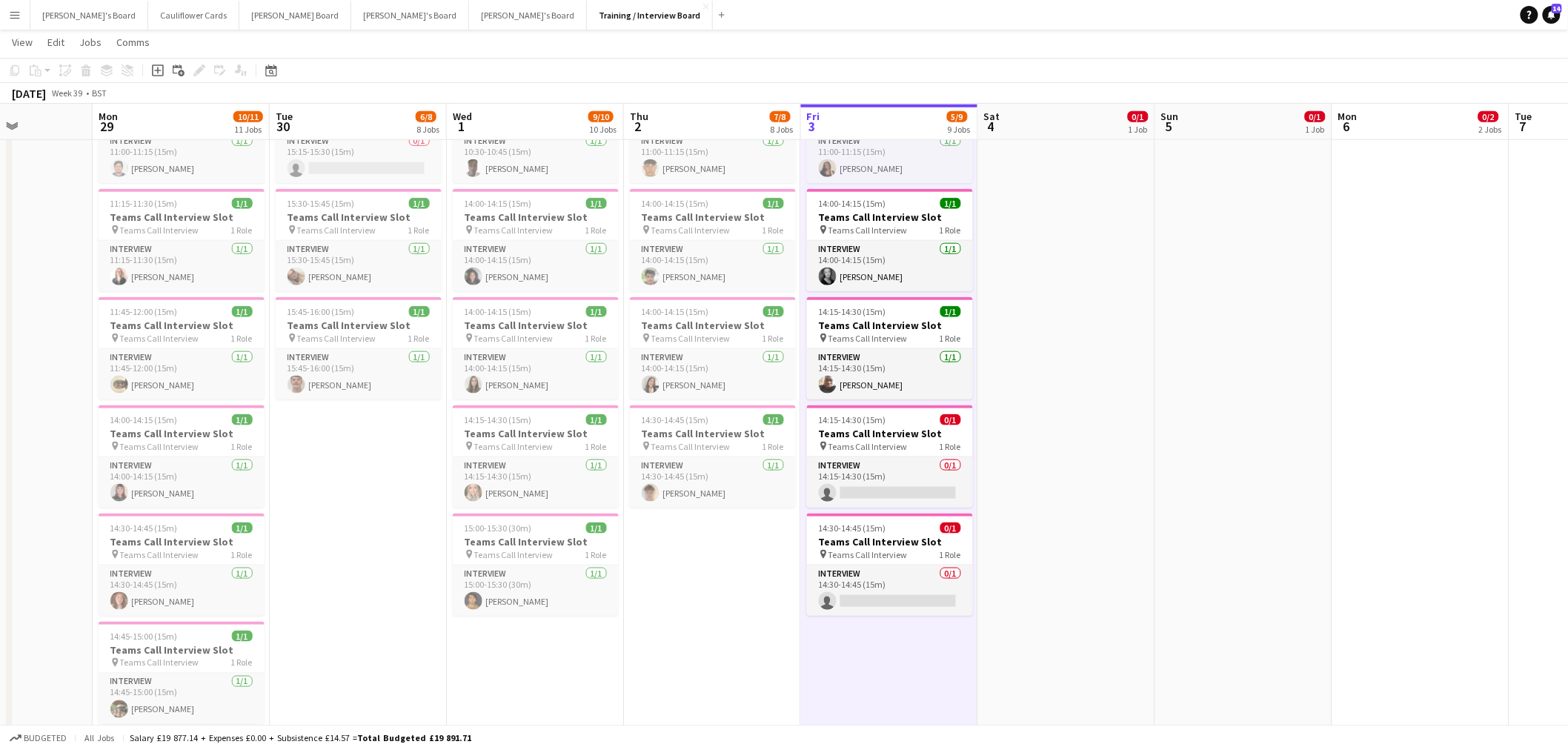
click at [1039, 404] on app-date-cell at bounding box center [1067, 659] width 177 height 2137
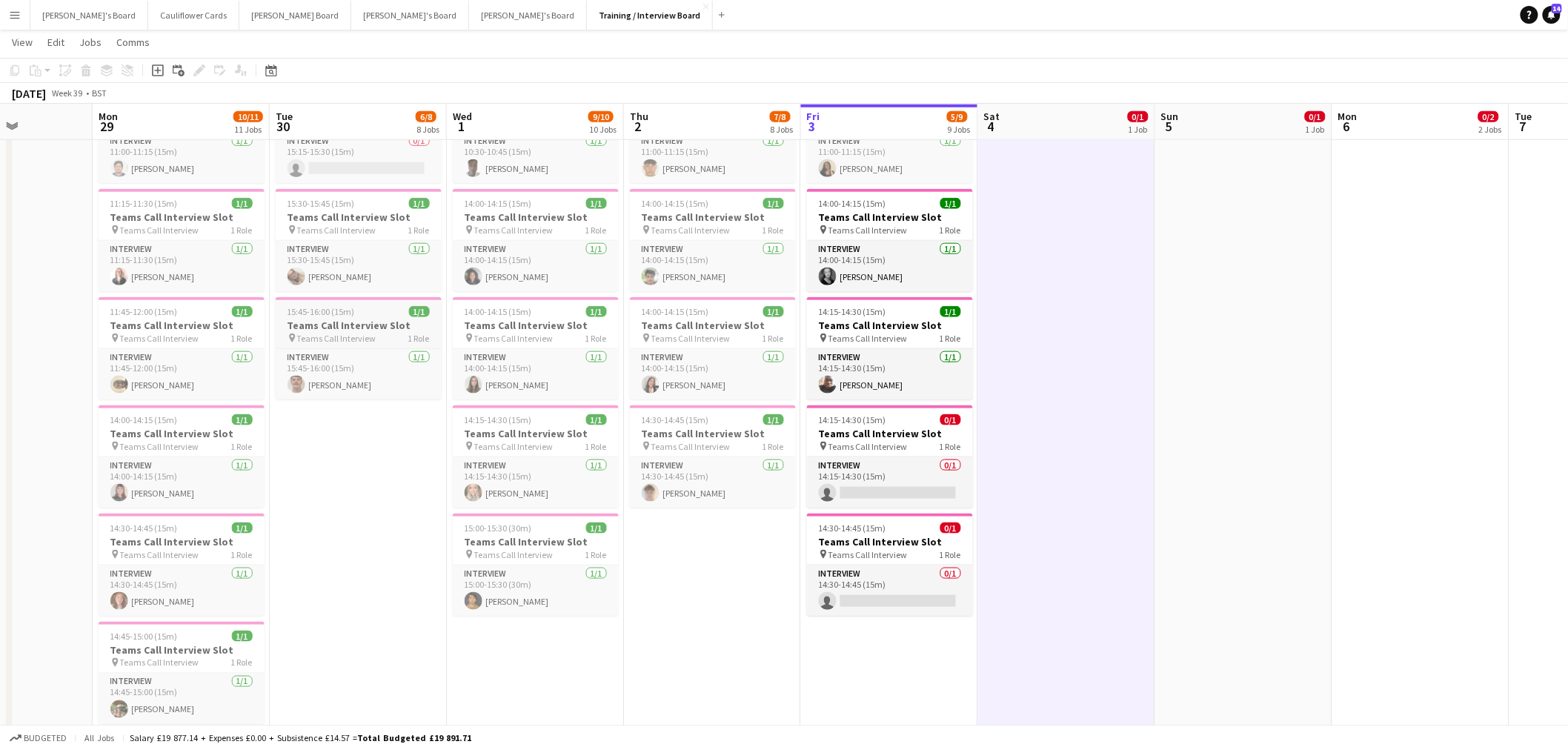
click at [335, 303] on app-job-card "15:45-16:00 (15m) 1/1 Teams Call Interview Slot pin Teams Call Interview 1 Role…" at bounding box center [358, 347] width 166 height 102
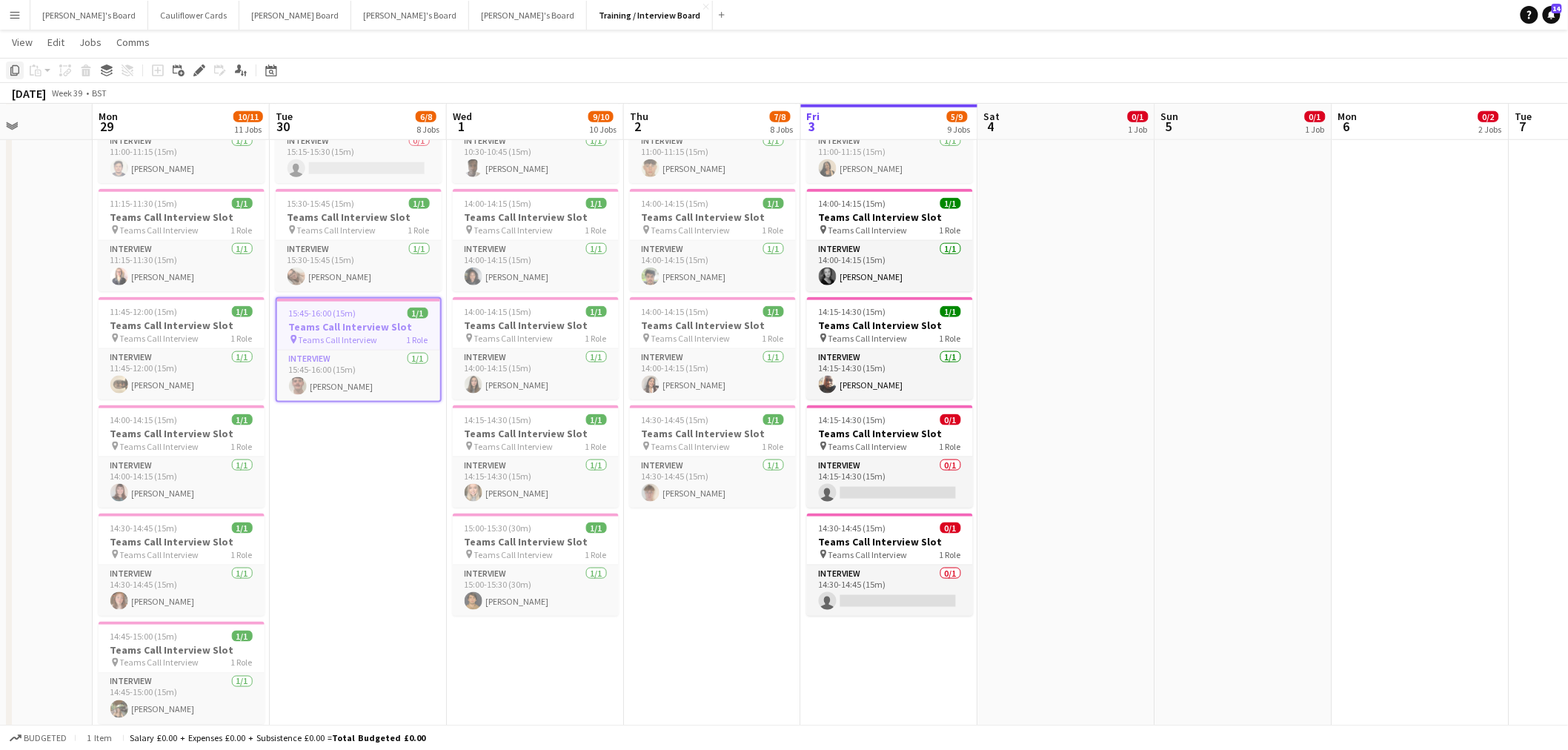
click at [19, 74] on icon "Copy" at bounding box center [15, 70] width 12 height 12
click at [824, 654] on app-date-cell "In progress 10:00-16:00 (6h) 1/1 pin Profiles Personnel 1 Role Admin Assistant …" at bounding box center [889, 659] width 177 height 2137
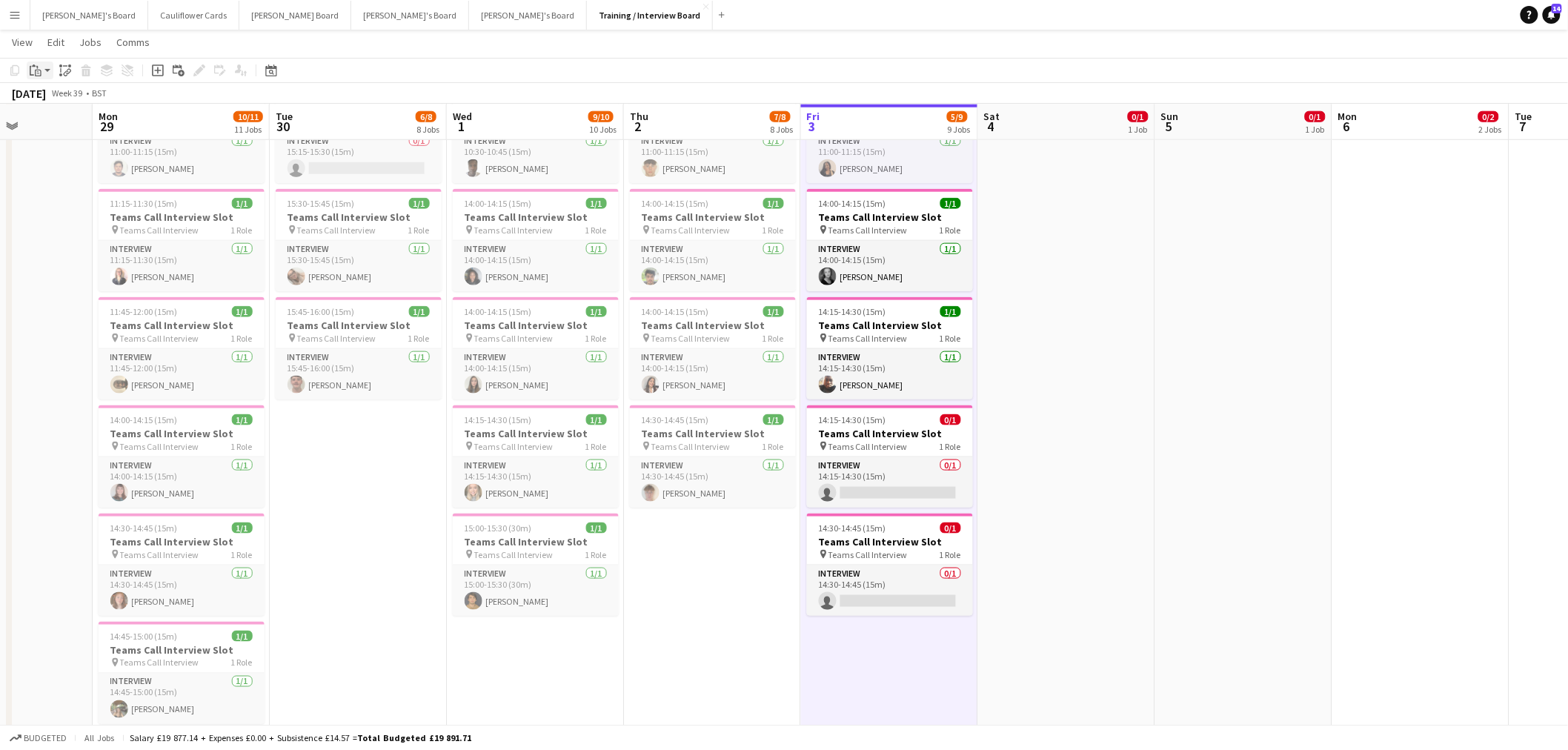
click at [38, 68] on icon "Paste" at bounding box center [36, 70] width 12 height 12
click at [50, 94] on link "Paste Ctrl+V" at bounding box center [109, 98] width 139 height 13
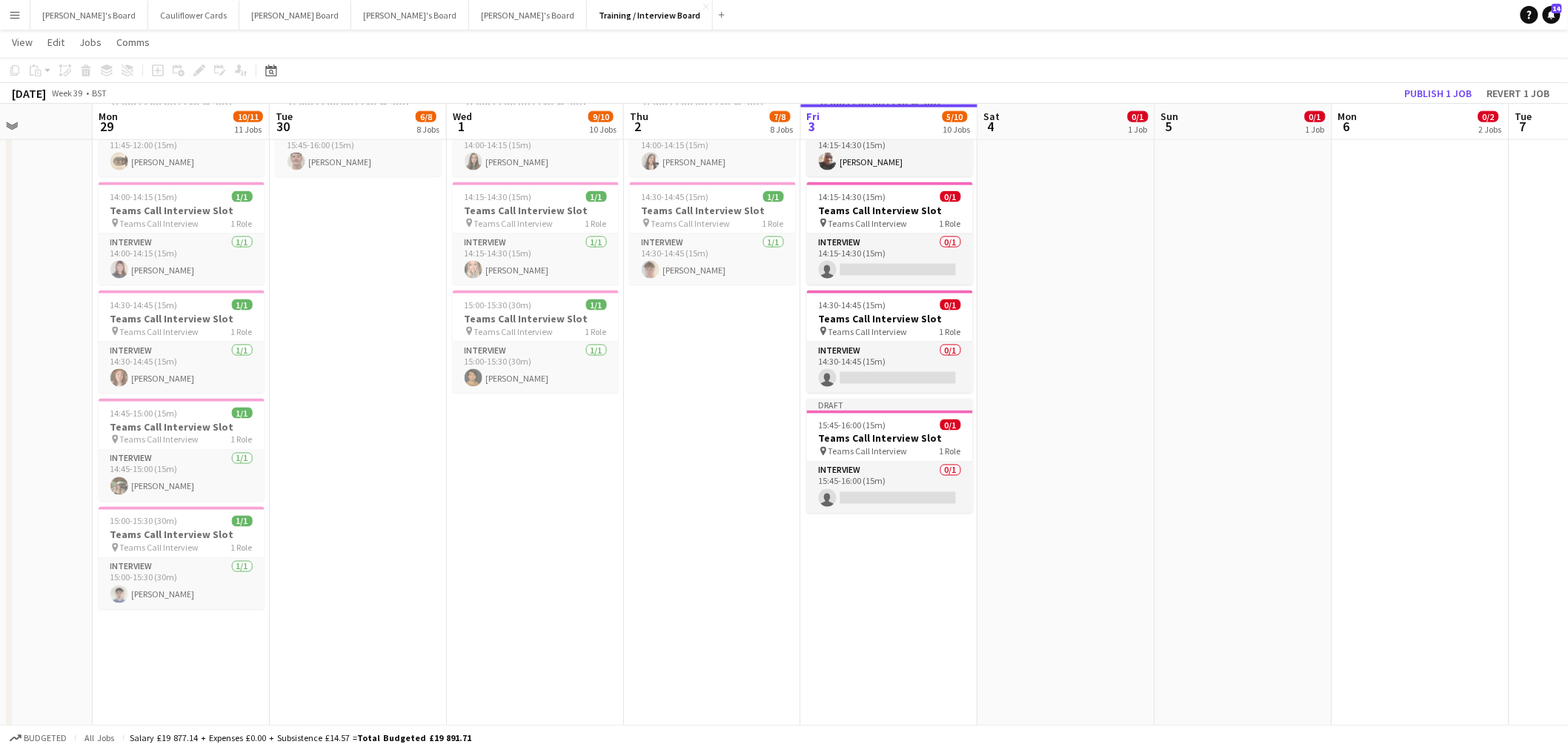
scroll to position [823, 0]
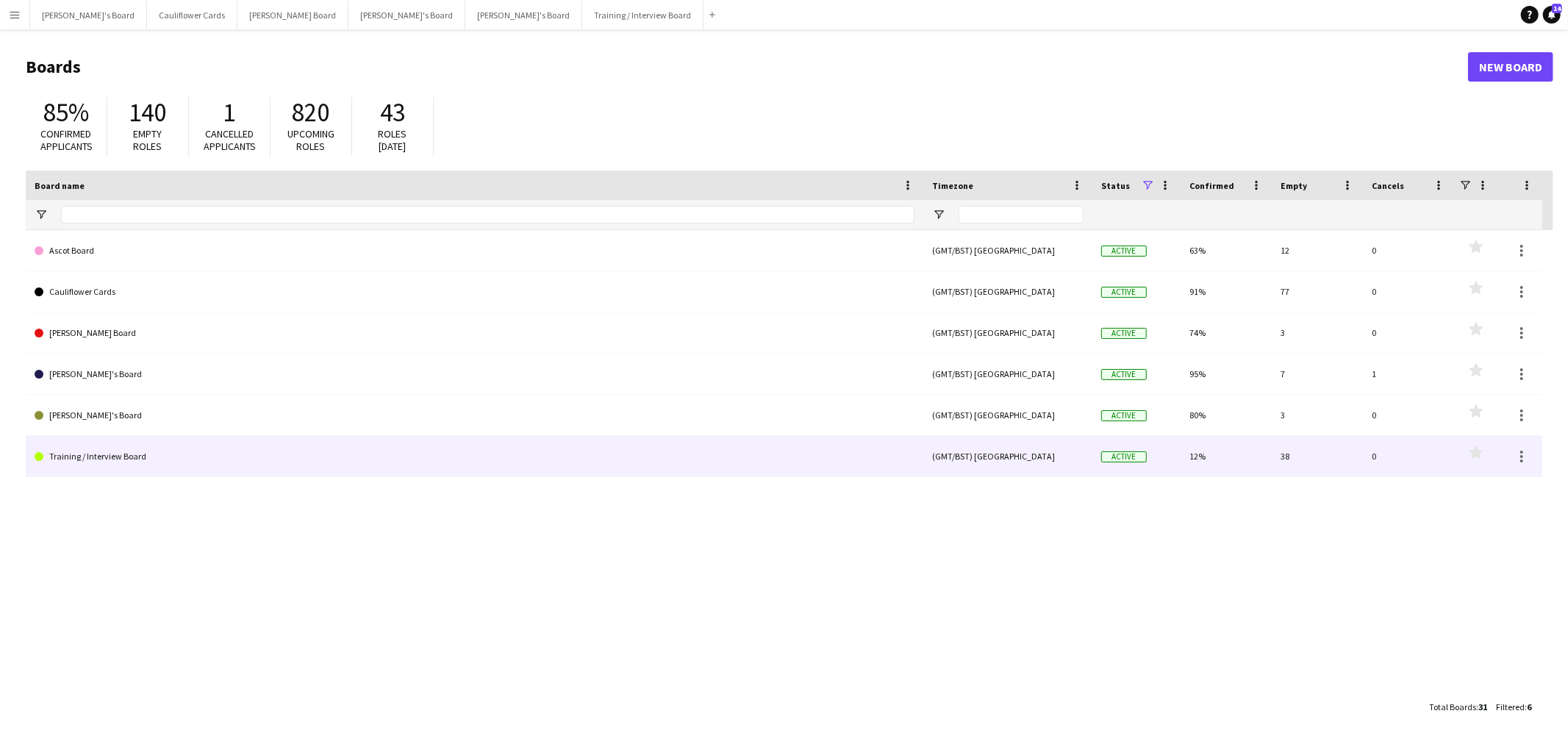
click at [106, 452] on link "Training / Interview Board" at bounding box center [474, 457] width 880 height 41
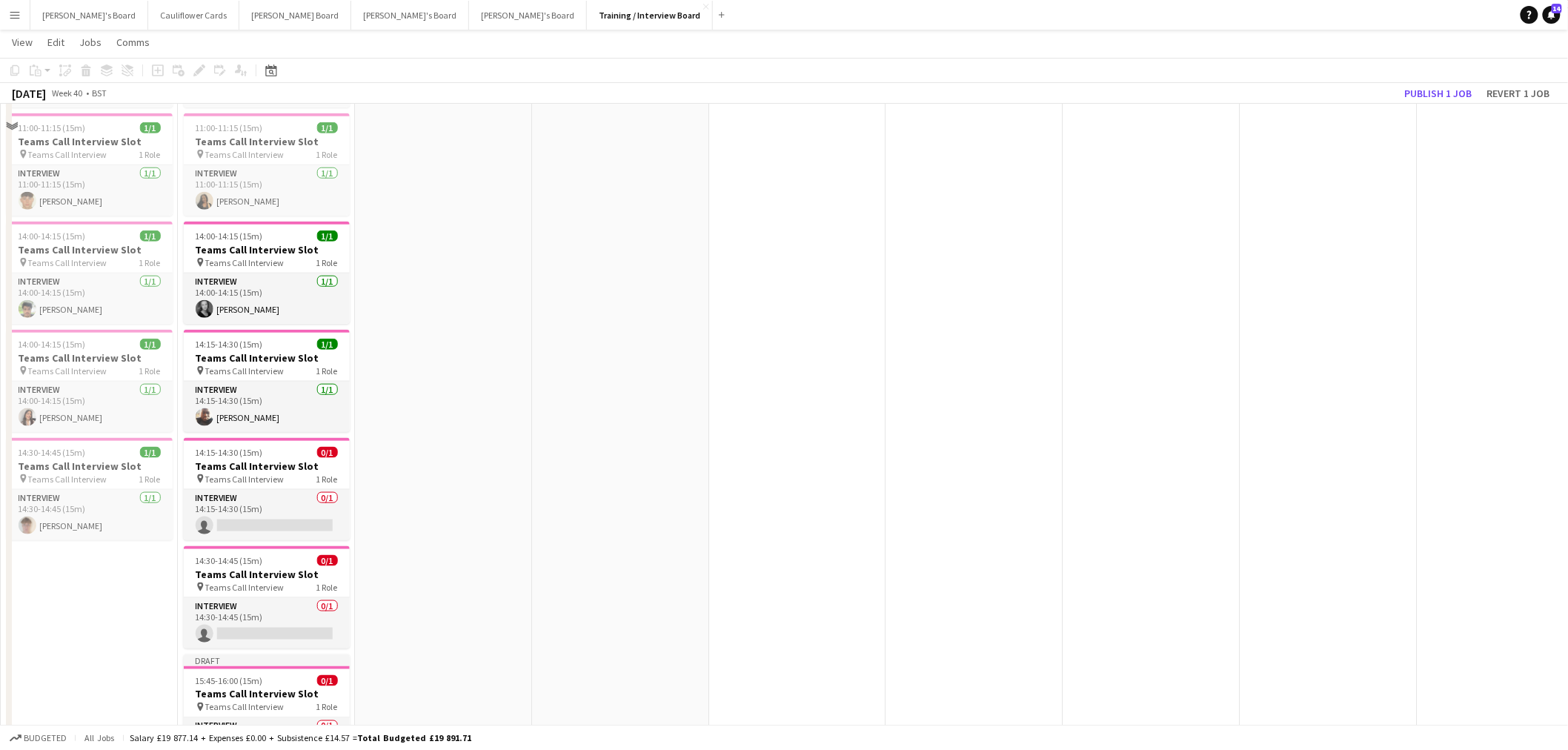
scroll to position [658, 0]
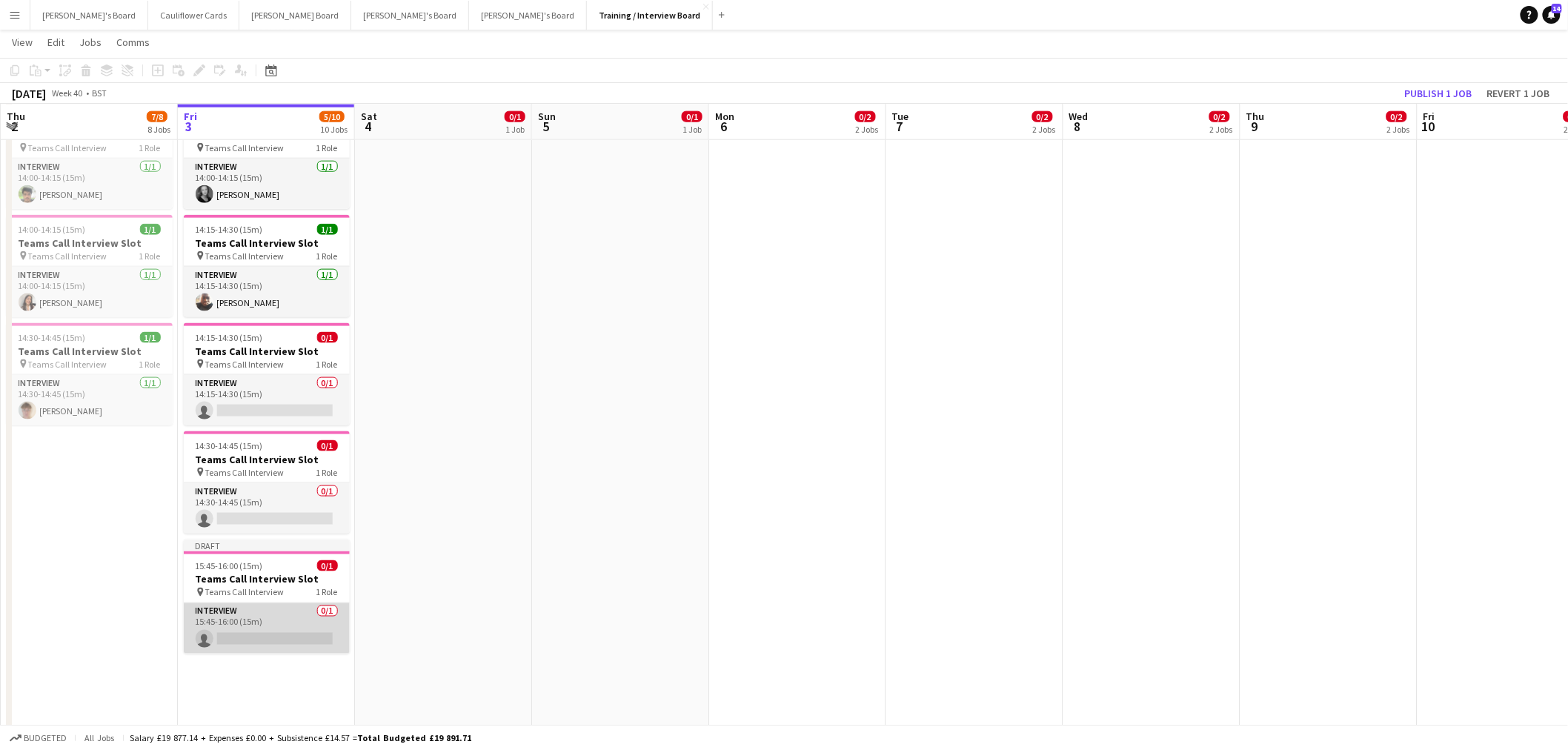
click at [231, 637] on app-card-role "Interview 0/1 15:45-16:00 (15m) single-neutral-actions" at bounding box center [266, 628] width 166 height 51
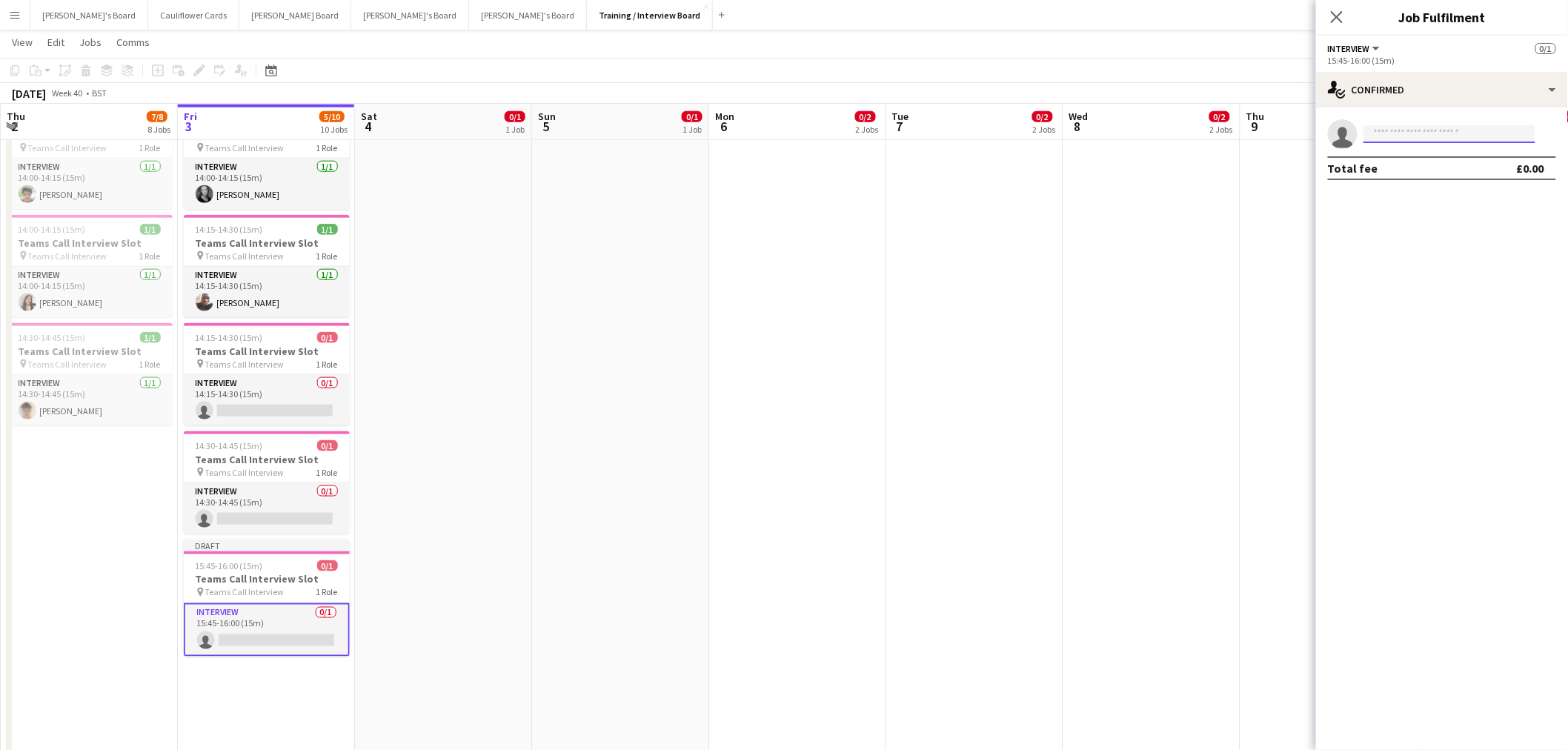
click at [1398, 133] on input at bounding box center [1449, 134] width 172 height 18
paste input "**********"
type input "**********"
click at [1432, 172] on span "[EMAIL_ADDRESS][DOMAIN_NAME]" at bounding box center [1450, 168] width 148 height 12
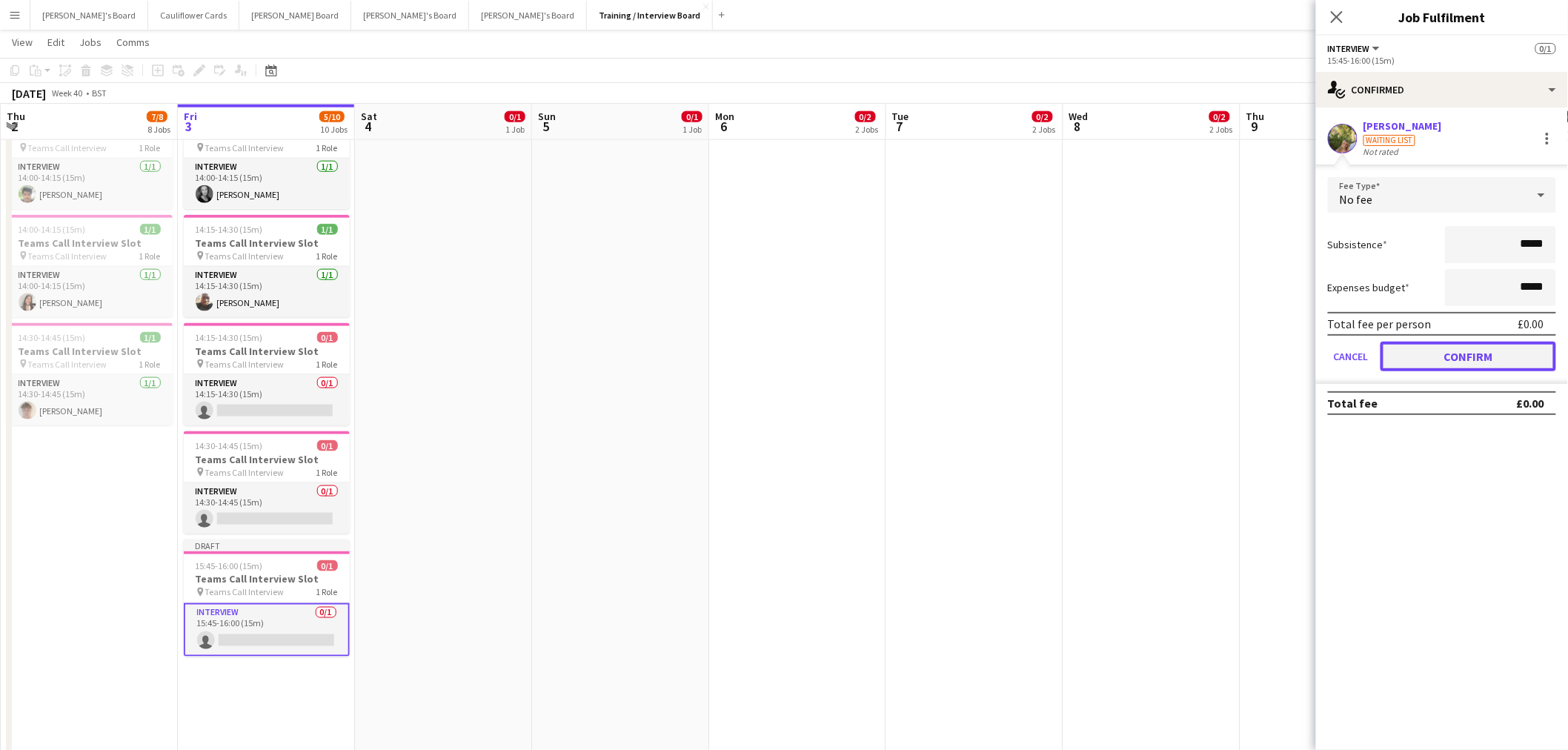
click at [1503, 348] on button "Confirm" at bounding box center [1468, 356] width 176 height 30
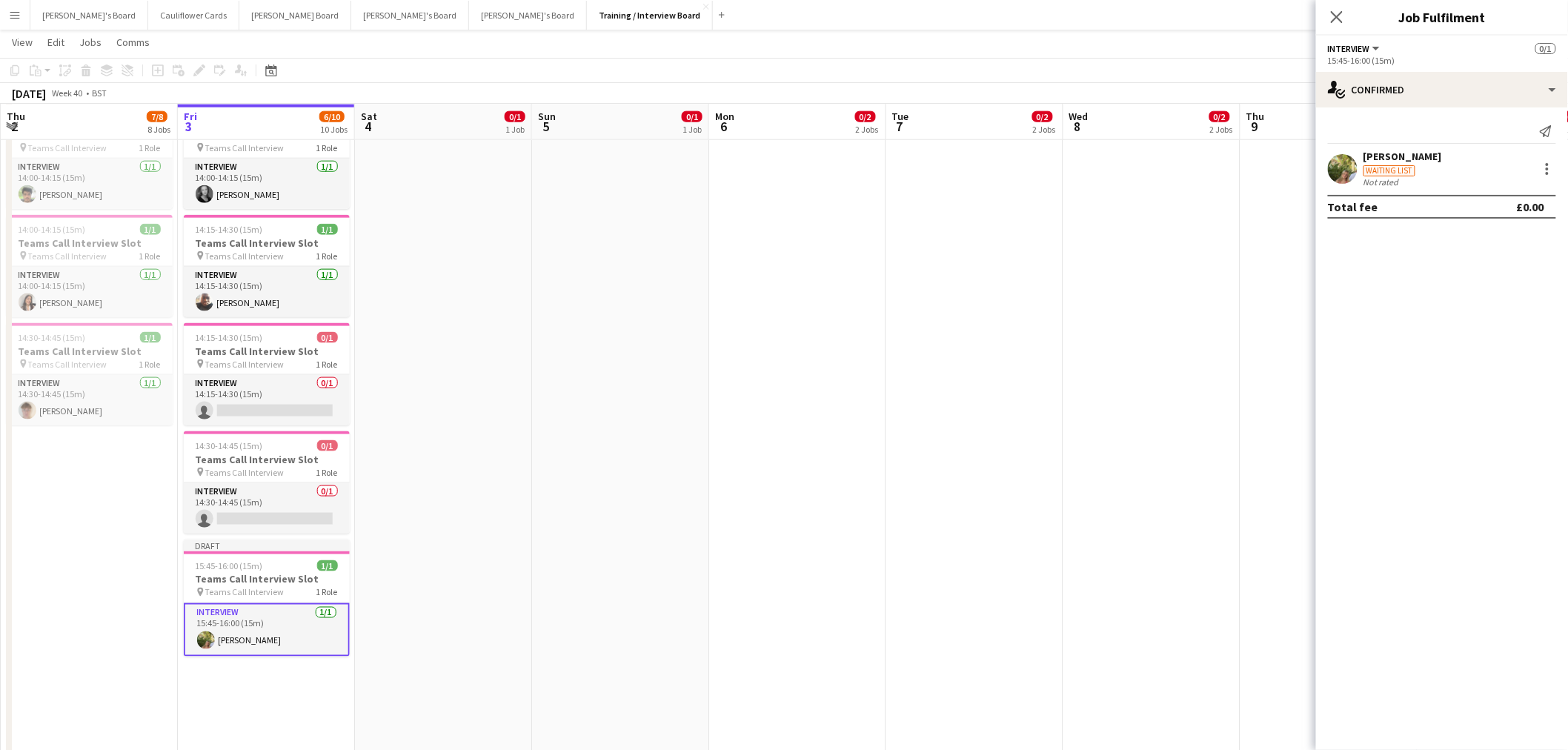
click at [1242, 71] on app-toolbar "Copy Paste Paste Ctrl+V Paste with crew Ctrl+Shift+V Paste linked Job [GEOGRAPH…" at bounding box center [784, 69] width 1568 height 25
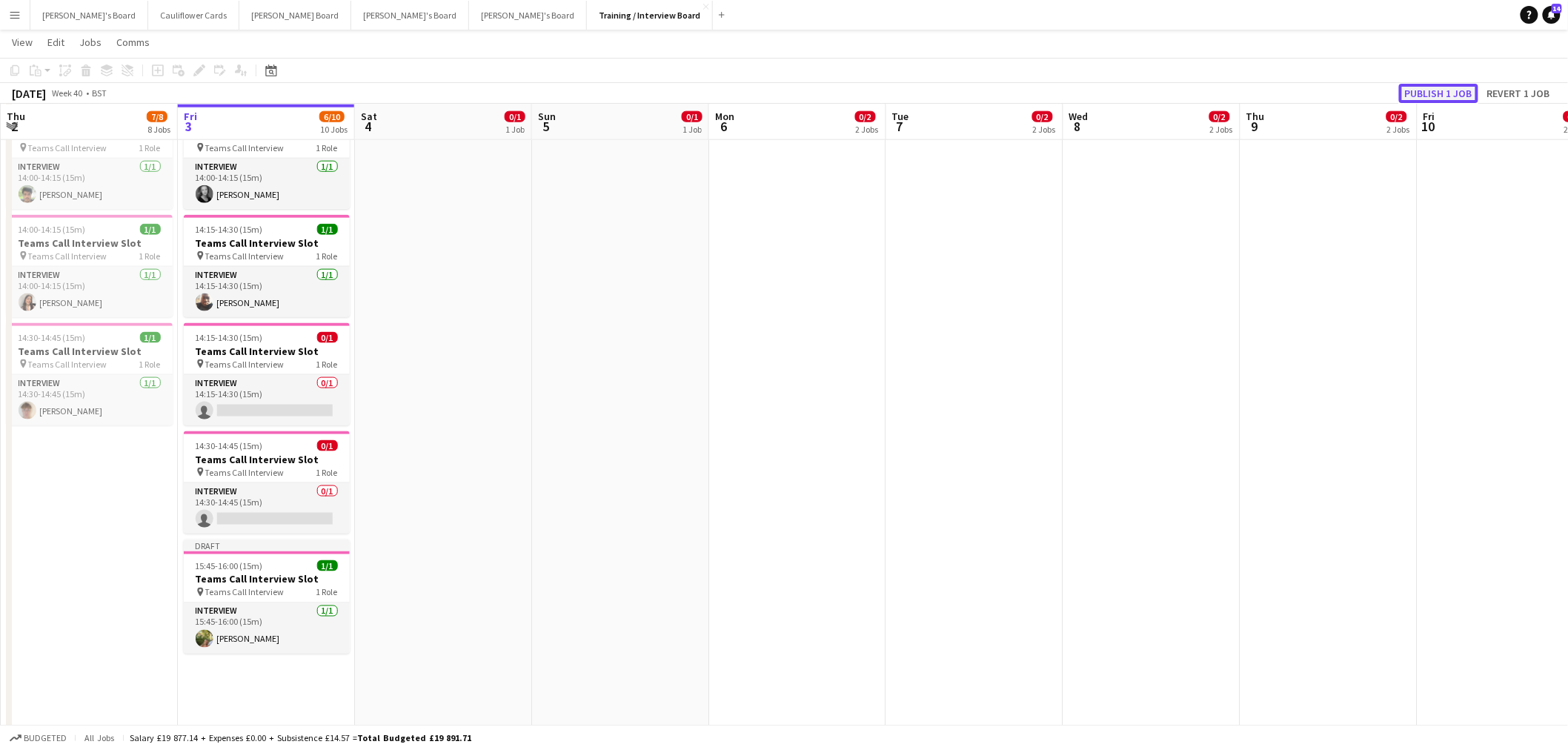
click at [1420, 89] on button "Publish 1 job" at bounding box center [1439, 92] width 79 height 19
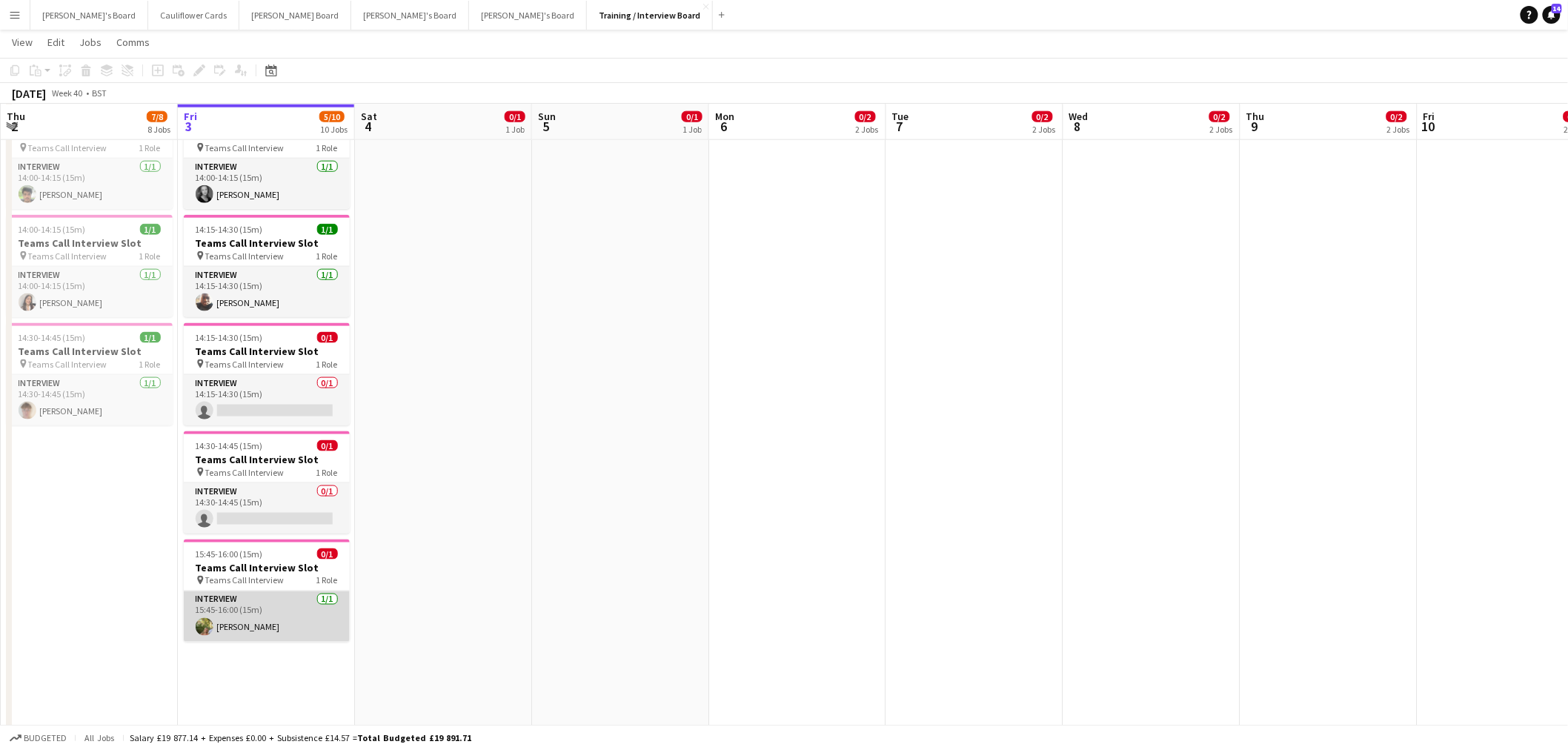
click at [240, 618] on app-card-role "Interview [DATE] 15:45-16:00 (15m) [PERSON_NAME]" at bounding box center [266, 616] width 166 height 51
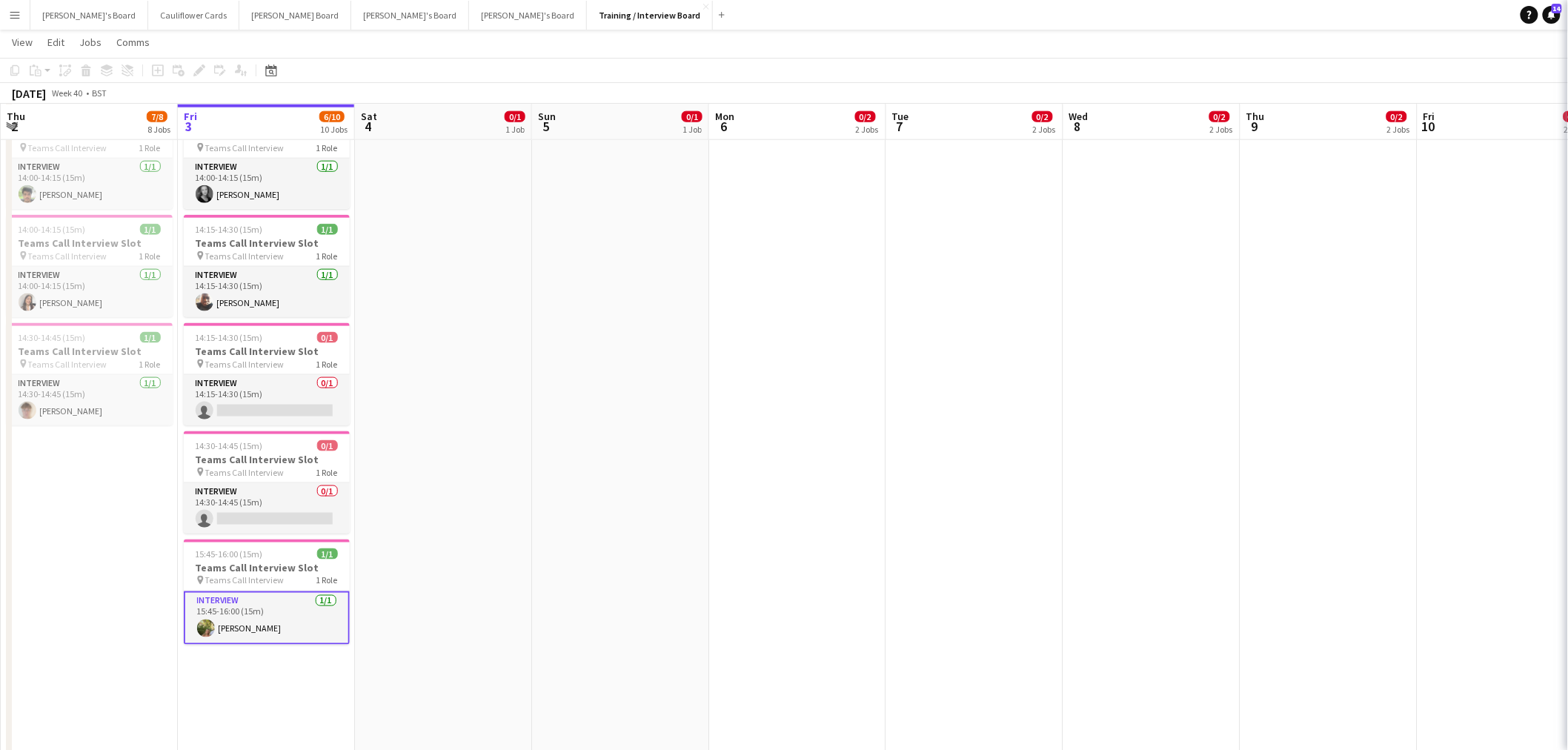
scroll to position [0, 351]
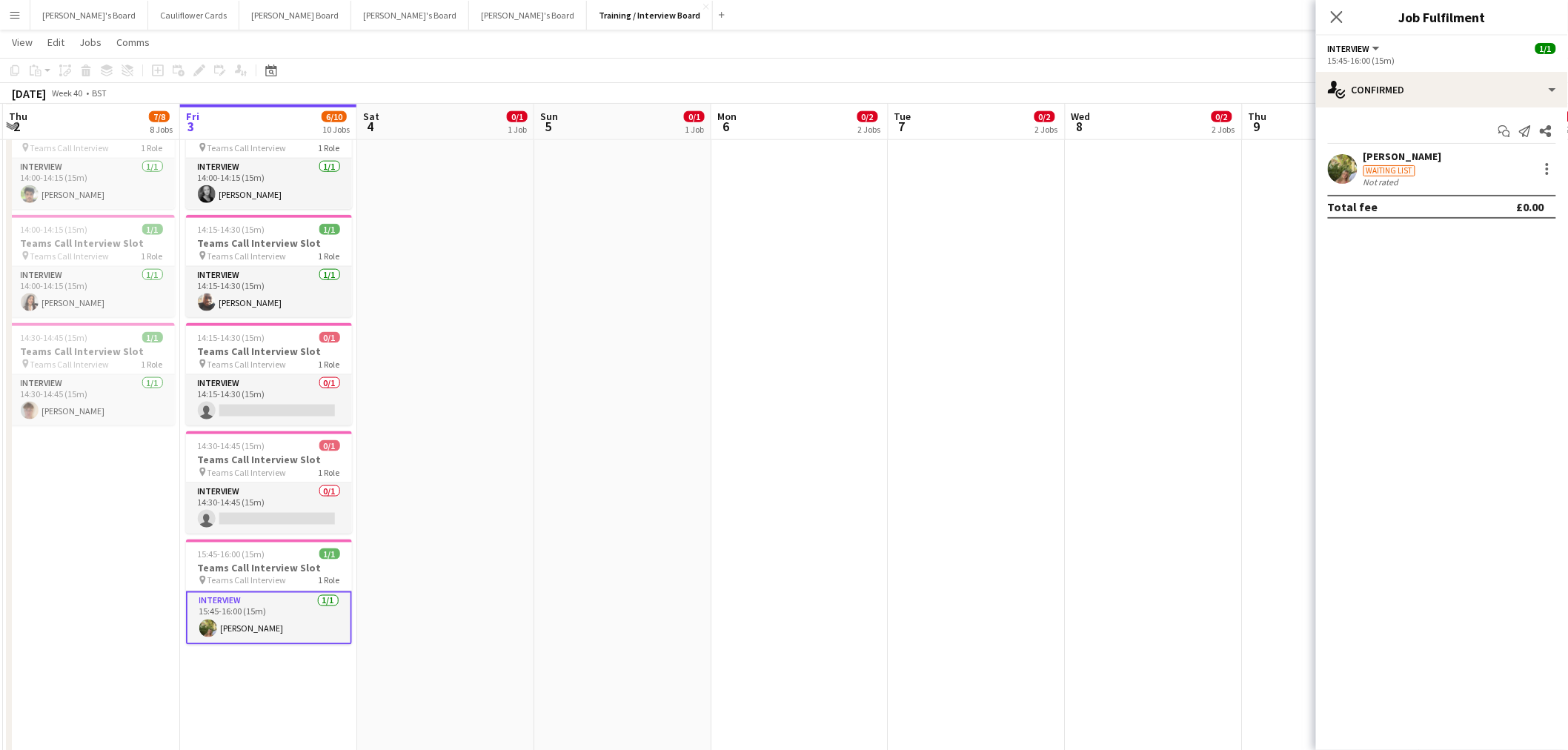
click at [1383, 162] on div "[PERSON_NAME]" at bounding box center [1402, 156] width 78 height 13
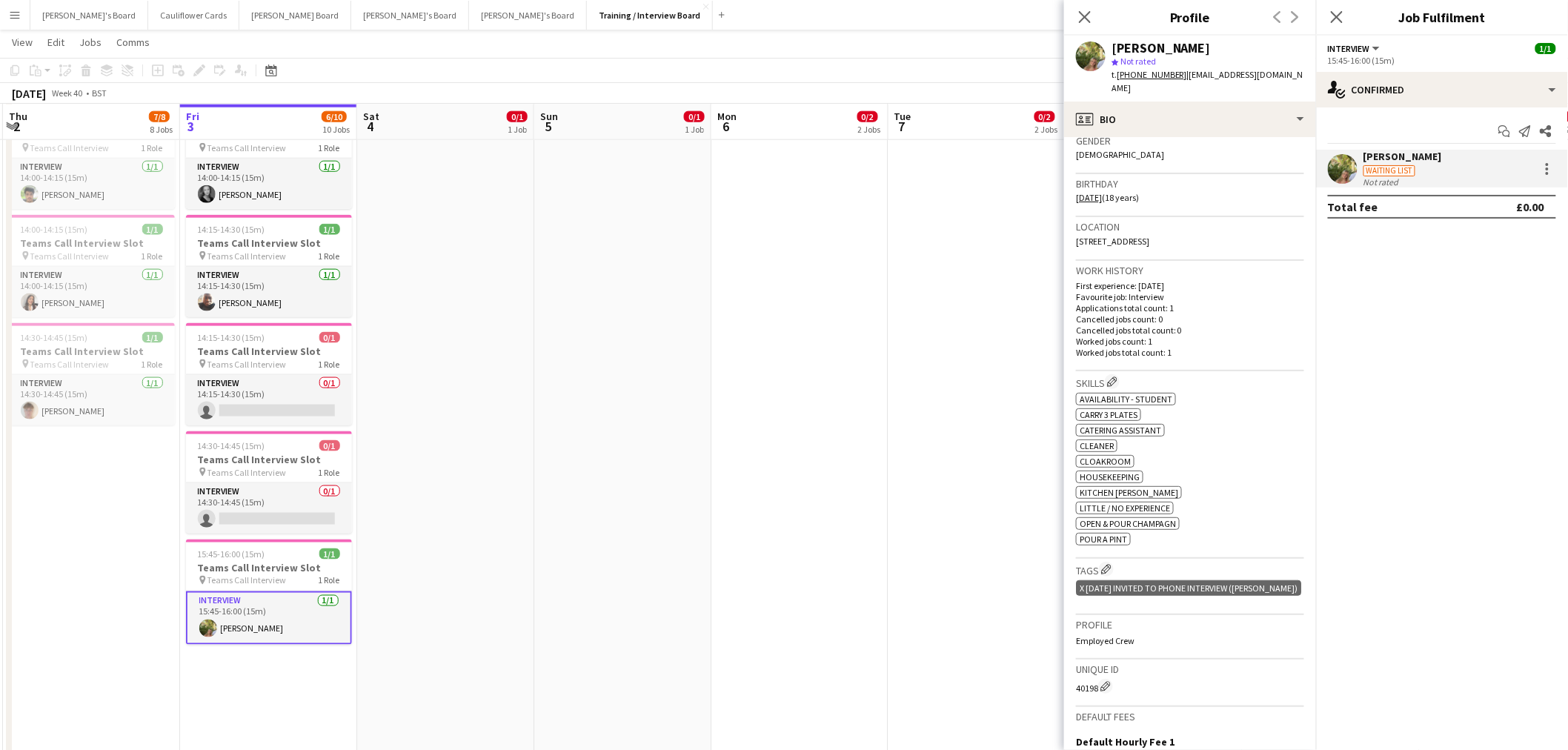
scroll to position [247, 0]
click at [1117, 370] on app-icon "Edit crew company skills" at bounding box center [1112, 375] width 10 height 10
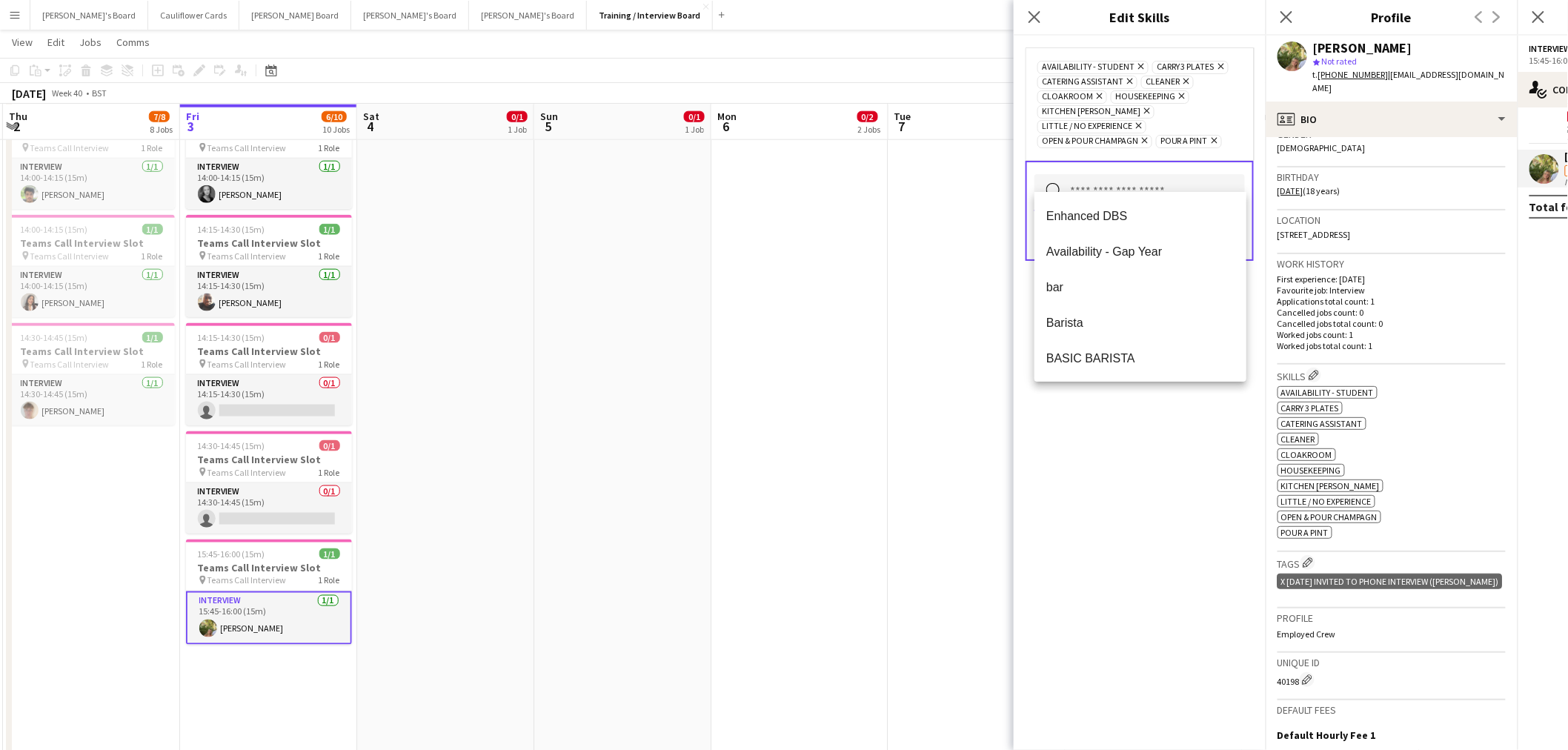
click at [1184, 179] on input "text" at bounding box center [1140, 191] width 210 height 37
click at [1071, 256] on span "Waiting" at bounding box center [1140, 253] width 189 height 14
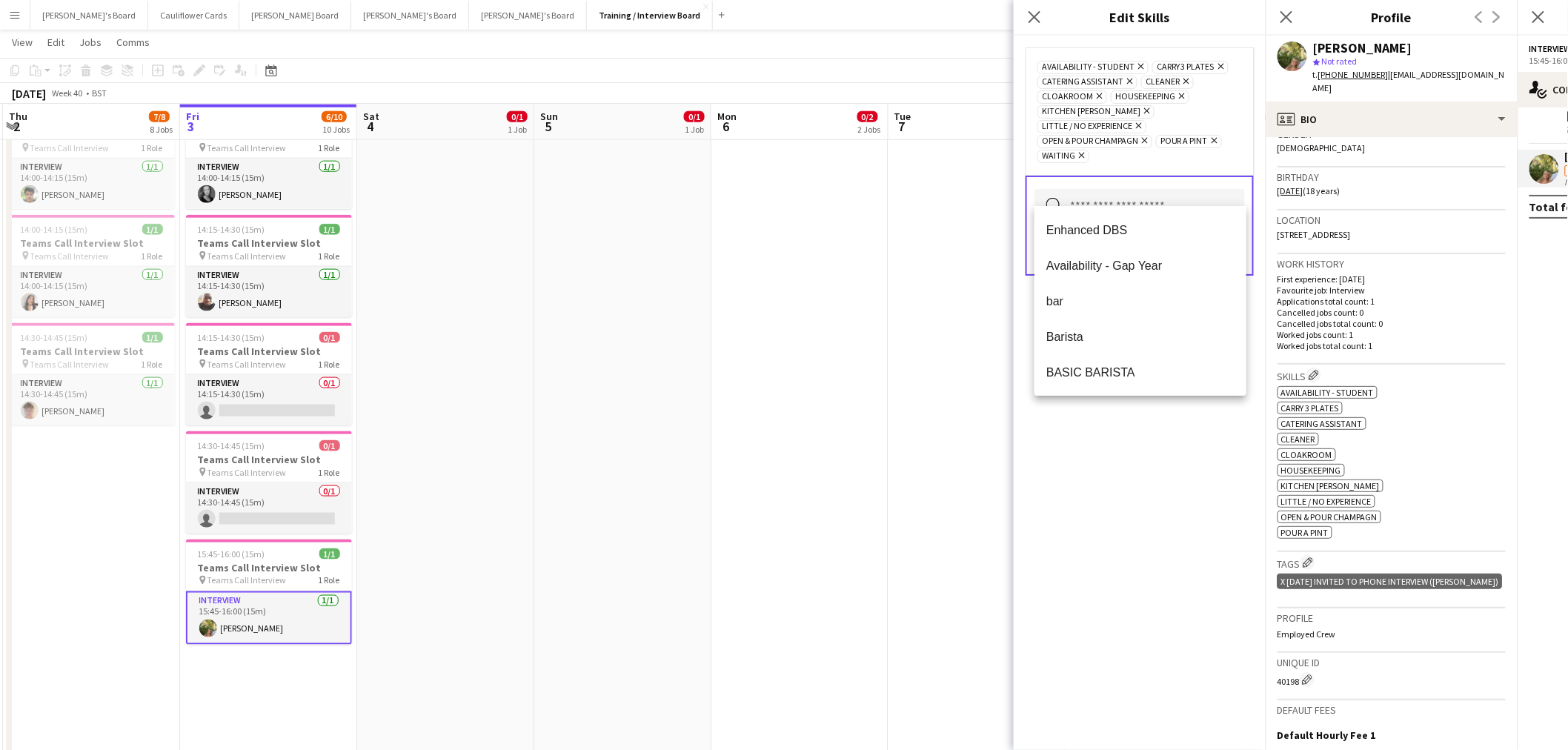
drag, startPoint x: 1208, startPoint y: 429, endPoint x: 1209, endPoint y: 390, distance: 39.0
click at [1210, 423] on div "Availability - Student Remove Carry 3 Plates Remove Catering Assistant Remove C…" at bounding box center [1140, 393] width 252 height 714
click at [1232, 239] on button "Save" at bounding box center [1228, 251] width 35 height 24
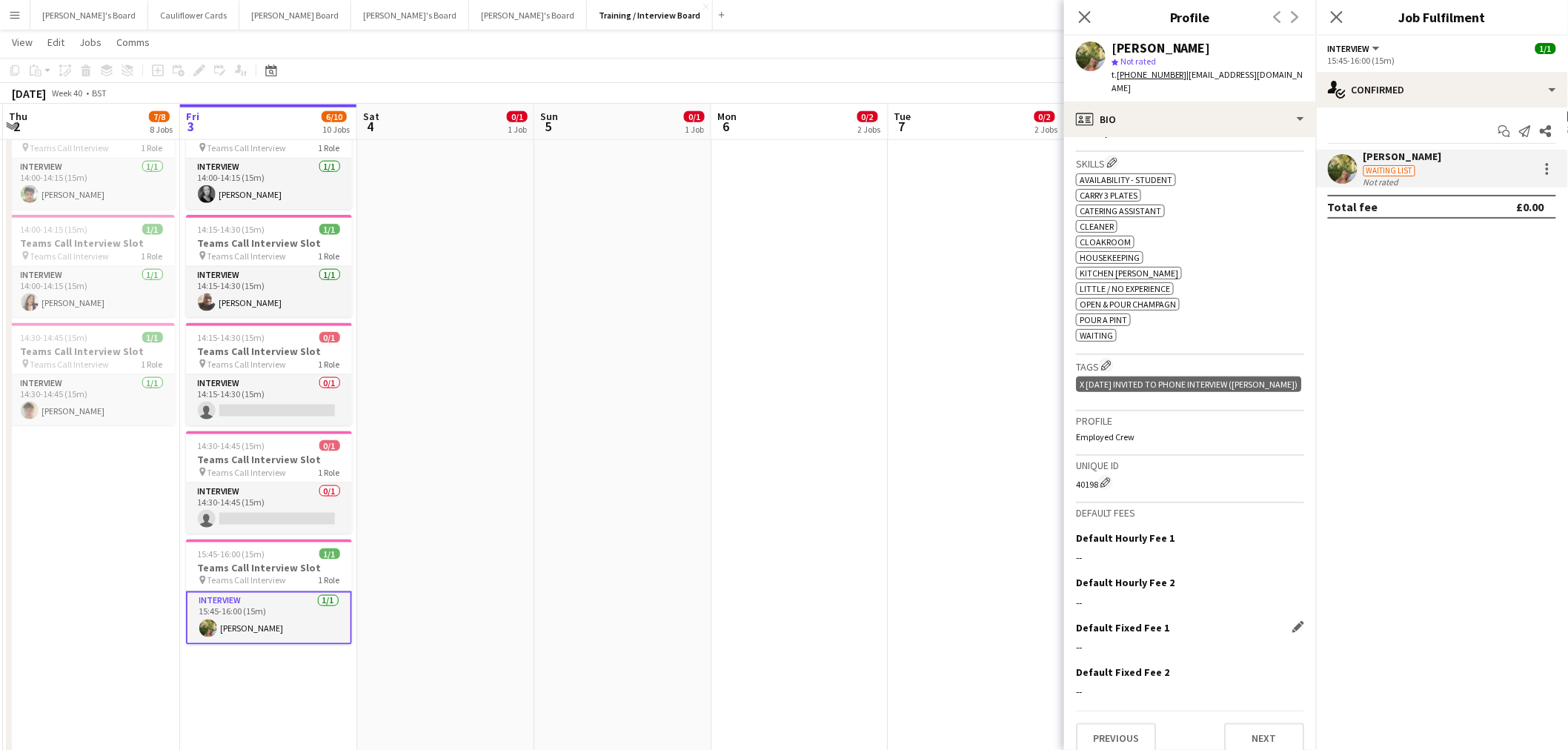
scroll to position [478, 0]
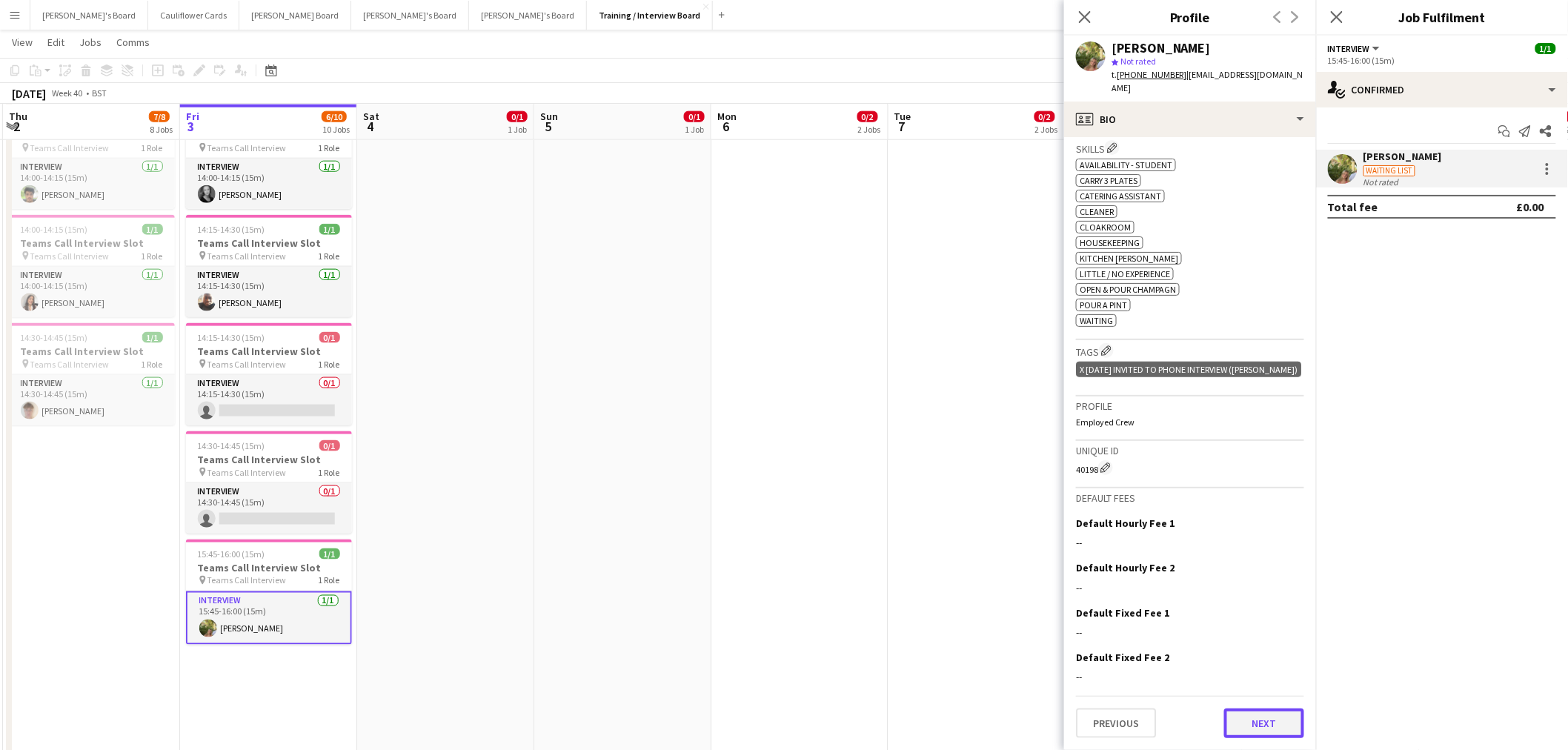
click at [1273, 727] on button "Next" at bounding box center [1264, 723] width 80 height 30
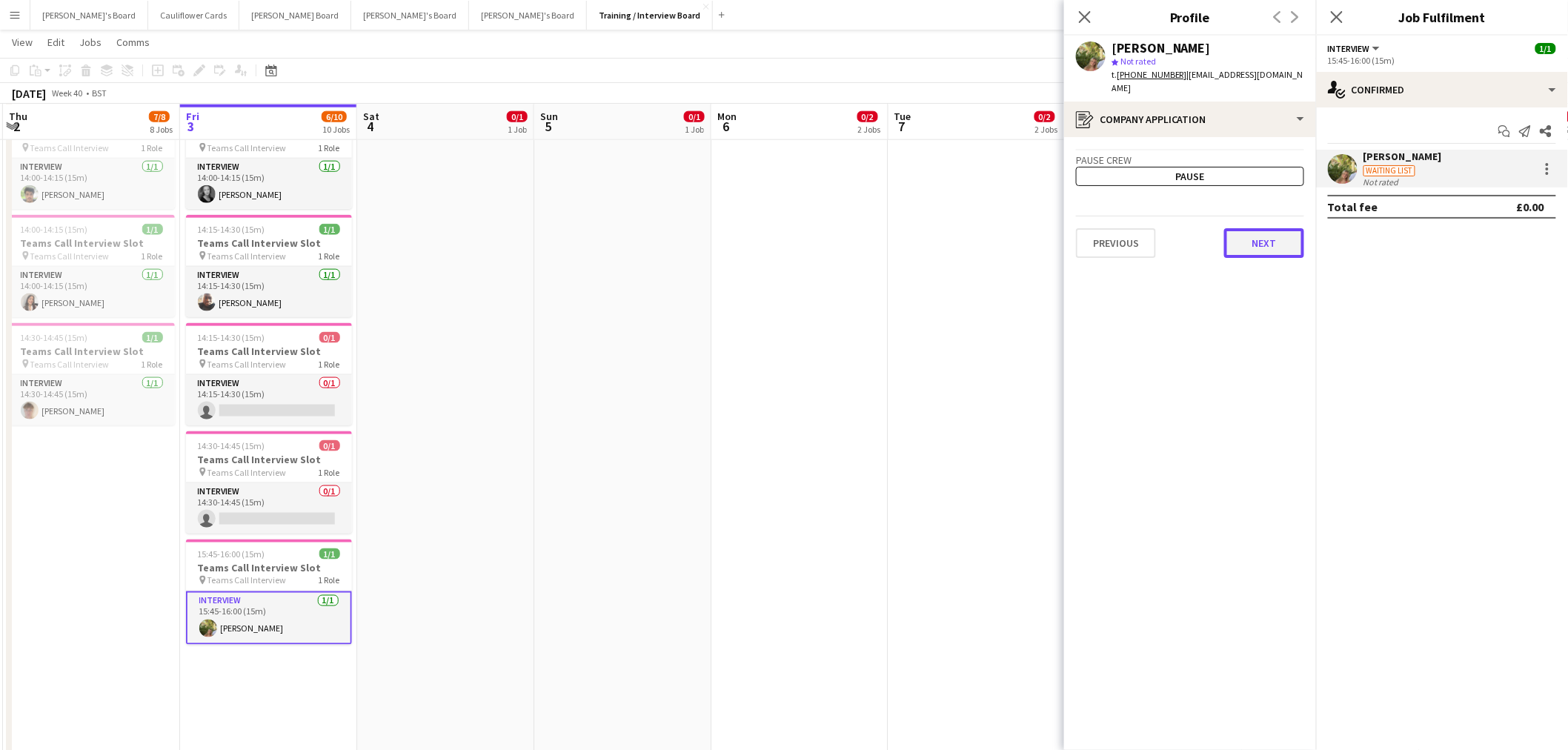
click at [1255, 228] on button "Next" at bounding box center [1264, 243] width 80 height 30
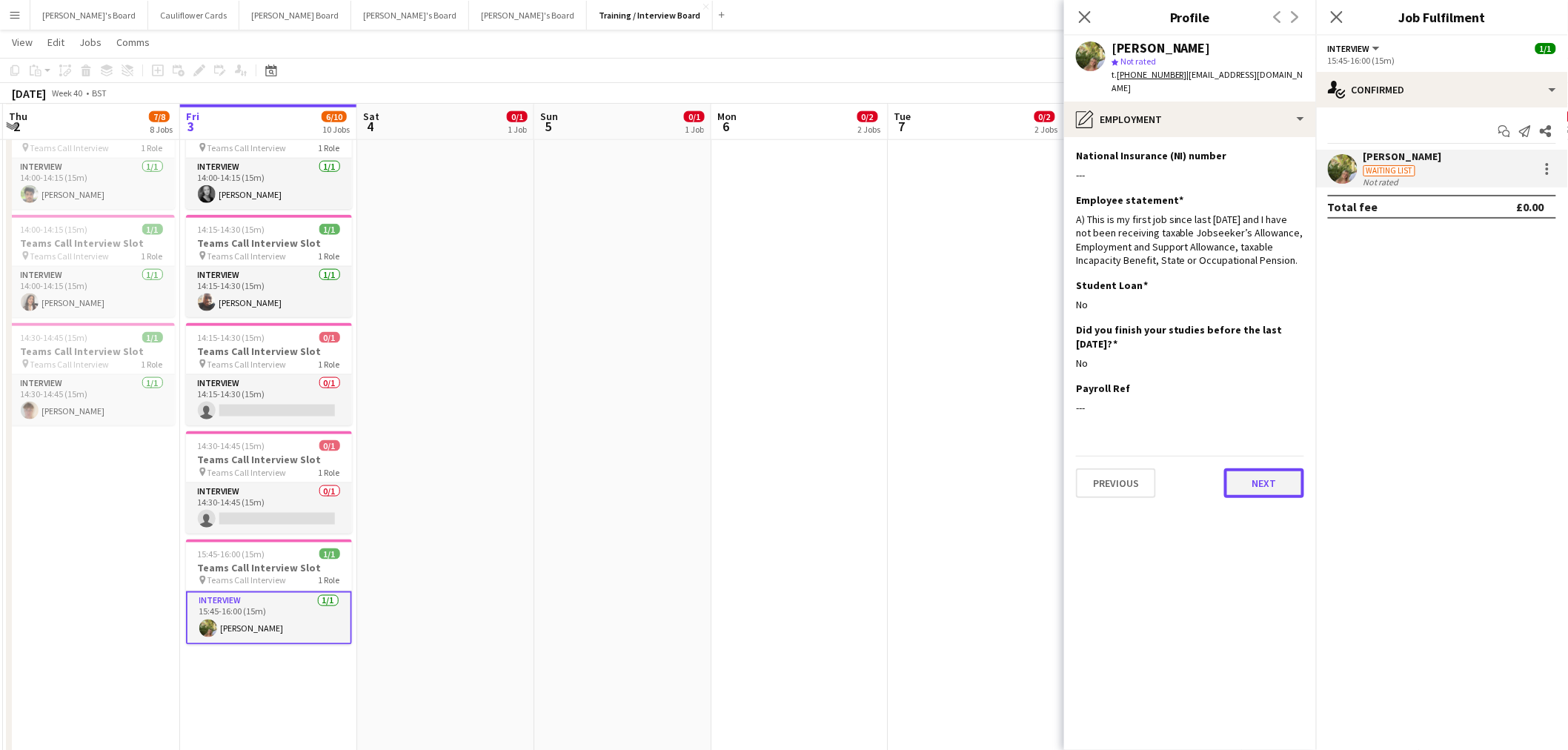
click at [1284, 468] on button "Next" at bounding box center [1264, 483] width 80 height 30
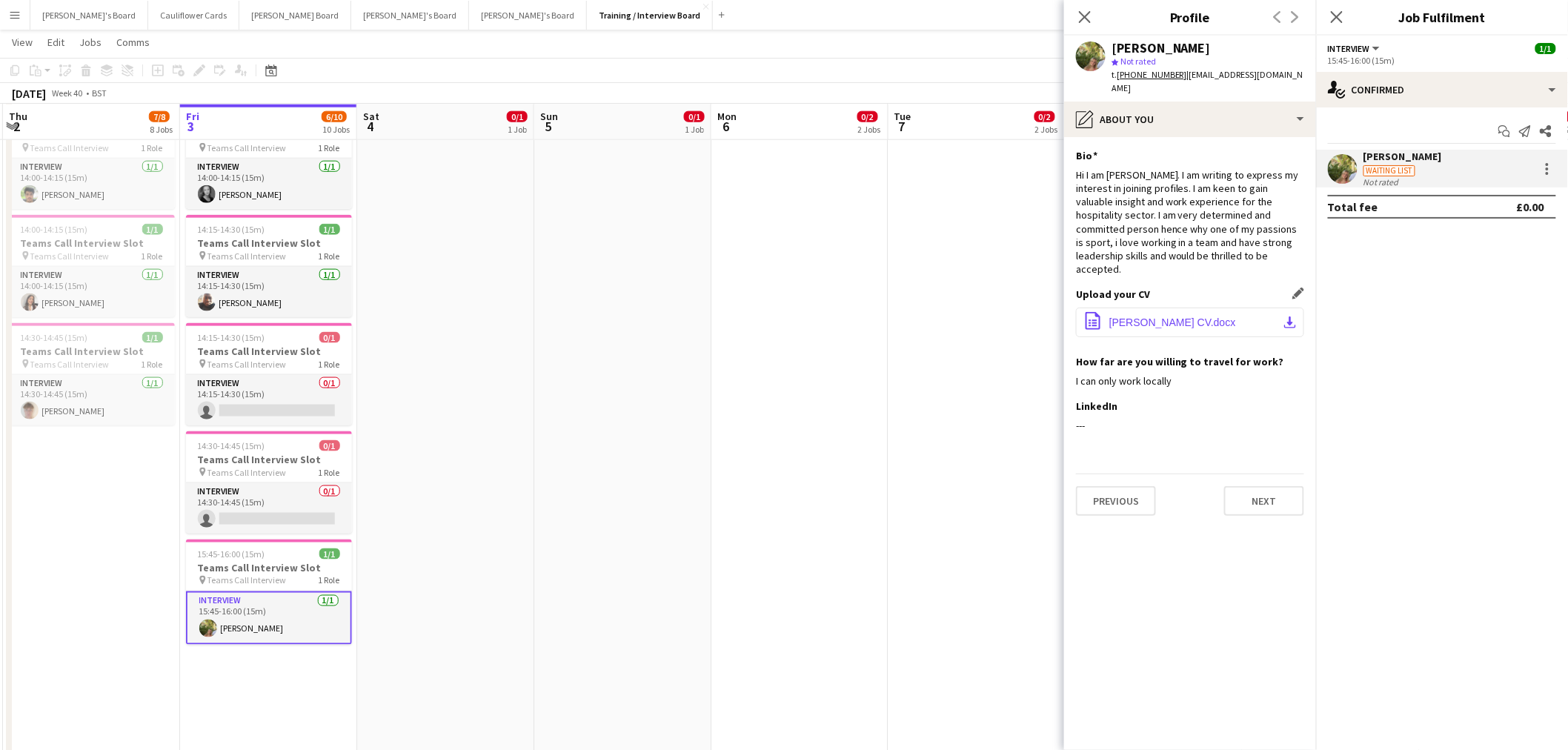
click at [1293, 316] on app-icon "download-bottom" at bounding box center [1290, 322] width 12 height 12
click at [1254, 486] on button "Next" at bounding box center [1264, 501] width 80 height 30
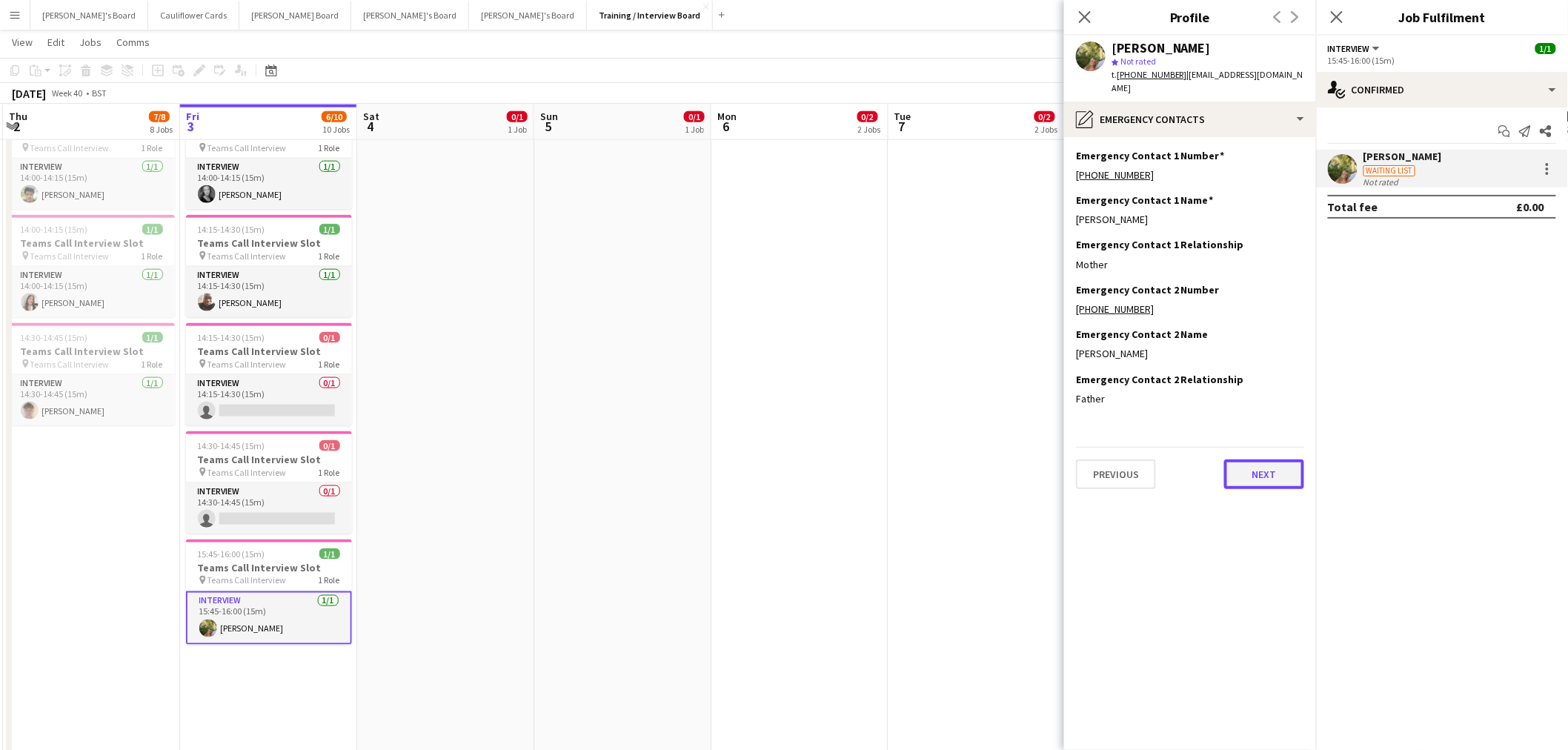
click at [1272, 459] on button "Next" at bounding box center [1264, 474] width 80 height 30
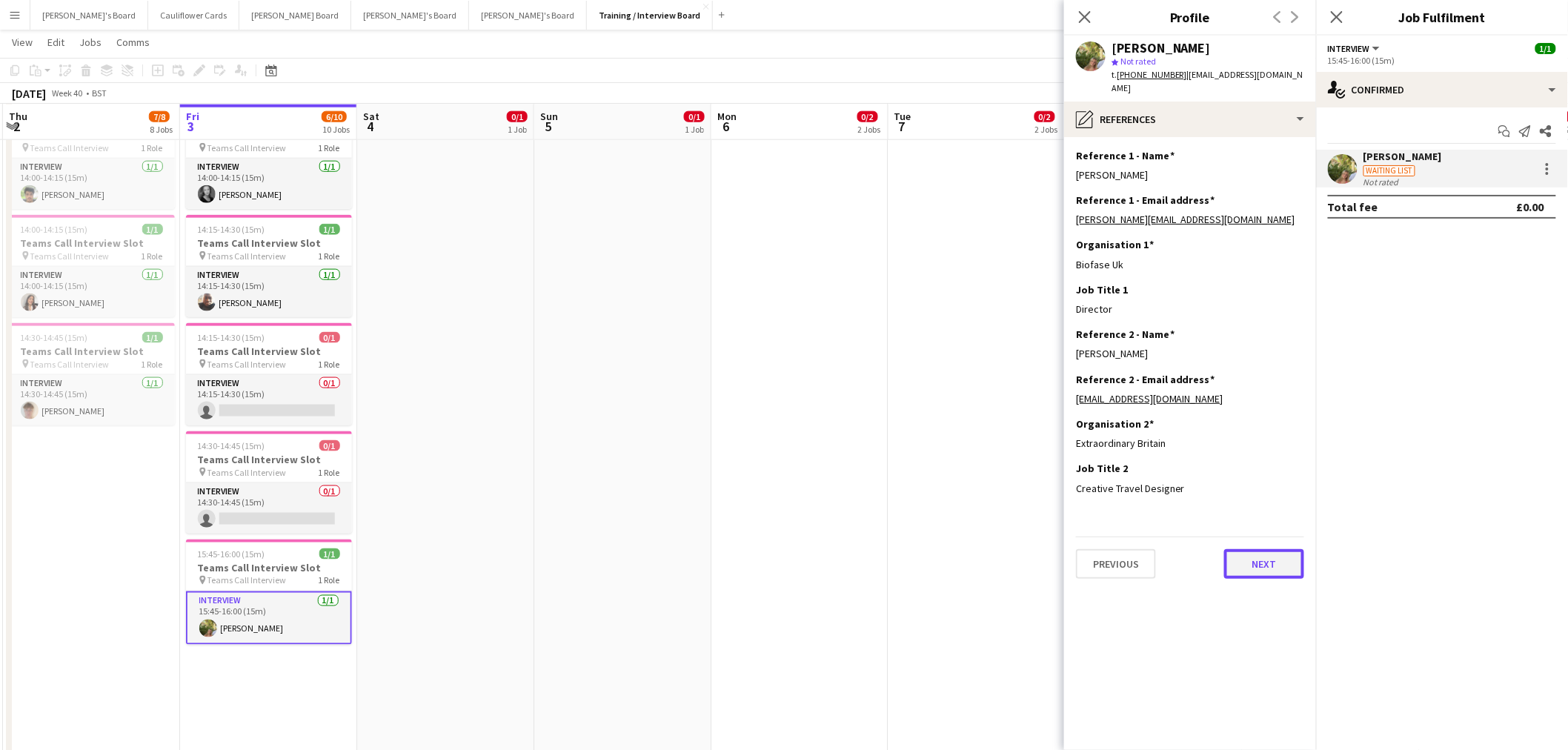
click at [1284, 549] on button "Next" at bounding box center [1264, 563] width 80 height 30
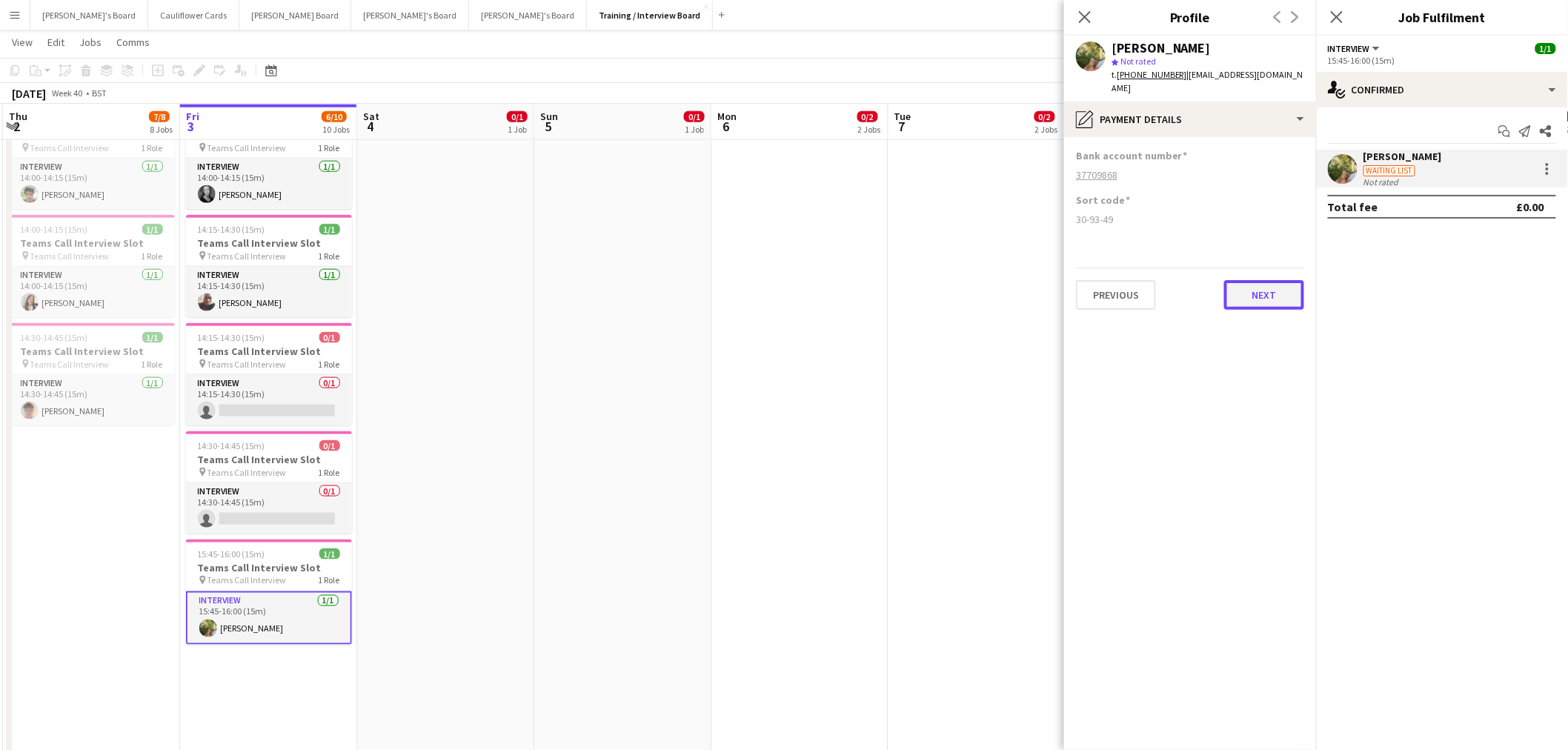
click at [1278, 286] on button "Next" at bounding box center [1264, 295] width 80 height 30
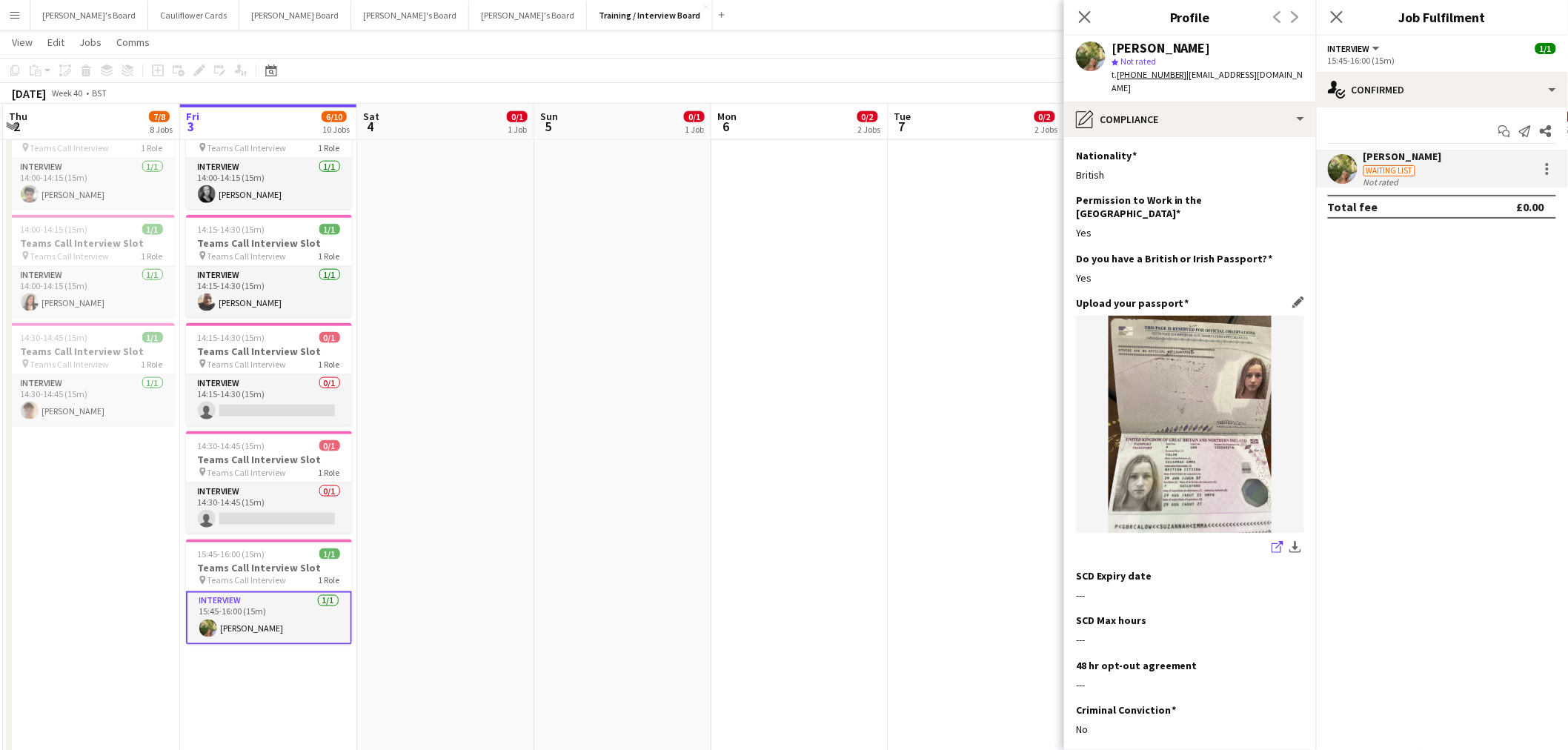
click at [1271, 541] on icon "share-external-link-1" at bounding box center [1277, 547] width 12 height 12
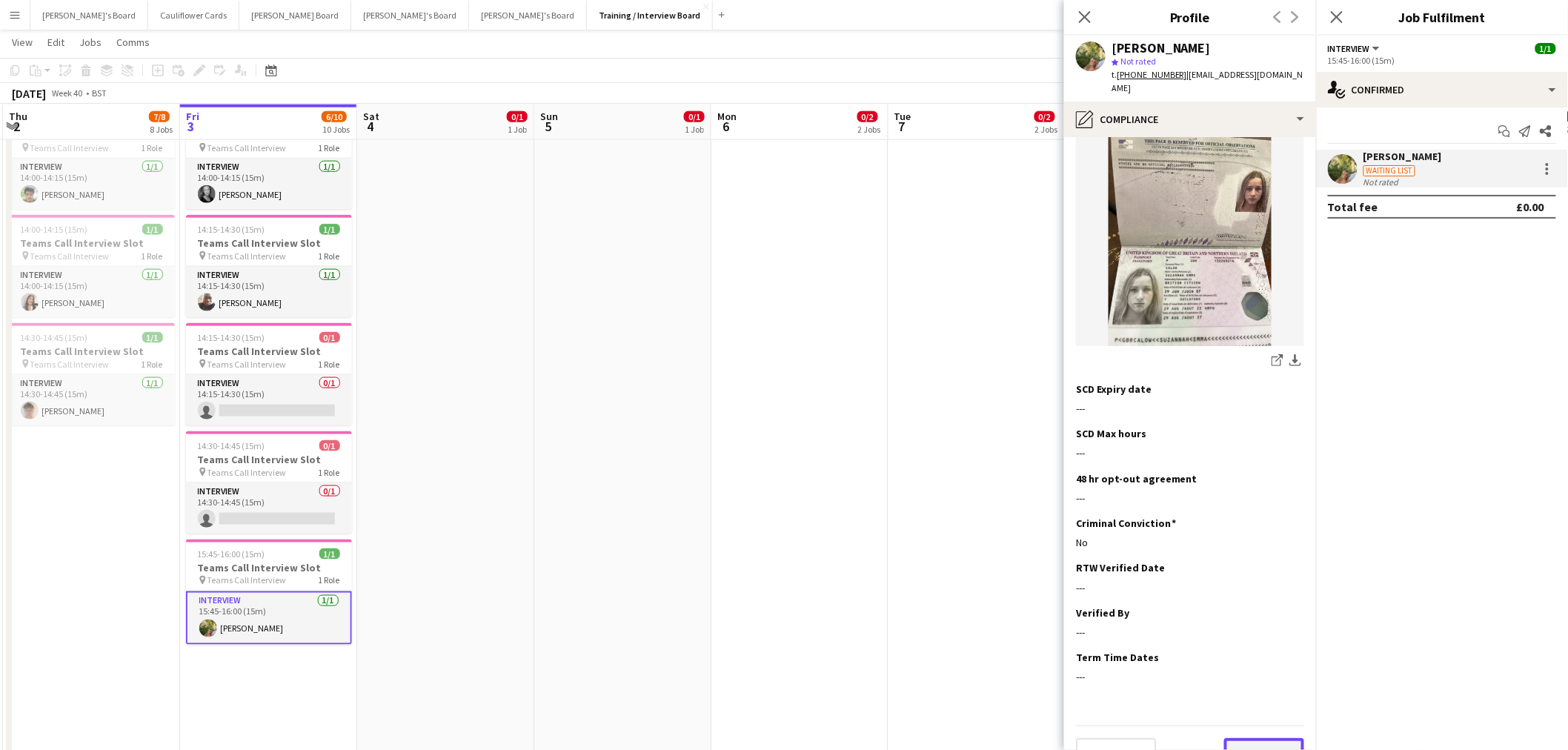
click at [1247, 738] on button "Next" at bounding box center [1264, 753] width 80 height 30
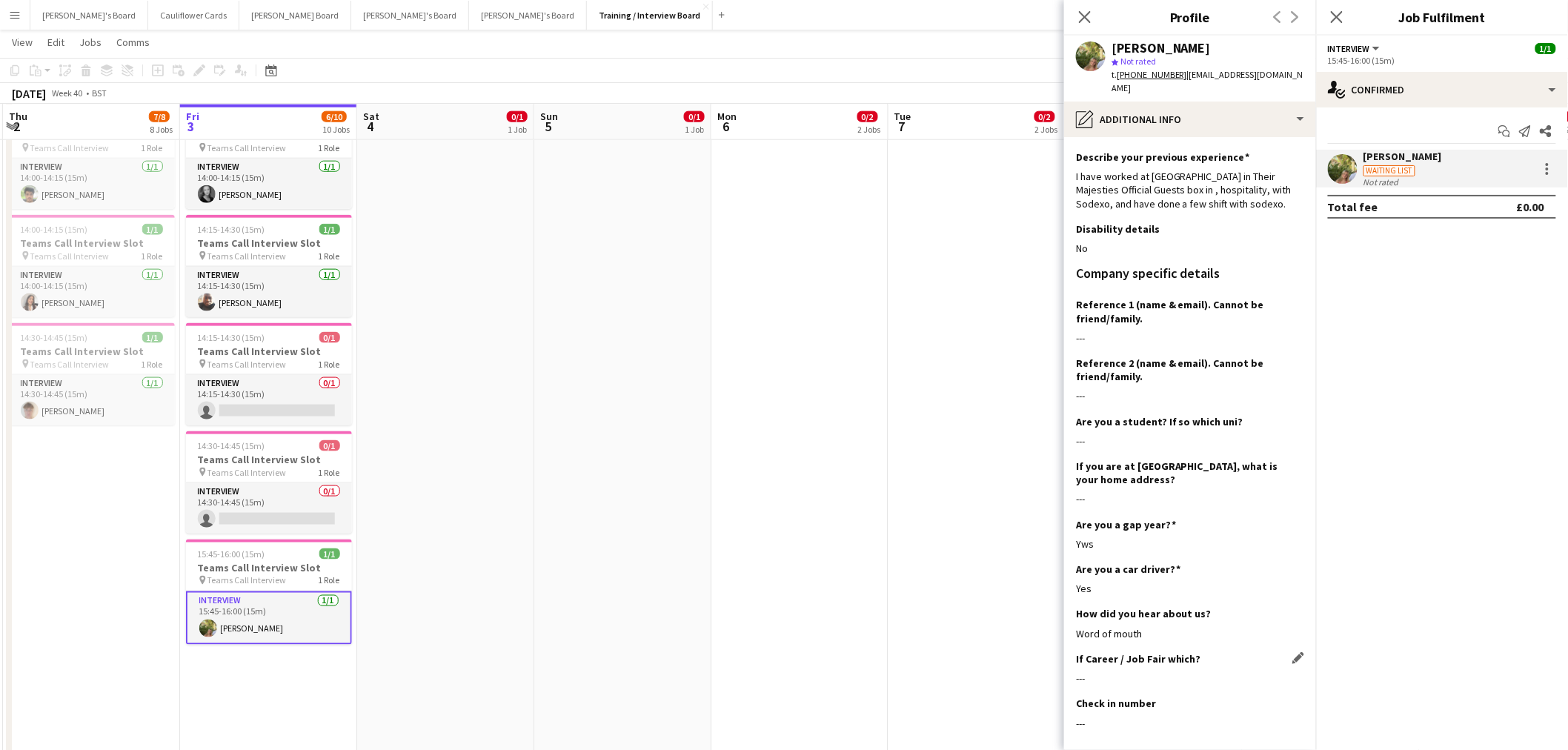
scroll to position [102, 0]
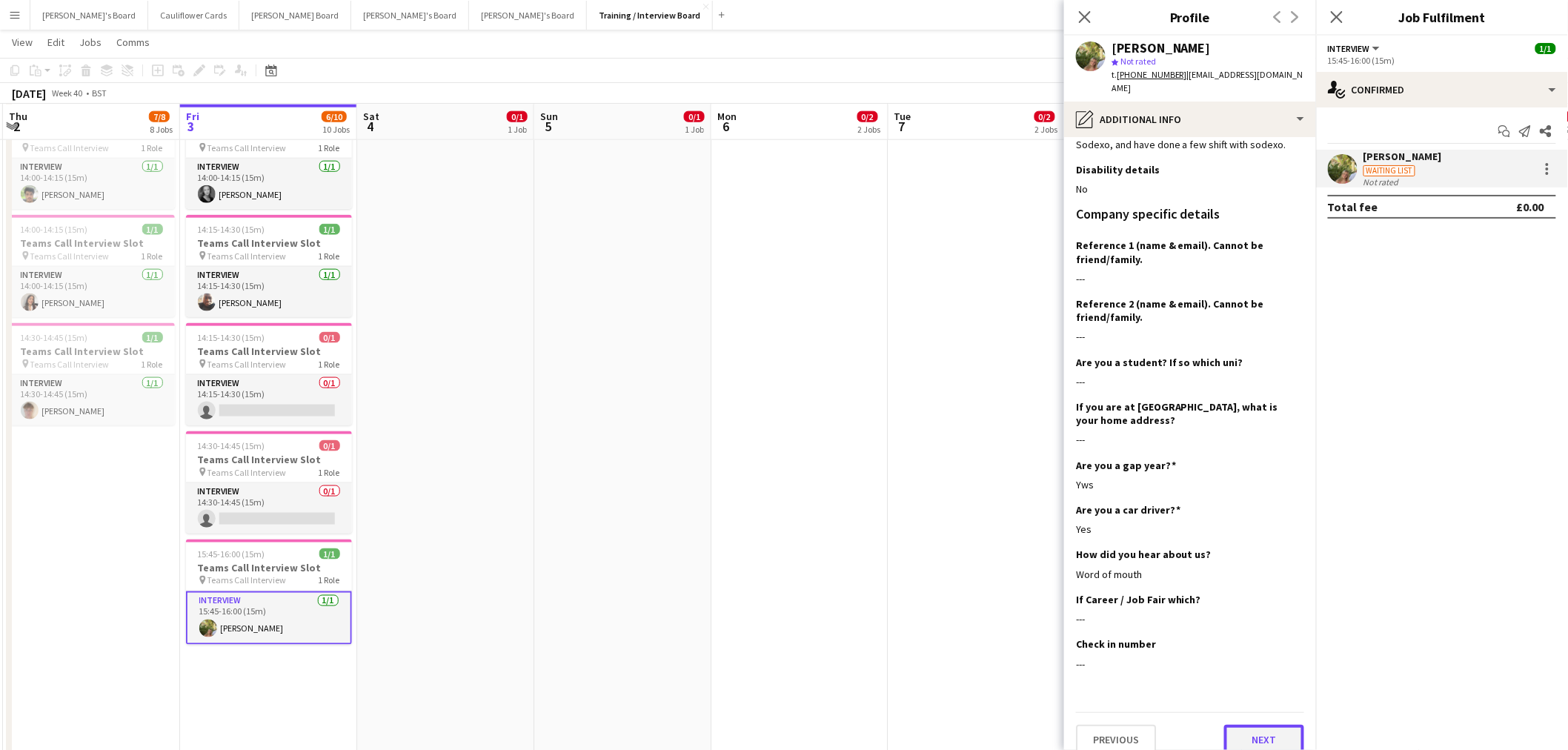
click at [1267, 736] on button "Next" at bounding box center [1264, 739] width 80 height 30
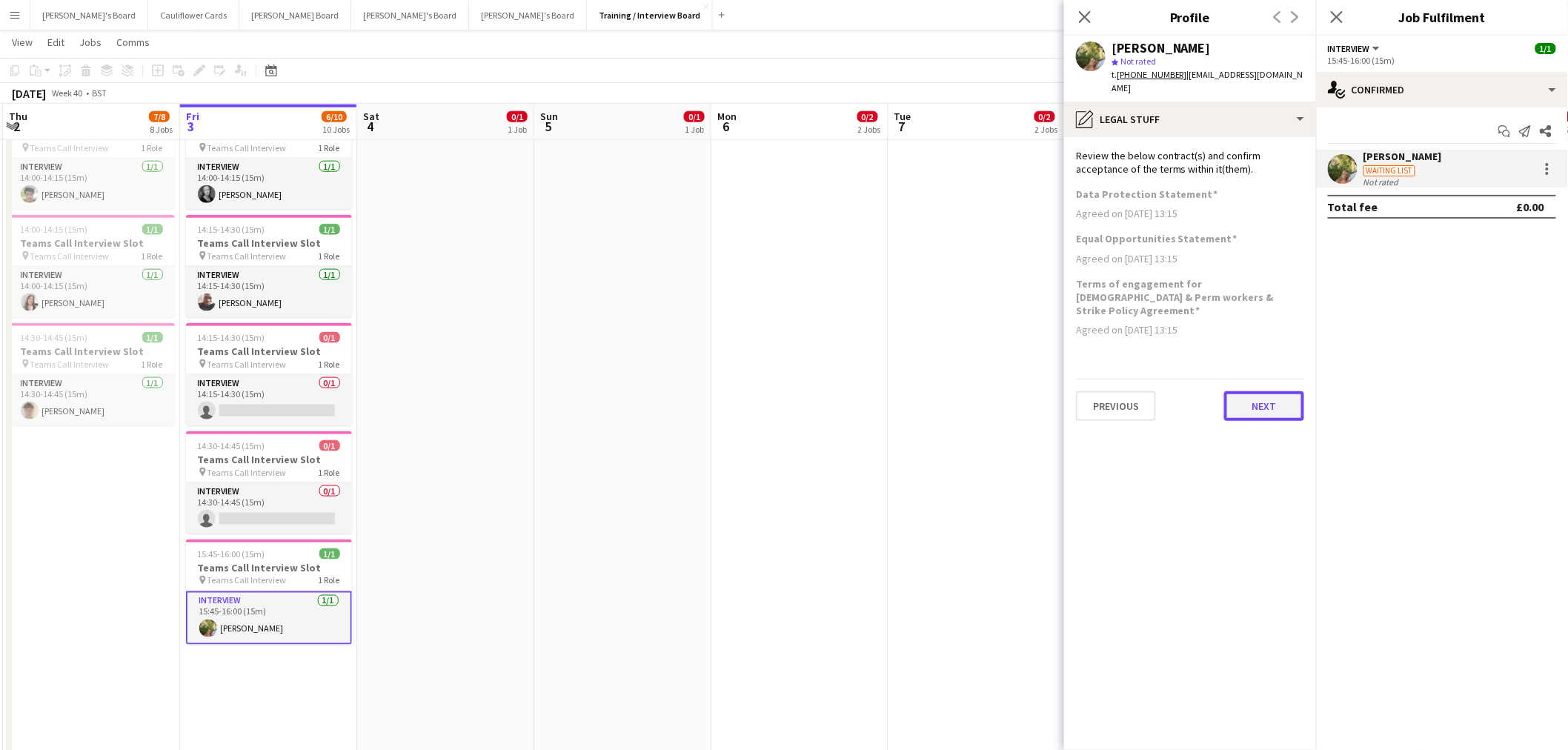
click at [1228, 391] on button "Next" at bounding box center [1264, 406] width 80 height 30
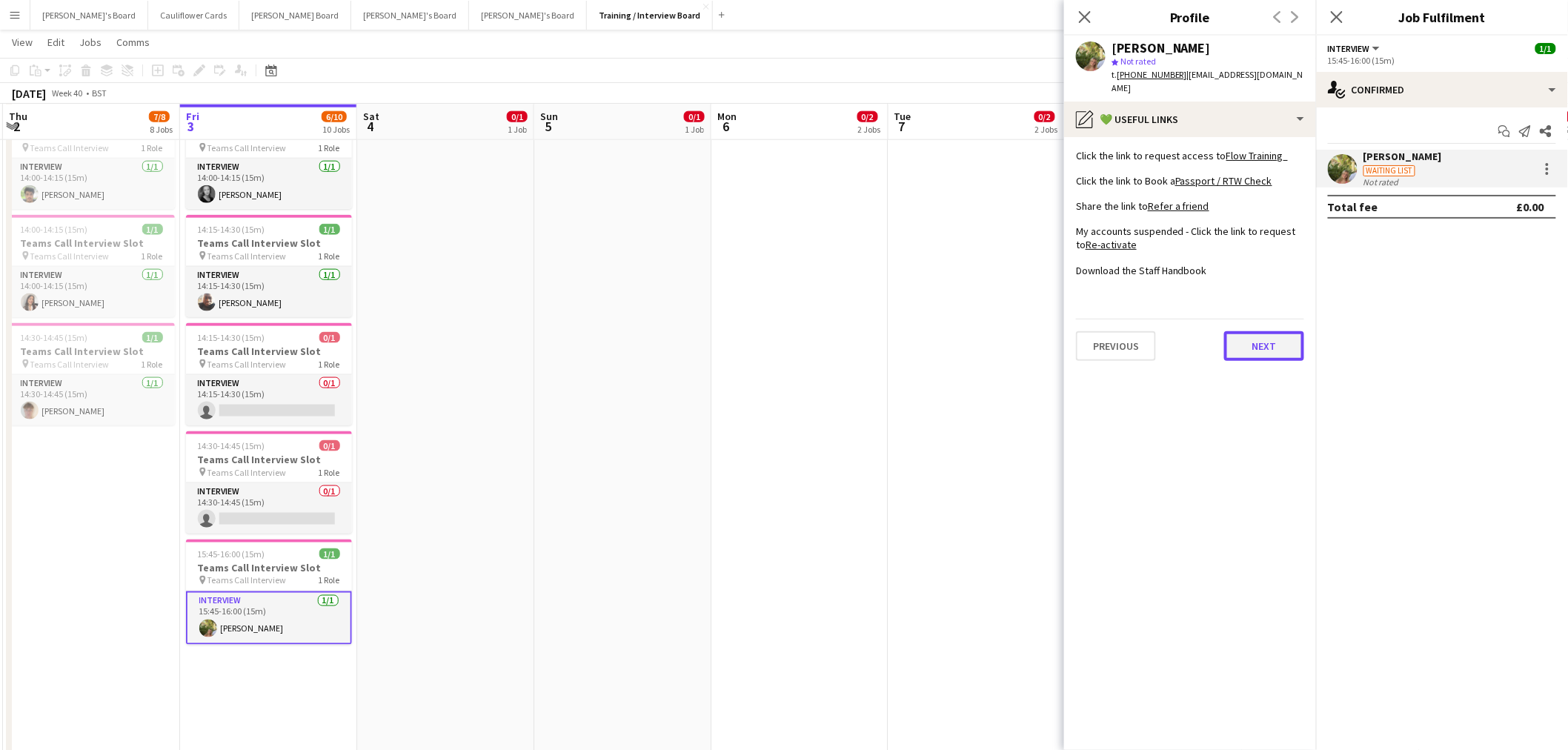
click at [1287, 335] on button "Next" at bounding box center [1264, 346] width 80 height 30
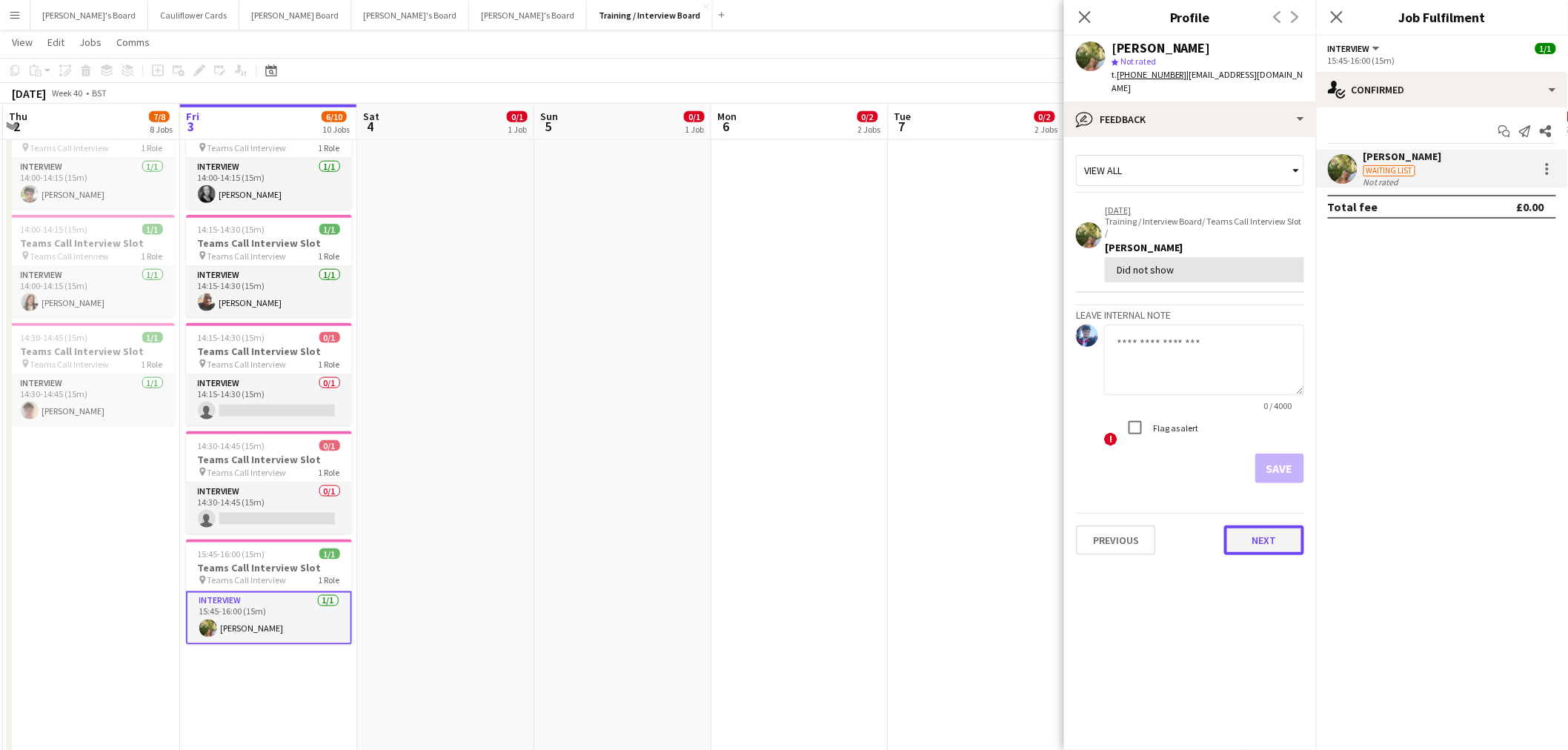
click at [1291, 525] on button "Next" at bounding box center [1264, 540] width 80 height 30
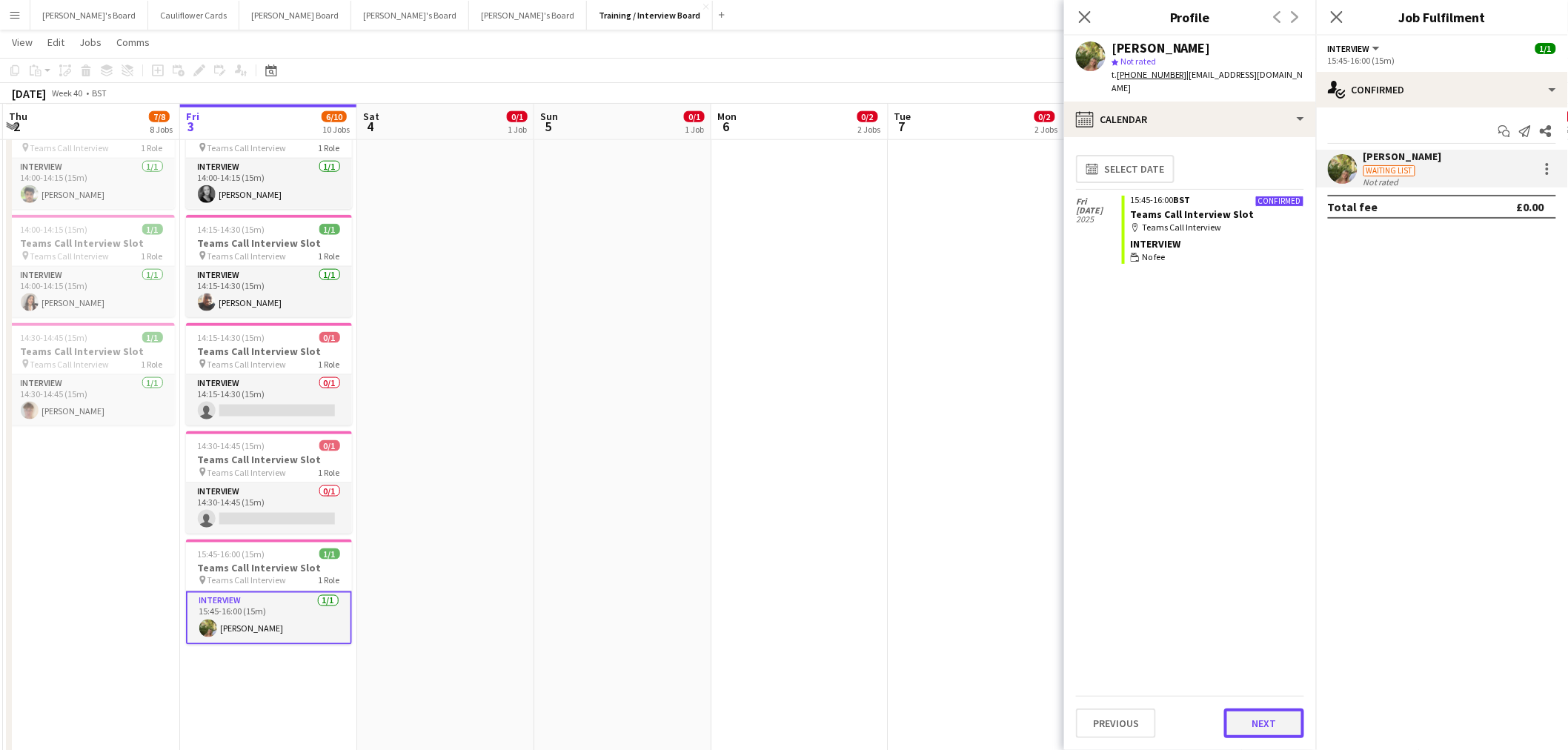
click at [1277, 713] on button "Next" at bounding box center [1264, 723] width 80 height 30
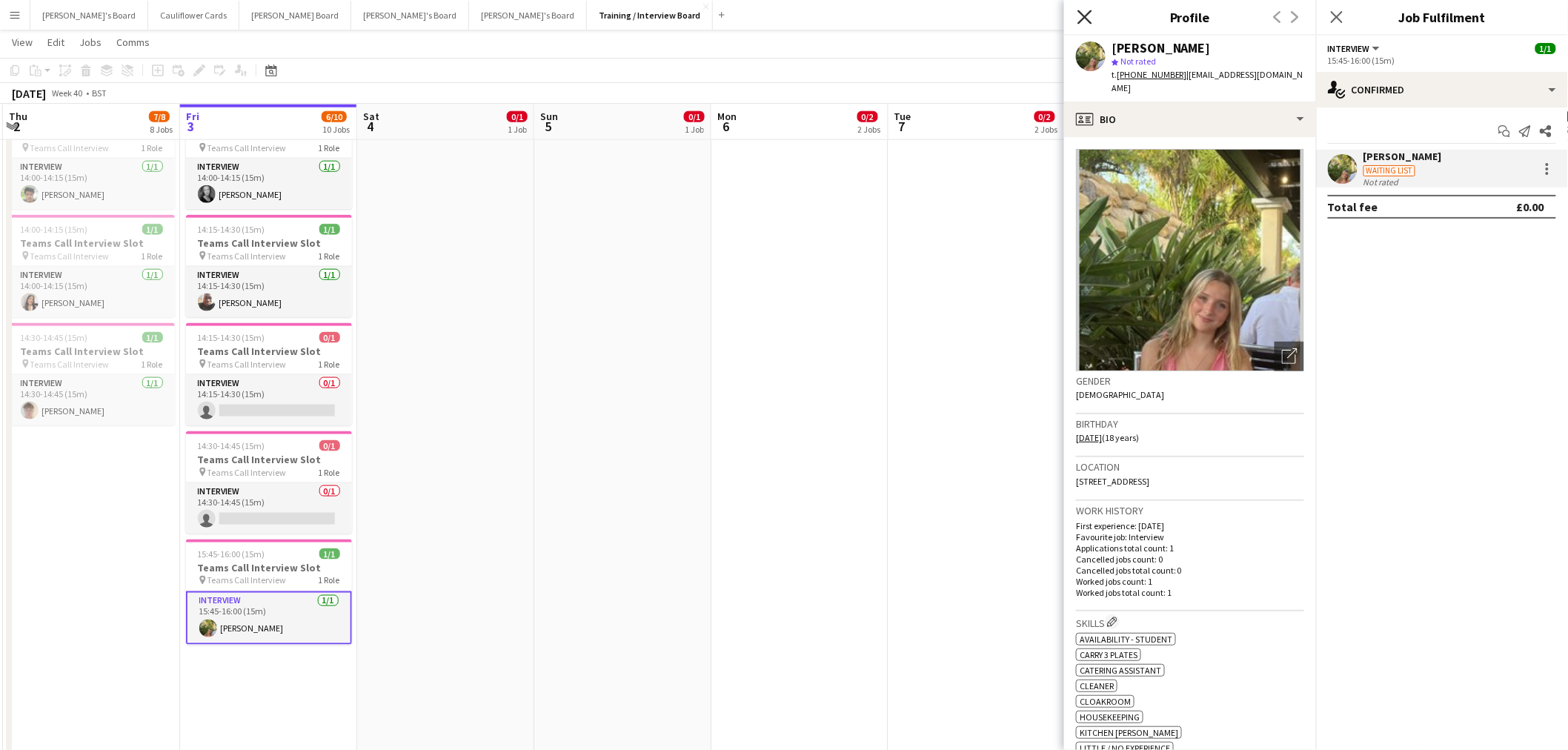
click at [1079, 16] on icon "Close pop-in" at bounding box center [1085, 17] width 14 height 14
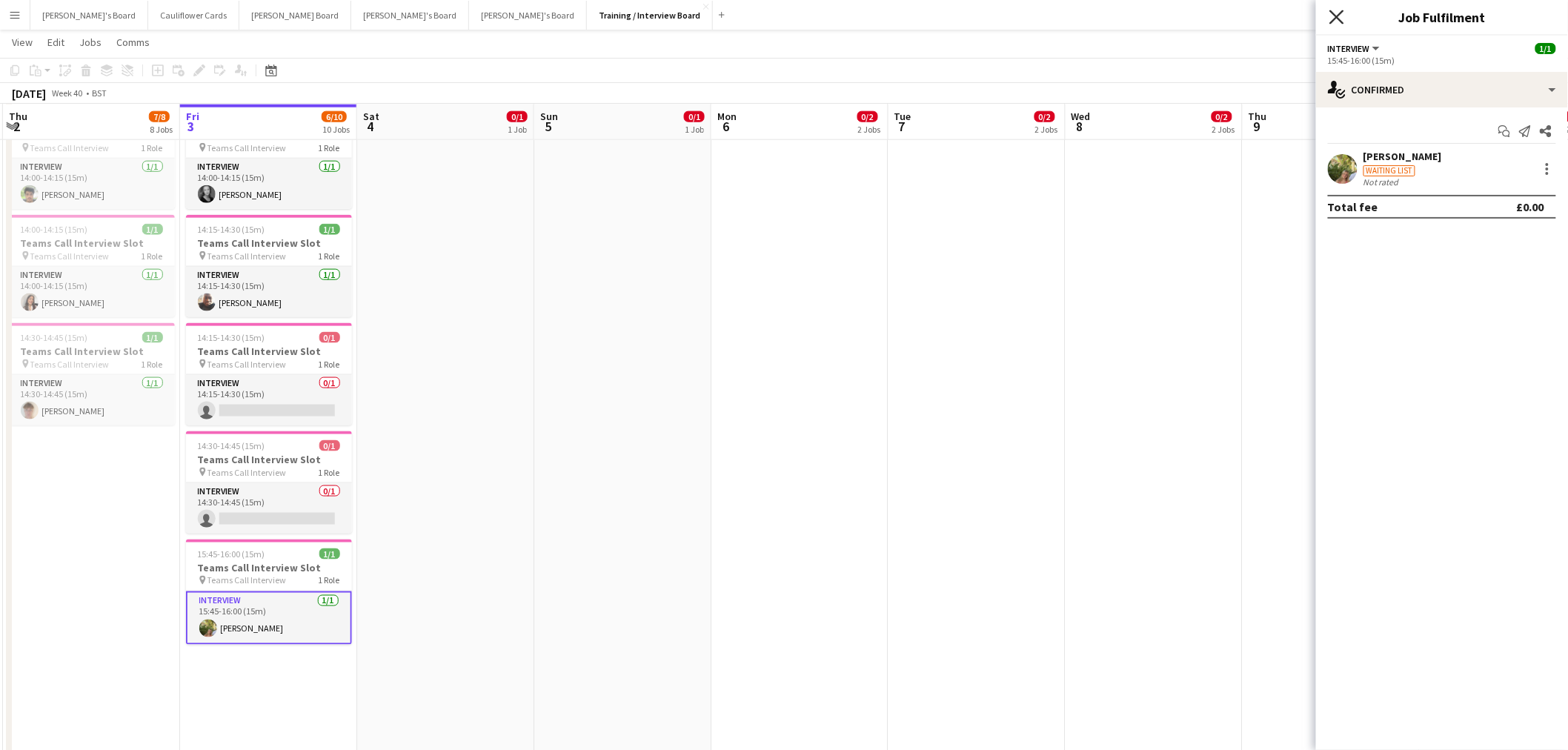
click at [1334, 16] on icon "Close pop-in" at bounding box center [1337, 17] width 14 height 14
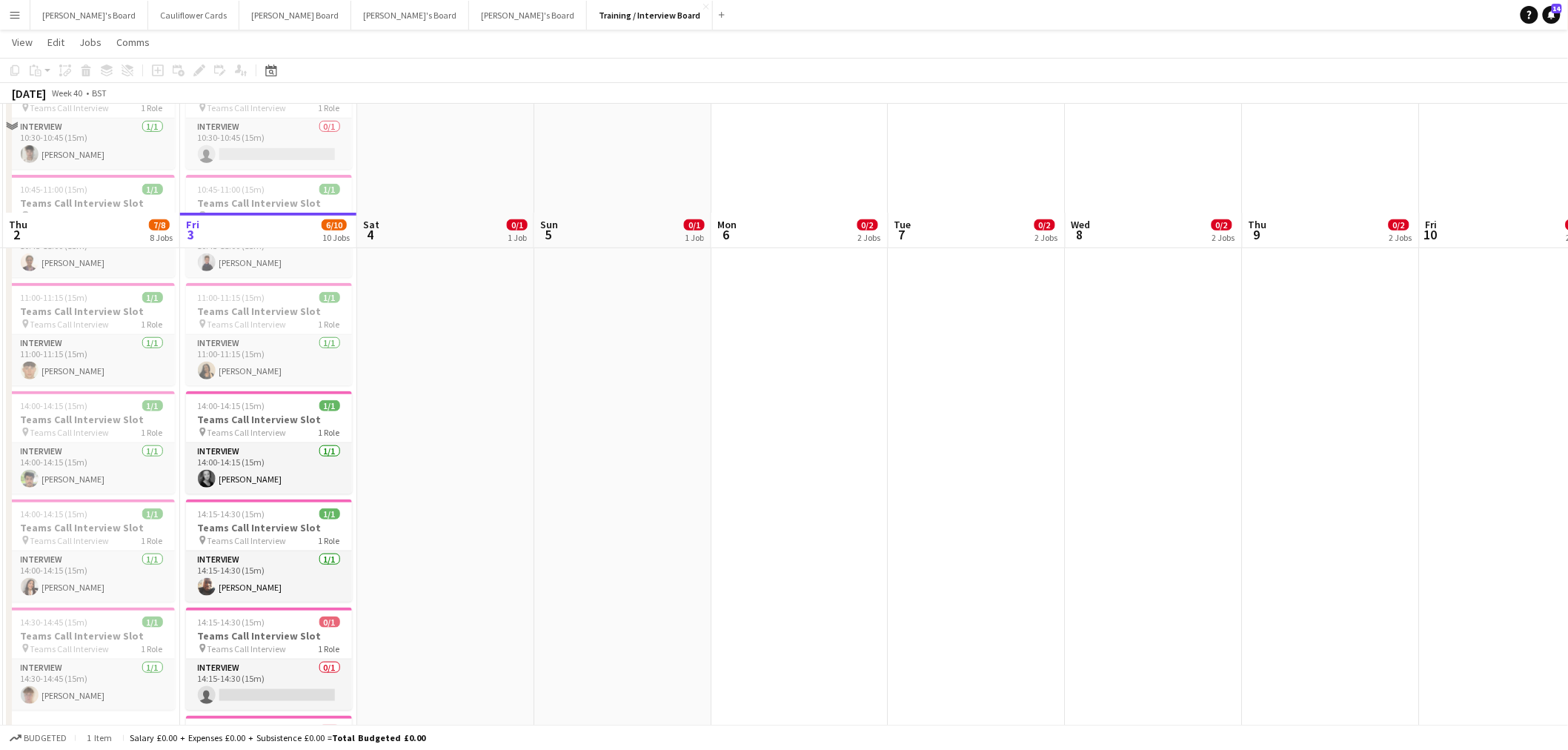
scroll to position [493, 0]
